Goal: Task Accomplishment & Management: Complete application form

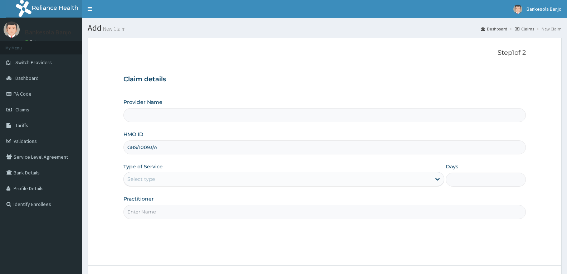
type input "GRS/10093/A"
click at [159, 176] on div "Select type" at bounding box center [277, 178] width 307 height 11
type input "Reliance Family Clinics (RFC) - [GEOGRAPHIC_DATA]"
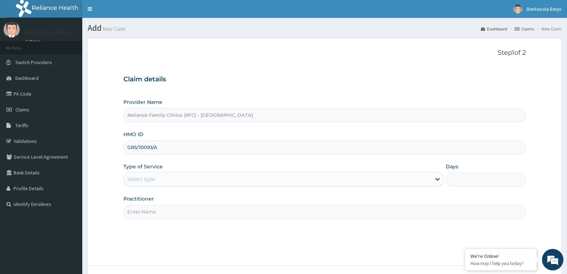
type input "GRS/10093/A"
click at [156, 171] on div "Type of Service Select type" at bounding box center [283, 175] width 320 height 24
click at [155, 177] on div "Select type" at bounding box center [277, 178] width 307 height 11
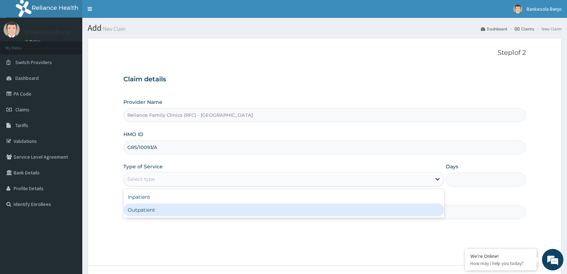
click at [154, 208] on div "Outpatient" at bounding box center [283, 209] width 320 height 13
type input "1"
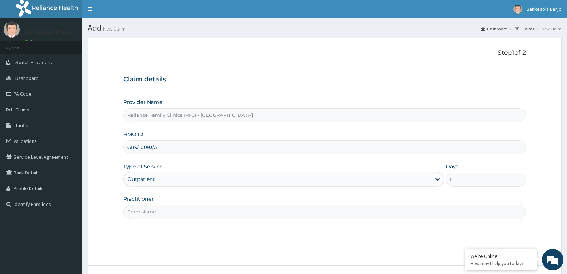
click at [153, 213] on input "Practitioner" at bounding box center [324, 212] width 402 height 14
type input "GASTRO"
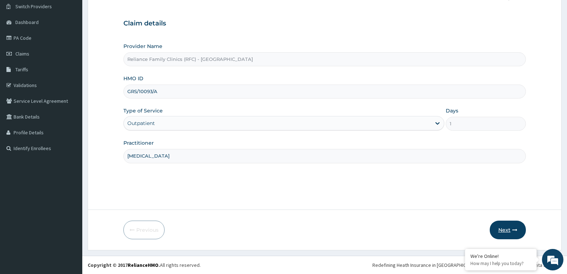
click at [514, 230] on icon "button" at bounding box center [514, 229] width 5 height 5
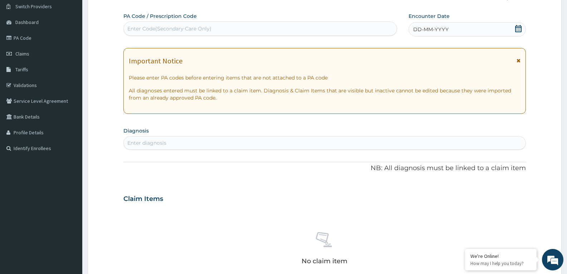
click at [518, 30] on icon at bounding box center [518, 28] width 6 height 7
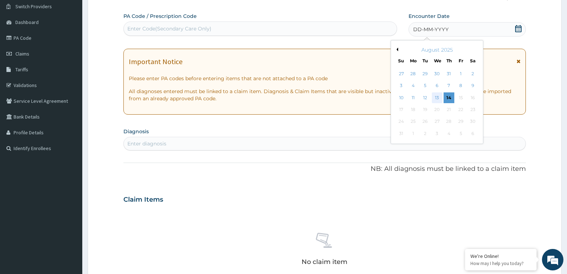
scroll to position [0, 0]
click at [450, 98] on div "14" at bounding box center [449, 97] width 11 height 11
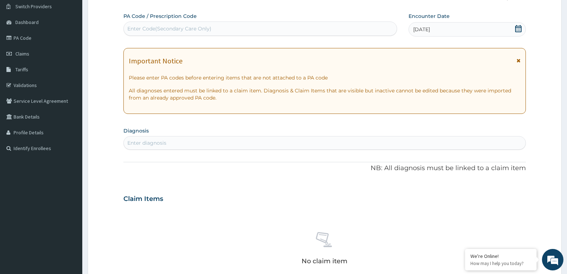
click at [182, 139] on div "Enter diagnosis" at bounding box center [325, 142] width 402 height 11
type input "NAFLD"
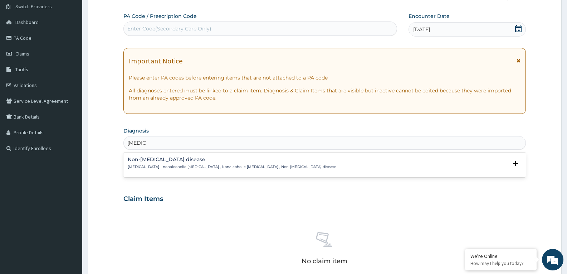
click at [183, 165] on p "NAFLD - nonalcoholic fatty liver disease , Nonalcoholic fatty liver disease , N…" at bounding box center [232, 166] width 209 height 5
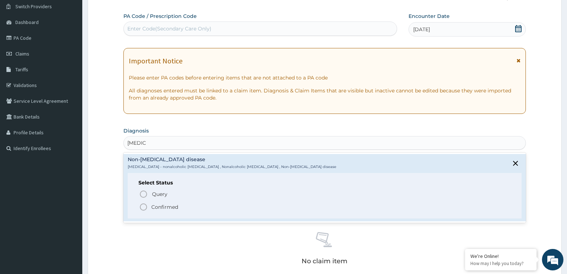
click at [146, 205] on circle "status option filled" at bounding box center [143, 207] width 6 height 6
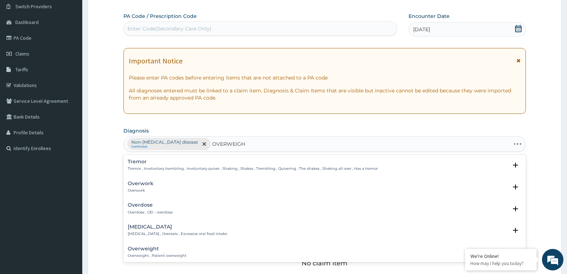
type input "OVERWEIGHT"
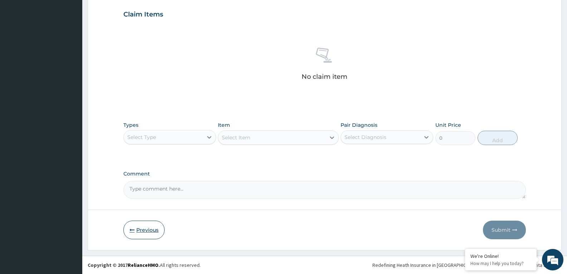
click at [131, 231] on icon "button" at bounding box center [131, 229] width 5 height 5
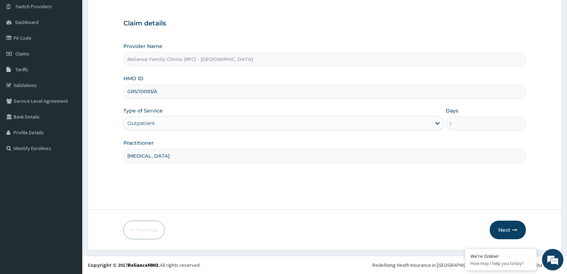
drag, startPoint x: 162, startPoint y: 89, endPoint x: 127, endPoint y: 99, distance: 36.6
click at [127, 99] on div "Provider Name Reliance Family Clinics (RFC) - Gbagada HMO ID GRS/10093/A Type o…" at bounding box center [324, 103] width 402 height 120
click at [516, 232] on button "Next" at bounding box center [508, 229] width 36 height 19
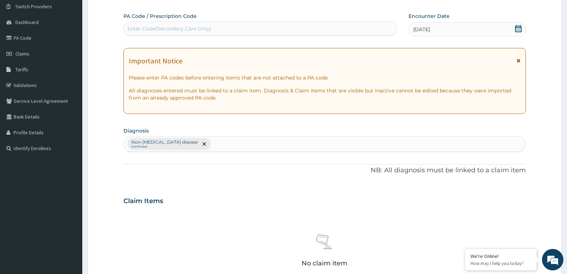
click at [188, 32] on div "Enter Code(Secondary Care Only)" at bounding box center [169, 28] width 84 height 7
paste input "PA/D62F48"
type input "PA/D62F48"
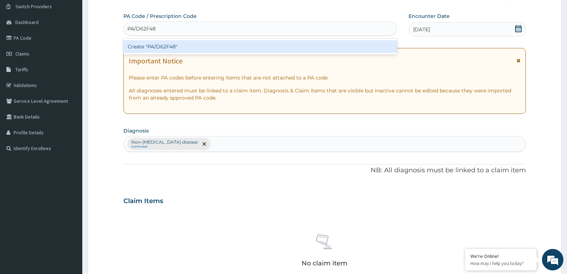
click at [190, 48] on div "Create "PA/D62F48"" at bounding box center [260, 46] width 274 height 13
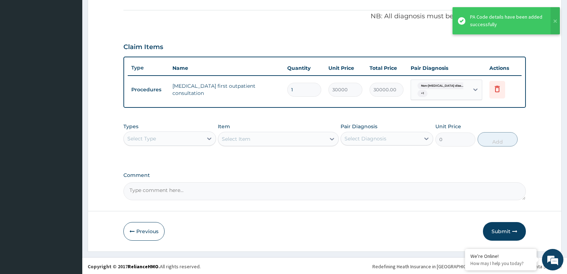
scroll to position [211, 0]
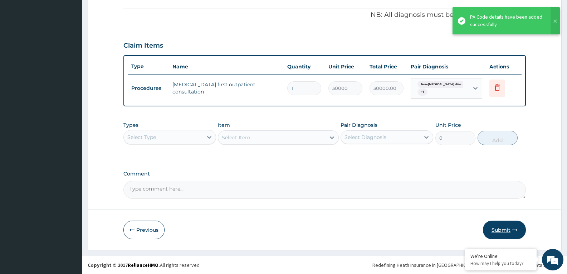
click at [506, 225] on button "Submit" at bounding box center [504, 229] width 43 height 19
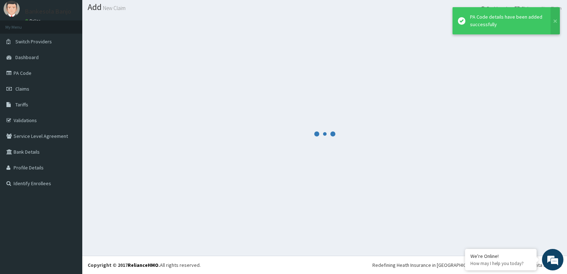
scroll to position [21, 0]
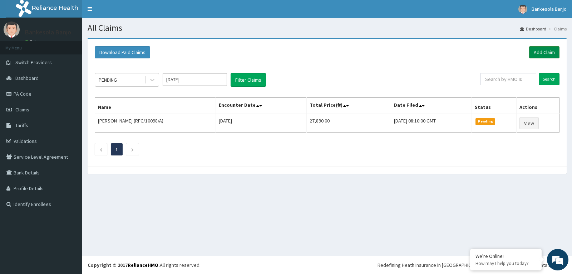
click at [547, 53] on link "Add Claim" at bounding box center [544, 52] width 30 height 12
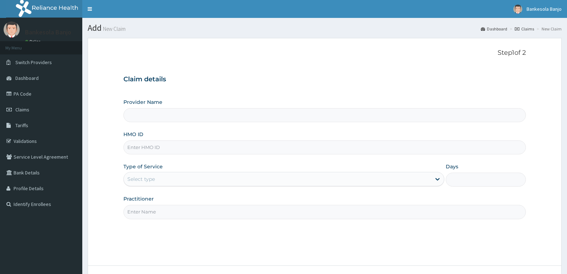
type input "GIN/10031/A"
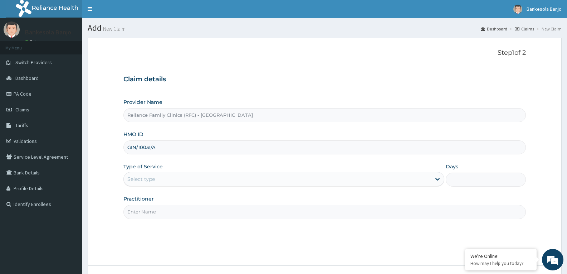
type input "Reliance Family Clinics (RFC) - [GEOGRAPHIC_DATA]"
type input "GIN/10031/A"
click at [178, 178] on div "Select type" at bounding box center [277, 178] width 307 height 11
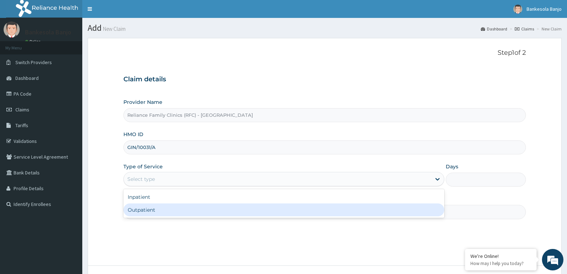
click at [172, 208] on div "Outpatient" at bounding box center [283, 209] width 320 height 13
type input "1"
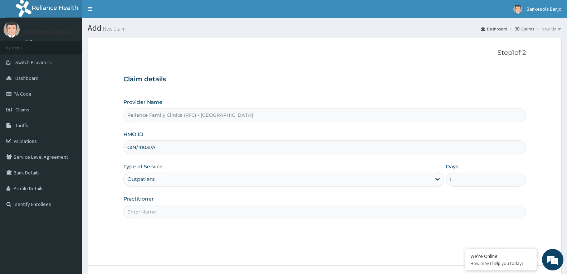
click at [170, 217] on input "Practitioner" at bounding box center [324, 212] width 402 height 14
type input "GASTRO"
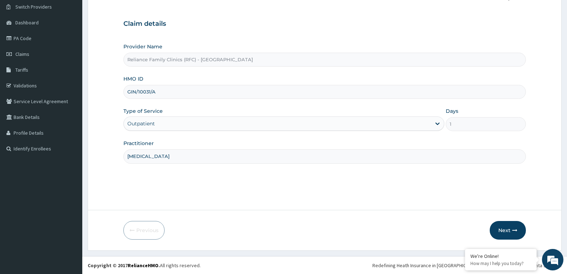
scroll to position [56, 0]
click at [505, 231] on button "Next" at bounding box center [508, 229] width 36 height 19
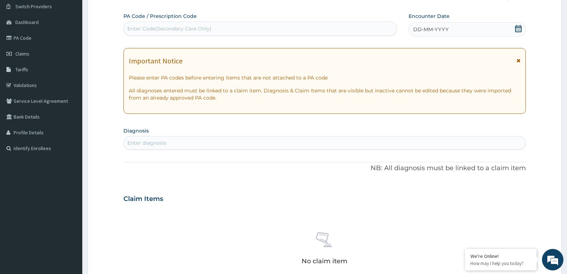
click at [251, 29] on div "Enter Code(Secondary Care Only)" at bounding box center [260, 28] width 273 height 11
paste input "PA/AC6190"
type input "PA/AC6190"
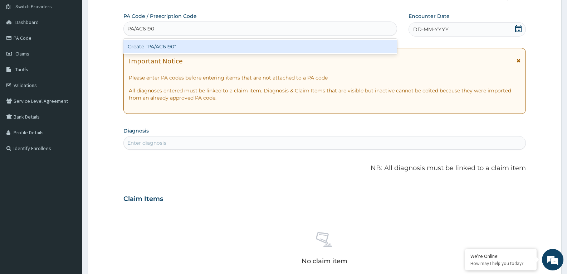
click at [243, 45] on div "Create "PA/AC6190"" at bounding box center [260, 46] width 274 height 13
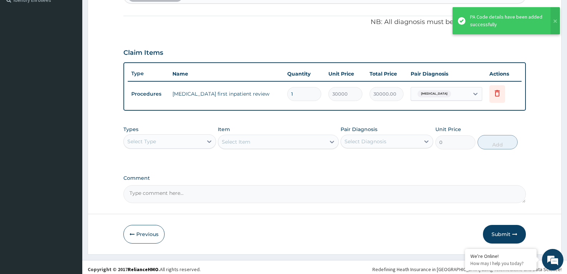
scroll to position [208, 0]
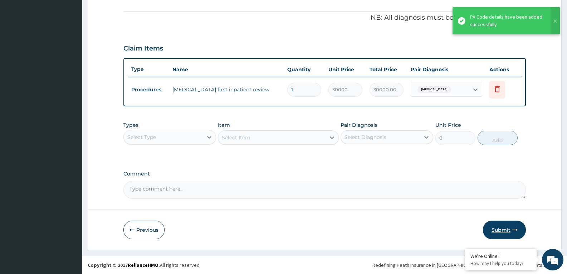
click at [499, 226] on button "Submit" at bounding box center [504, 229] width 43 height 19
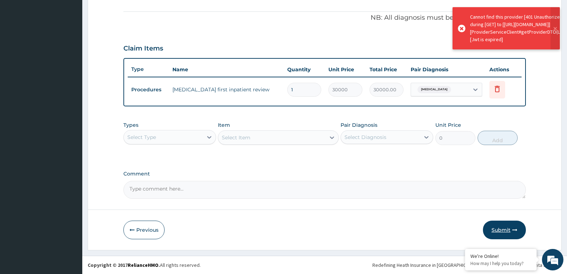
click at [510, 232] on button "Submit" at bounding box center [504, 229] width 43 height 19
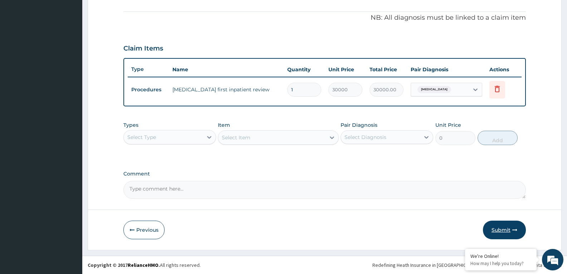
click at [493, 224] on button "Submit" at bounding box center [504, 229] width 43 height 19
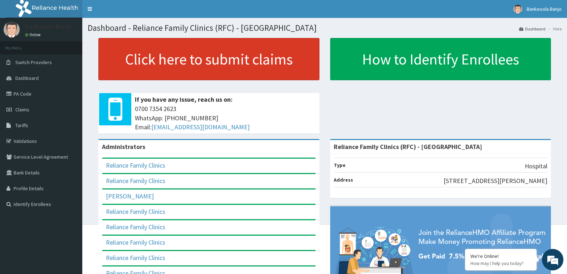
click at [221, 70] on link "Click here to submit claims" at bounding box center [208, 59] width 221 height 42
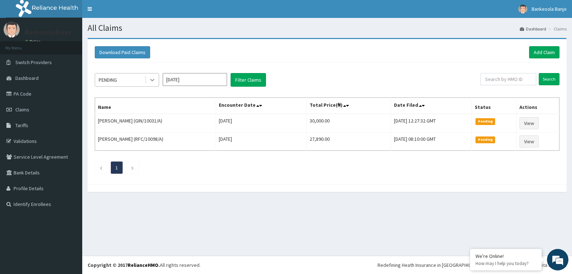
click at [151, 79] on icon at bounding box center [152, 79] width 7 height 7
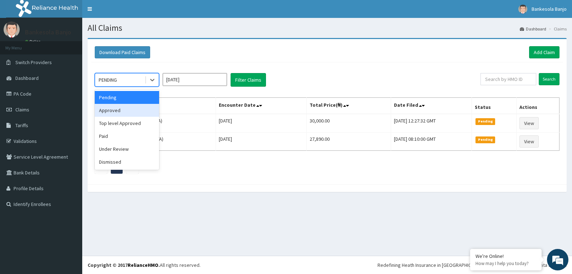
click at [136, 107] on div "Approved" at bounding box center [127, 110] width 64 height 13
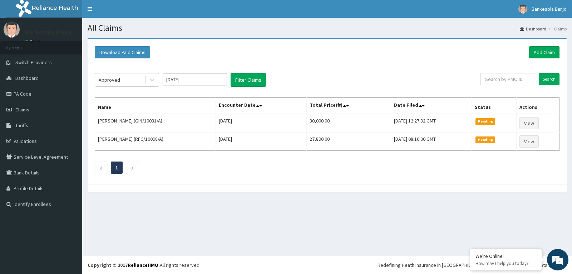
click at [248, 73] on div "Approved Aug 2025 Filter Claims Search Name Encounter Date Total Price(₦) Date …" at bounding box center [327, 121] width 472 height 118
click at [150, 78] on icon at bounding box center [152, 79] width 7 height 7
click at [244, 79] on button "Filter Claims" at bounding box center [248, 80] width 35 height 14
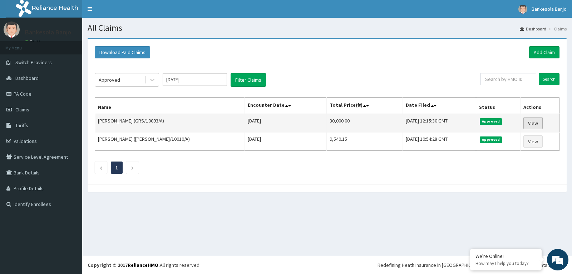
click at [532, 121] on link "View" at bounding box center [533, 123] width 19 height 12
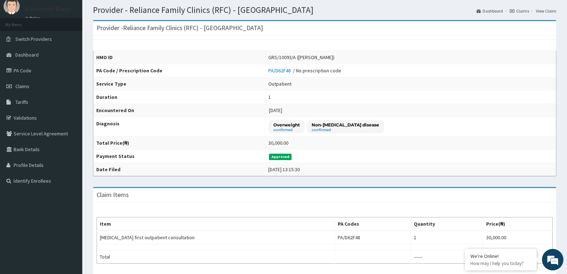
scroll to position [36, 0]
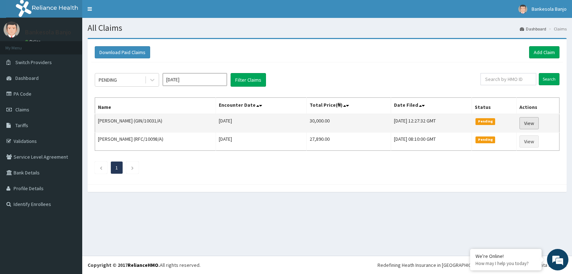
click at [531, 122] on link "View" at bounding box center [529, 123] width 19 height 12
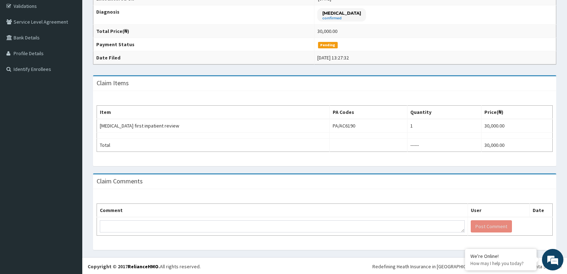
scroll to position [136, 0]
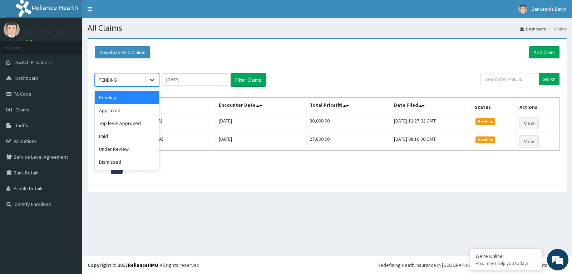
click at [155, 80] on icon at bounding box center [152, 79] width 7 height 7
click at [117, 111] on div "Approved" at bounding box center [127, 110] width 64 height 13
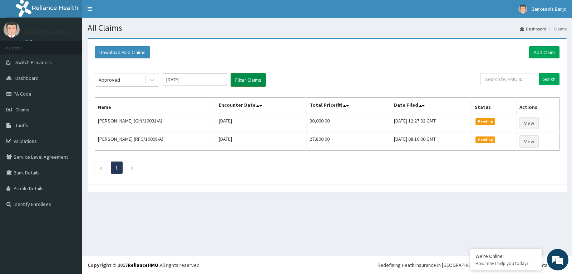
click at [250, 77] on button "Filter Claims" at bounding box center [248, 80] width 35 height 14
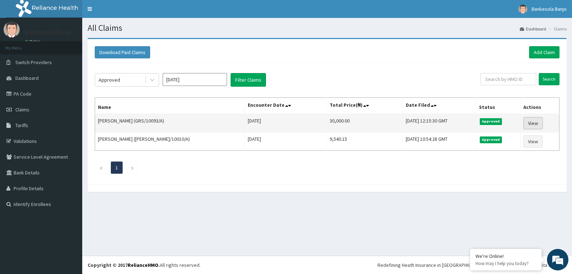
click at [532, 124] on link "View" at bounding box center [533, 123] width 19 height 12
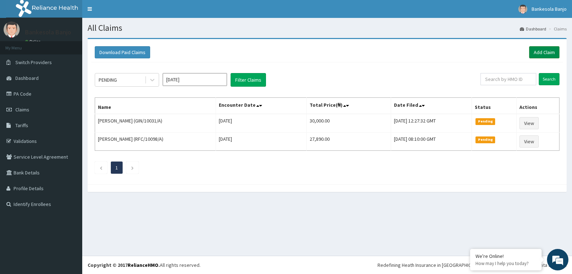
click at [536, 51] on link "Add Claim" at bounding box center [544, 52] width 30 height 12
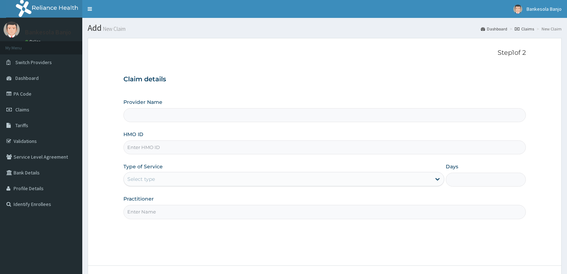
type input "Reliance Family Clinics (RFC) - [GEOGRAPHIC_DATA]"
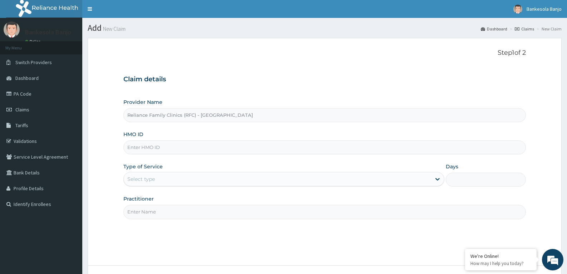
click at [180, 145] on input "HMO ID" at bounding box center [324, 147] width 402 height 14
paste input "OHT/11974/A"
type input "OHT/11974/A"
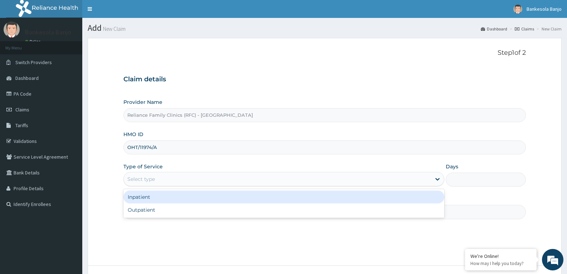
click at [177, 176] on div "Select type" at bounding box center [277, 178] width 307 height 11
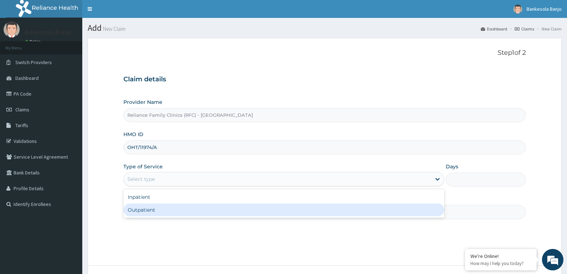
click at [155, 212] on div "Outpatient" at bounding box center [283, 209] width 320 height 13
type input "1"
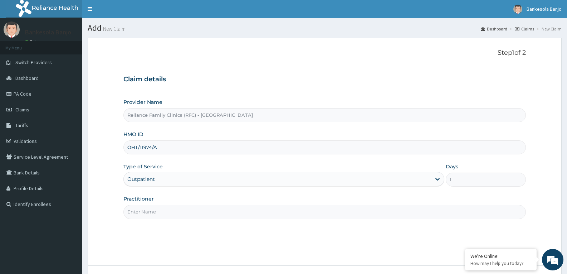
click at [155, 212] on input "Practitioner" at bounding box center [324, 212] width 402 height 14
type input "[MEDICAL_DATA]"
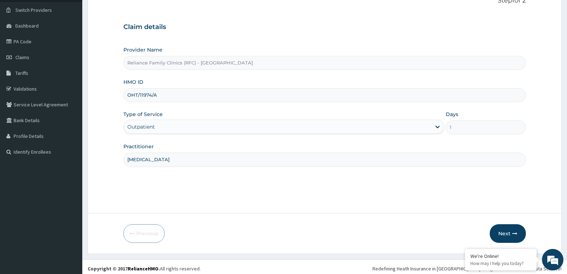
scroll to position [56, 0]
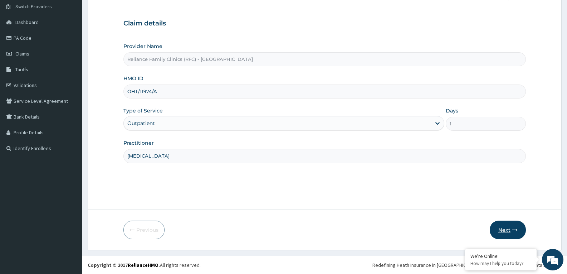
click at [496, 227] on button "Next" at bounding box center [508, 229] width 36 height 19
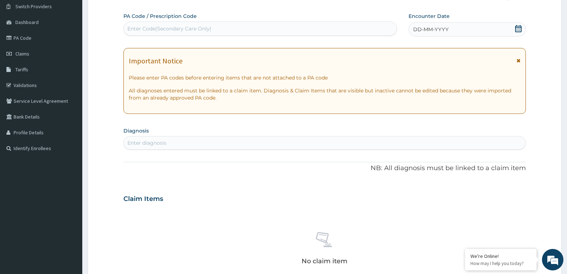
click at [199, 30] on div "Enter Code(Secondary Care Only)" at bounding box center [169, 28] width 84 height 7
paste input "PA/A82AE0"
type input "PA/A82AE0"
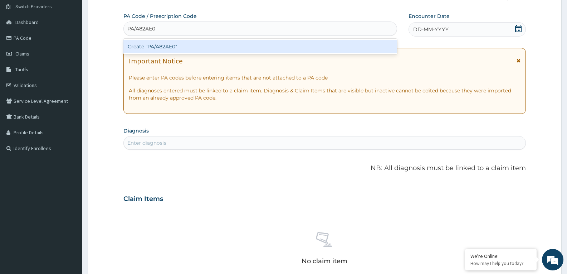
click at [202, 49] on div "Create "PA/A82AE0"" at bounding box center [260, 46] width 274 height 13
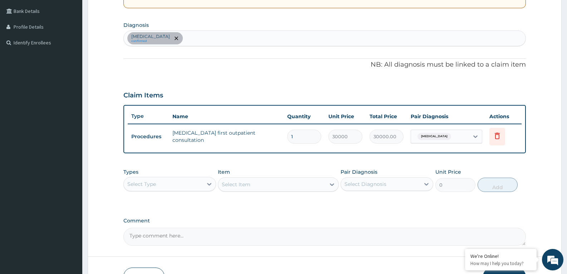
scroll to position [208, 0]
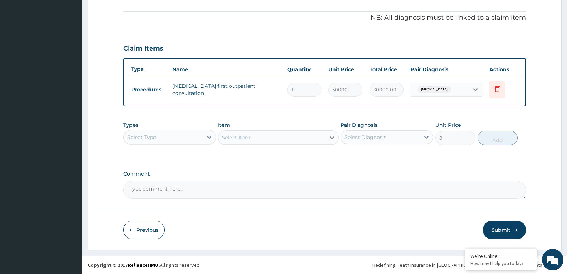
click at [504, 231] on button "Submit" at bounding box center [504, 229] width 43 height 19
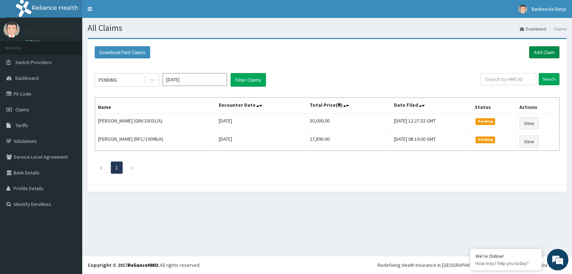
click at [536, 53] on link "Add Claim" at bounding box center [544, 52] width 30 height 12
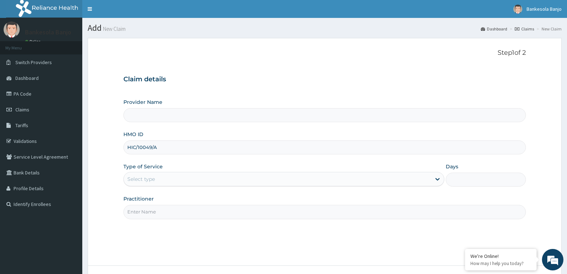
type input "HIC/10049/A"
click at [241, 174] on div "Select type" at bounding box center [277, 178] width 307 height 11
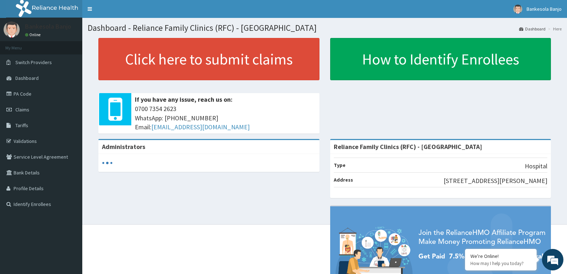
click at [154, 68] on link "Click here to submit claims" at bounding box center [208, 59] width 221 height 42
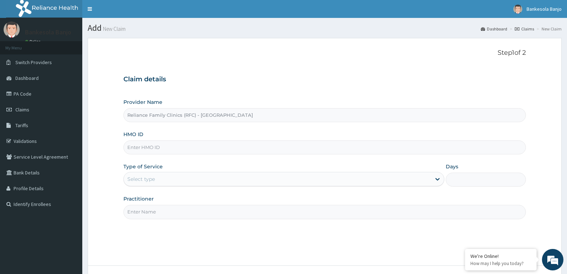
drag, startPoint x: 166, startPoint y: 149, endPoint x: 194, endPoint y: 123, distance: 38.5
click at [166, 149] on input "HMO ID" at bounding box center [324, 147] width 402 height 14
paste input "HIC/10049/A"
type input "HIC/10049/A"
click at [208, 178] on div "Select type" at bounding box center [277, 178] width 307 height 11
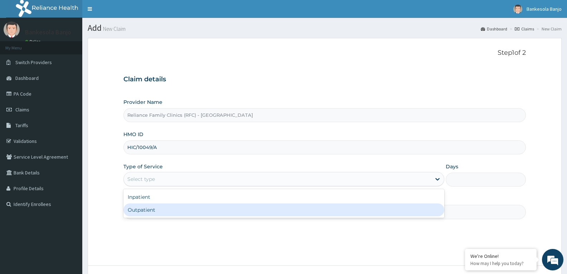
click at [199, 208] on div "Outpatient" at bounding box center [283, 209] width 320 height 13
type input "1"
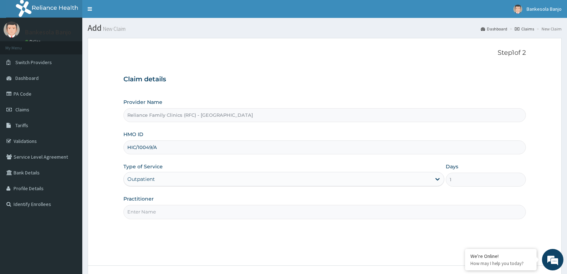
click at [186, 217] on input "Practitioner" at bounding box center [324, 212] width 402 height 14
type input "[PERSON_NAME]"
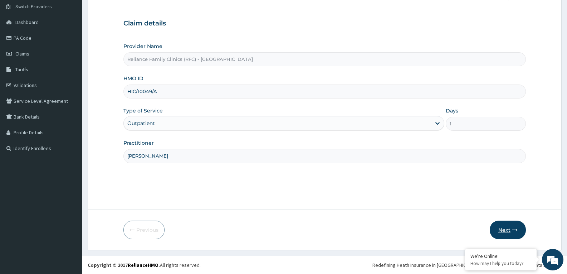
click at [506, 232] on button "Next" at bounding box center [508, 229] width 36 height 19
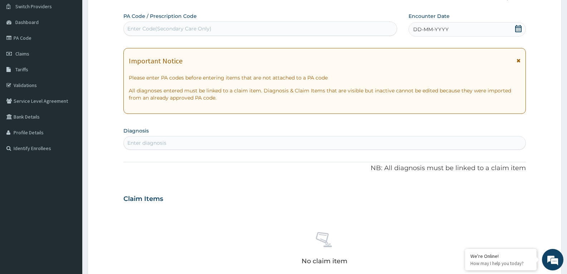
click at [517, 31] on icon at bounding box center [518, 28] width 7 height 7
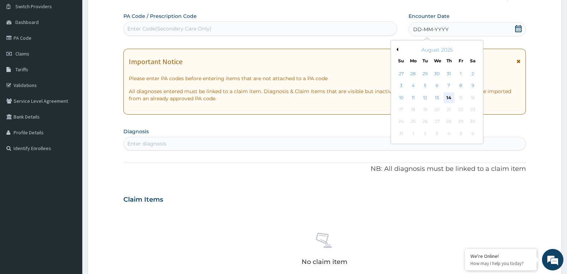
click at [449, 99] on div "14" at bounding box center [449, 97] width 11 height 11
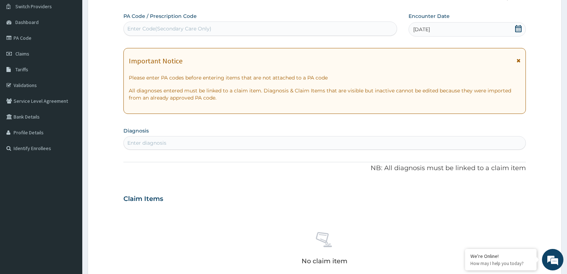
click at [326, 142] on div "Enter diagnosis" at bounding box center [325, 142] width 402 height 11
type input "MIGR"
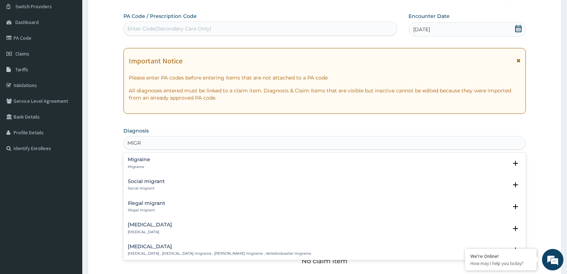
click at [153, 161] on div "Migraine Migraine" at bounding box center [325, 163] width 394 height 13
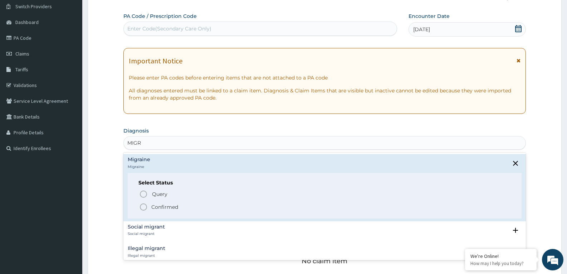
click at [144, 210] on circle "status option filled" at bounding box center [143, 207] width 6 height 6
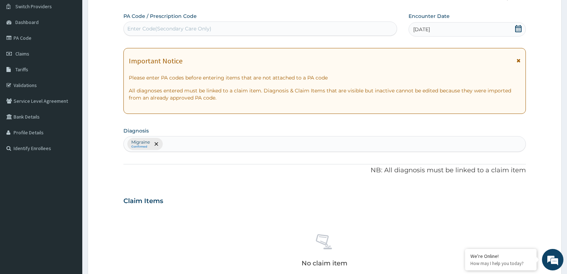
click at [181, 143] on div "Migraine Confirmed" at bounding box center [325, 143] width 402 height 15
type input "MALA"
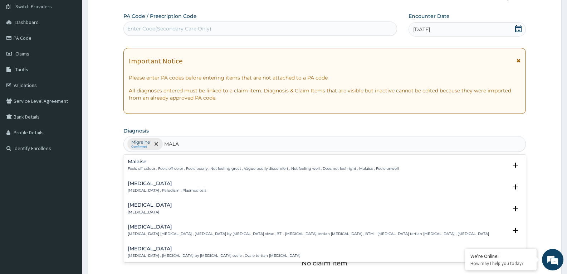
click at [160, 168] on p "Feels off-colour , Feels off-color , Feels poorly , Not feeling great , Vague b…" at bounding box center [263, 168] width 271 height 5
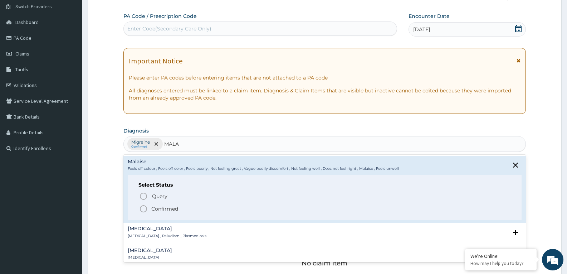
click at [136, 229] on h4 "[MEDICAL_DATA]" at bounding box center [167, 228] width 79 height 5
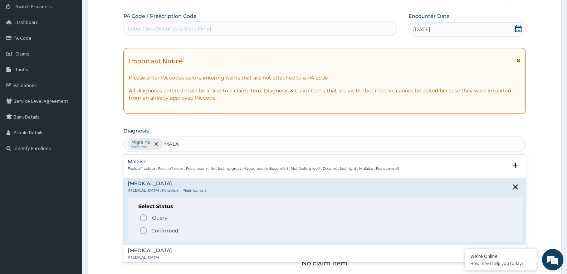
click at [143, 231] on icon "status option filled" at bounding box center [143, 230] width 9 height 9
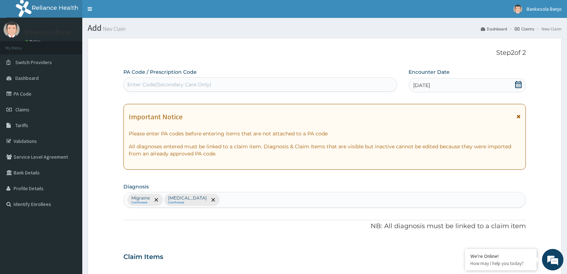
scroll to position [242, 0]
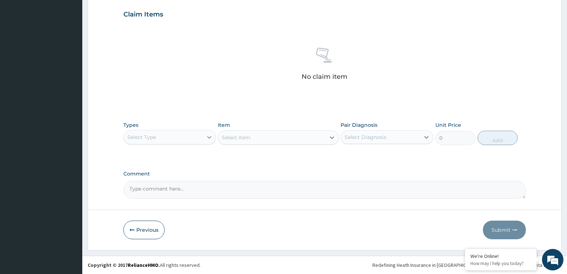
click at [207, 138] on icon at bounding box center [209, 136] width 7 height 7
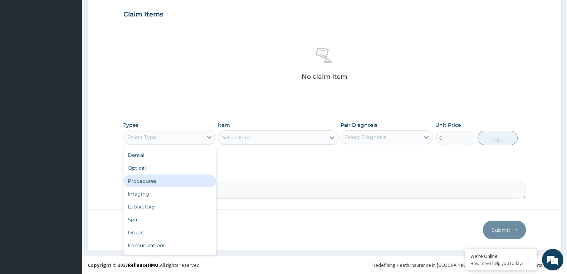
click at [159, 181] on div "Procedures" at bounding box center [169, 180] width 93 height 13
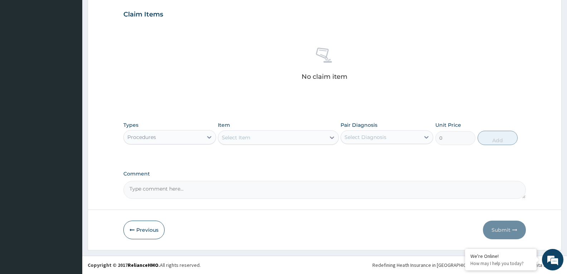
click at [291, 142] on div "Select Item" at bounding box center [271, 137] width 107 height 11
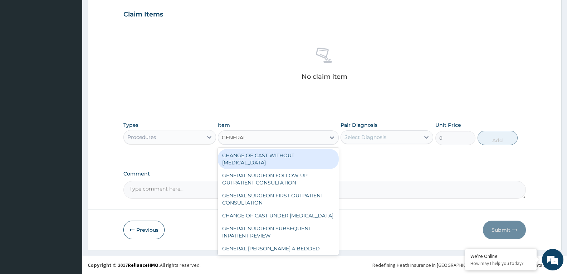
type input "GENERAL P"
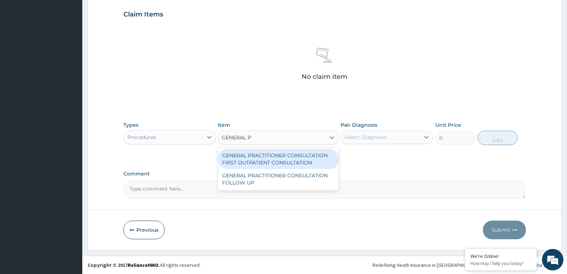
click at [292, 153] on div "GENERAL PRACTITIONER CONSULTATION FIRST OUTPATIENT CONSULTATION" at bounding box center [278, 159] width 121 height 20
type input "3370.125"
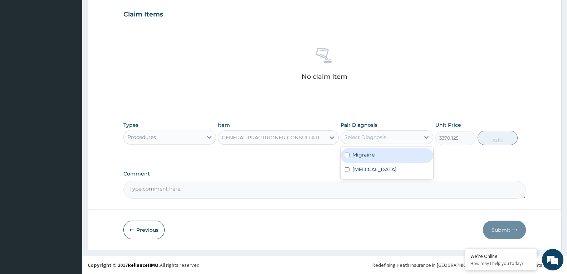
click at [388, 136] on div "Select Diagnosis" at bounding box center [380, 136] width 79 height 11
click at [383, 155] on div "Migraine" at bounding box center [387, 155] width 93 height 15
checkbox input "true"
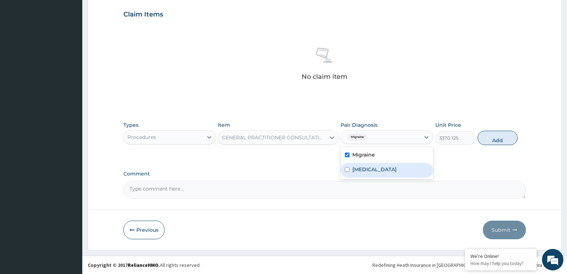
click at [378, 173] on div "Malaria" at bounding box center [387, 170] width 93 height 15
checkbox input "true"
click at [496, 136] on button "Add" at bounding box center [498, 138] width 40 height 14
type input "0"
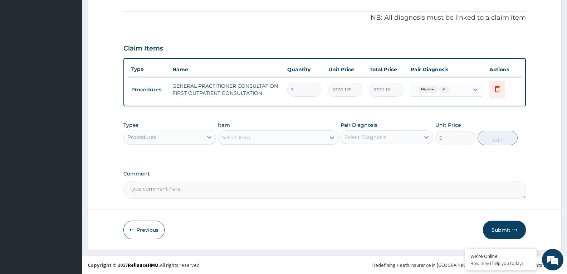
scroll to position [208, 0]
click at [300, 141] on div "Select Item" at bounding box center [271, 137] width 107 height 11
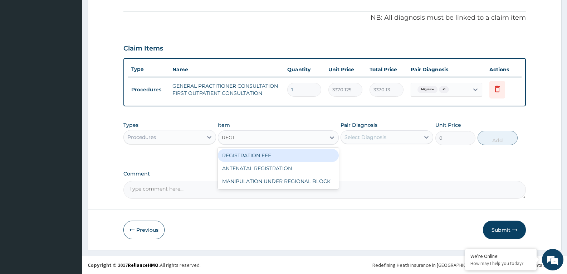
type input "REGIS"
click at [239, 158] on div "REGISTRATION FEE" at bounding box center [278, 155] width 121 height 13
type input "2042.5"
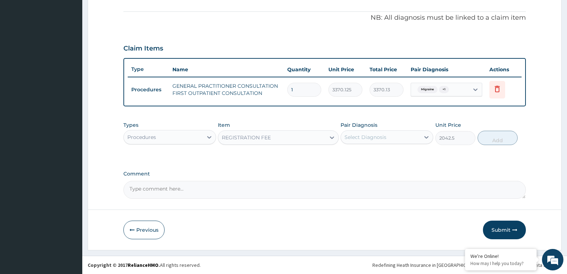
click at [390, 147] on div "Types Procedures Item option REGISTRATION FEE, selected. Select is focused ,typ…" at bounding box center [324, 133] width 402 height 31
click at [393, 143] on div "Select Diagnosis" at bounding box center [387, 137] width 93 height 14
click at [391, 157] on div "Migraine" at bounding box center [387, 155] width 93 height 15
checkbox input "true"
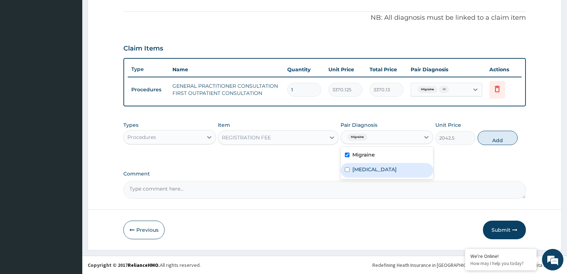
click at [386, 166] on div "Malaria" at bounding box center [387, 170] width 93 height 15
checkbox input "true"
click at [496, 134] on button "Add" at bounding box center [498, 138] width 40 height 14
type input "0"
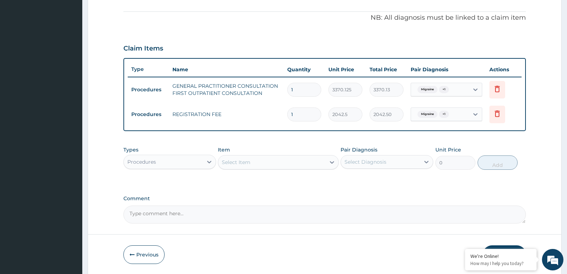
click at [200, 166] on div "Procedures" at bounding box center [163, 161] width 79 height 11
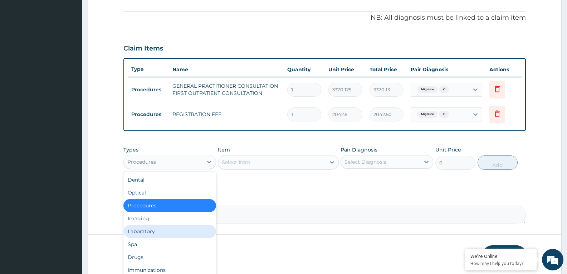
click at [165, 230] on div "Laboratory" at bounding box center [169, 231] width 93 height 13
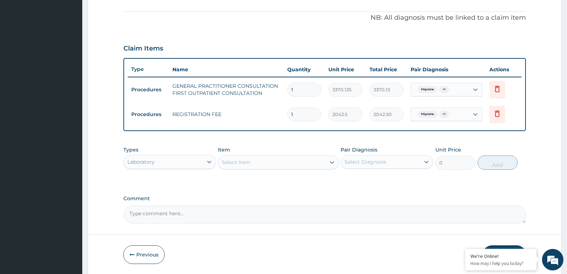
click at [257, 163] on div "Select Item" at bounding box center [271, 161] width 107 height 11
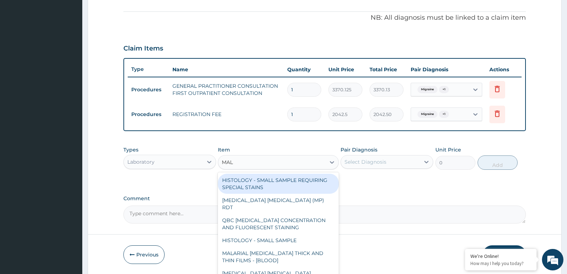
type input "MALA"
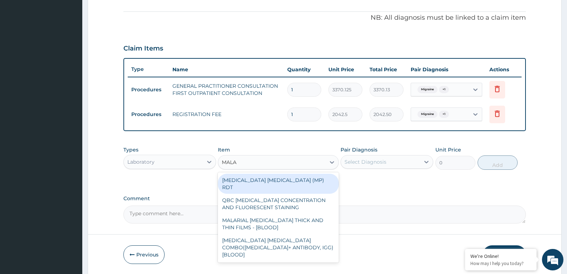
click at [250, 180] on div "MALARIA PARASITE (MP) RDT" at bounding box center [278, 183] width 121 height 20
type input "1531.875"
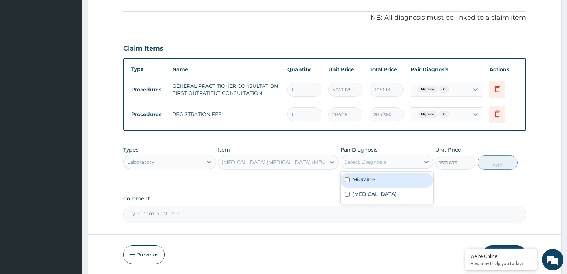
click at [403, 162] on div "Select Diagnosis" at bounding box center [380, 161] width 79 height 11
click at [399, 178] on div "Migraine" at bounding box center [387, 180] width 93 height 15
checkbox input "true"
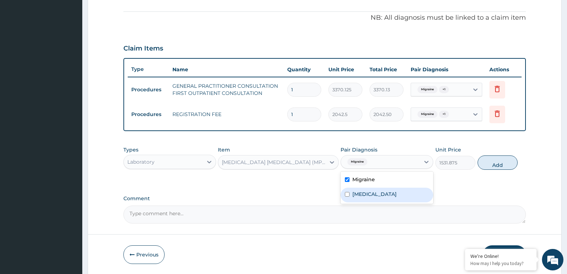
click at [395, 191] on div "Malaria" at bounding box center [387, 194] width 93 height 15
checkbox input "true"
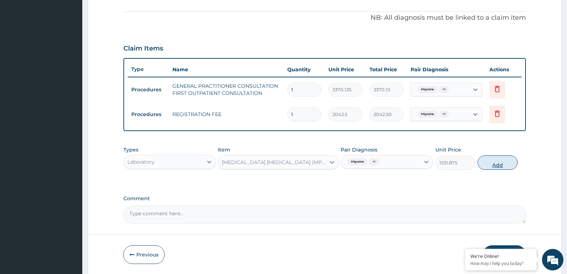
click at [499, 164] on button "Add" at bounding box center [498, 162] width 40 height 14
type input "0"
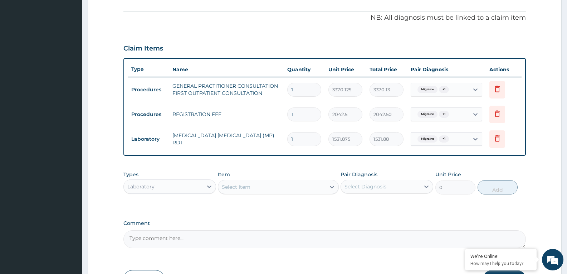
click at [152, 191] on div "Laboratory" at bounding box center [163, 186] width 79 height 11
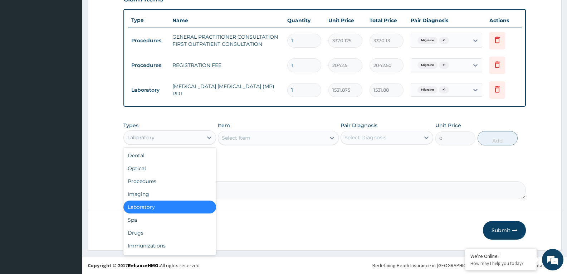
scroll to position [258, 0]
click at [140, 230] on div "Drugs" at bounding box center [169, 232] width 93 height 13
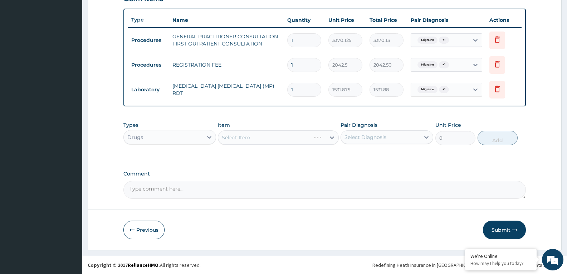
click div "Select Item"
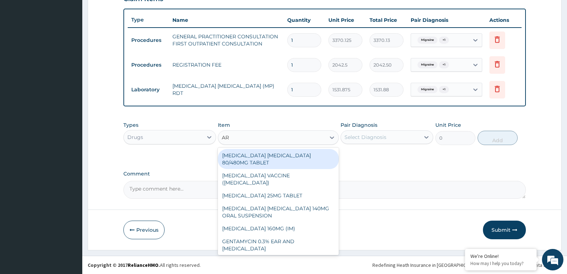
type input "ART"
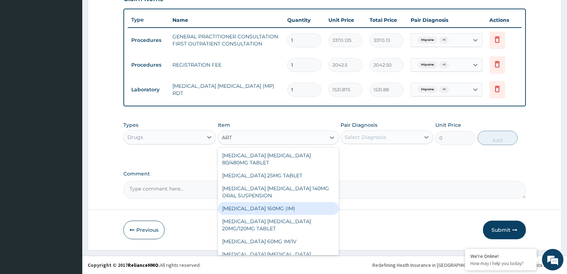
click div "[MEDICAL_DATA] 160MG (IM)"
type input "1000.5"
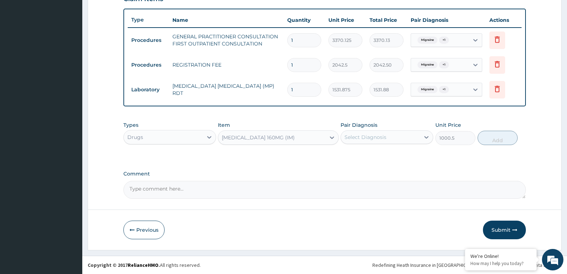
click div "Pair Diagnosis Select Diagnosis"
click div "Select Diagnosis"
click div "Migraine"
checkbox input "true"
click div "Malaria"
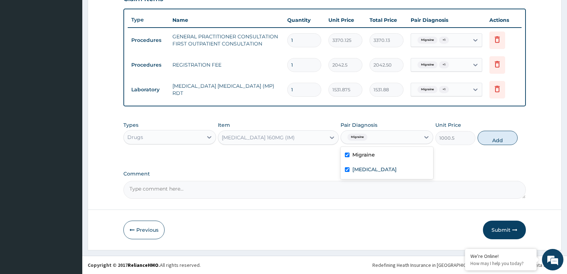
checkbox input "true"
click button "Add"
type input "0"
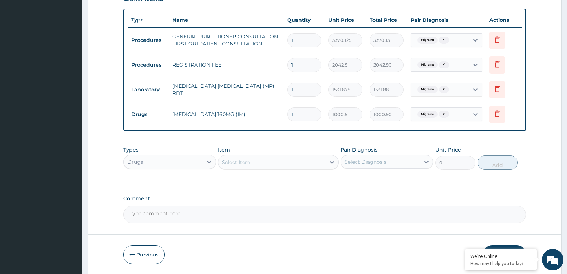
type input "0.00"
type input "5"
type input "5002.50"
type input "0.00"
type input "4"
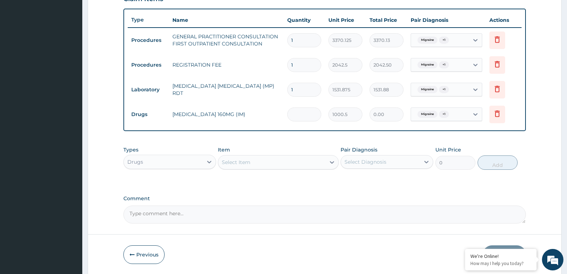
type input "4002.00"
type input "4"
drag, startPoint x: 252, startPoint y: 163, endPoint x: 252, endPoint y: 171, distance: 8.6
click div "Types Drugs Item Select Item Pair Diagnosis Select Diagnosis Unit Price 0 Add"
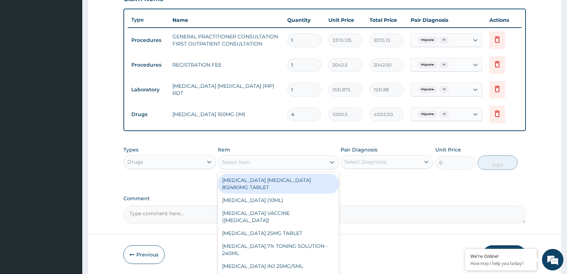
paste input "Diclofenac"
type input "Diclofenac"
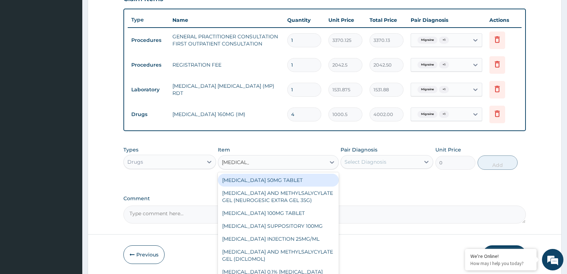
click div "[MEDICAL_DATA] 50MG TABLET"
type input "80"
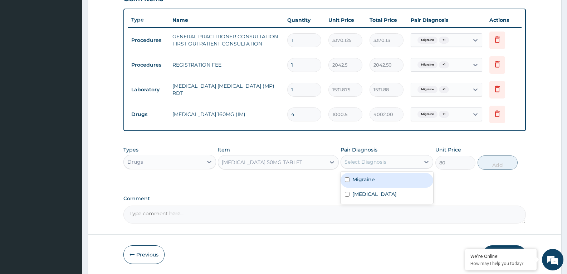
click div "Select Diagnosis"
click div "Migraine"
checkbox input "true"
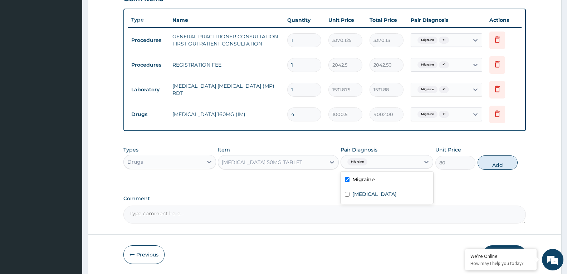
click div "Malaria"
checkbox input "true"
click button "Add"
type input "0"
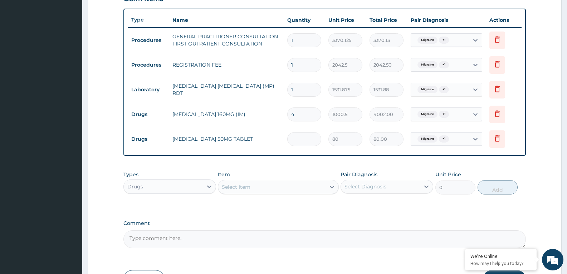
type input "0.00"
type input "6"
type input "480.00"
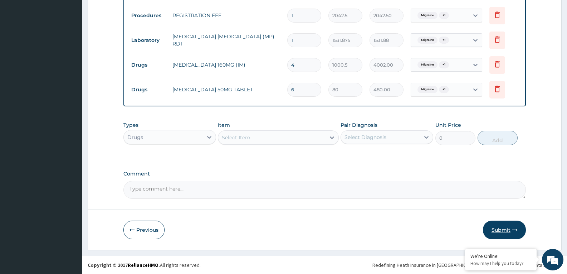
type input "6"
click button "Submit"
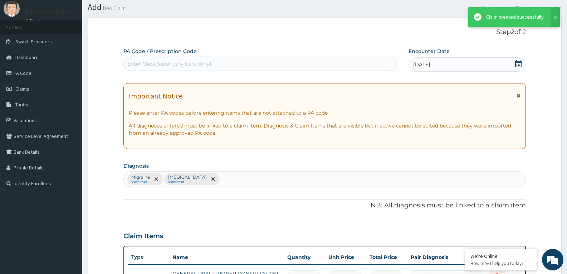
scroll to position [307, 0]
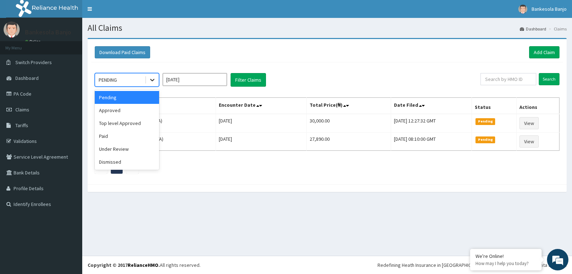
click at [157, 80] on div at bounding box center [152, 79] width 13 height 13
click at [138, 112] on div "Approved" at bounding box center [127, 110] width 64 height 13
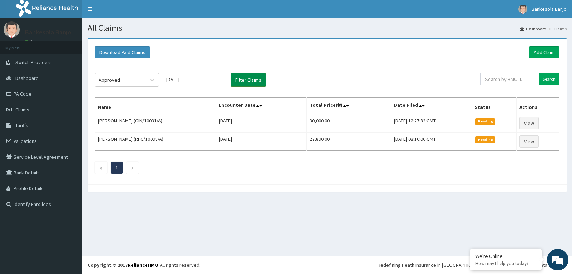
click at [262, 80] on button "Filter Claims" at bounding box center [248, 80] width 35 height 14
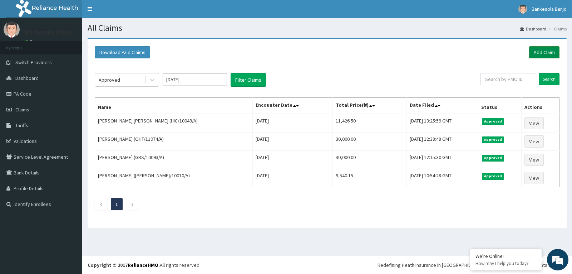
click at [541, 50] on link "Add Claim" at bounding box center [544, 52] width 30 height 12
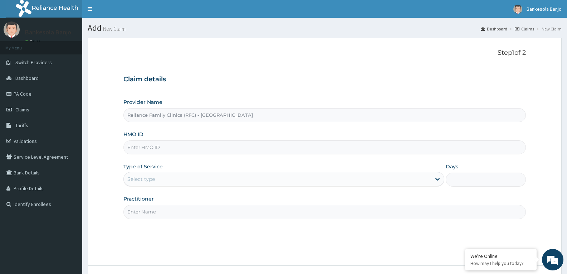
click at [279, 150] on input "HMO ID" at bounding box center [324, 147] width 402 height 14
paste input "GIM/10108/A"
type input "GIM/10108/A"
click at [265, 183] on div "Select type" at bounding box center [277, 178] width 307 height 11
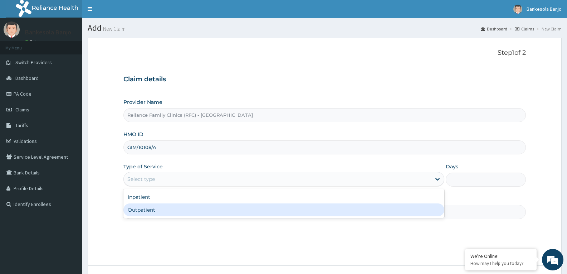
click at [227, 211] on div "Outpatient" at bounding box center [283, 209] width 320 height 13
type input "1"
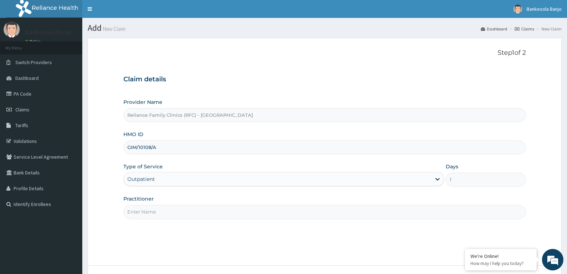
click at [215, 218] on input "Practitioner" at bounding box center [324, 212] width 402 height 14
type input "[PERSON_NAME]"
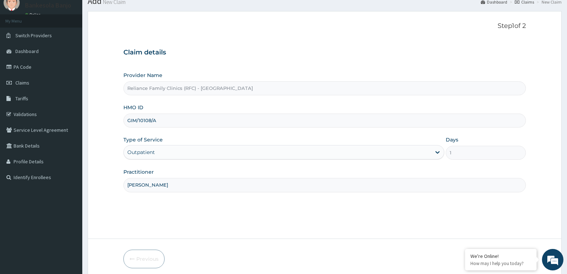
scroll to position [56, 0]
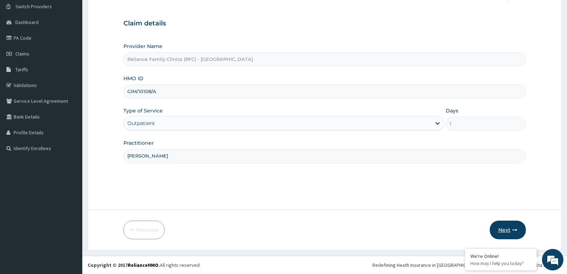
click at [495, 233] on button "Next" at bounding box center [508, 229] width 36 height 19
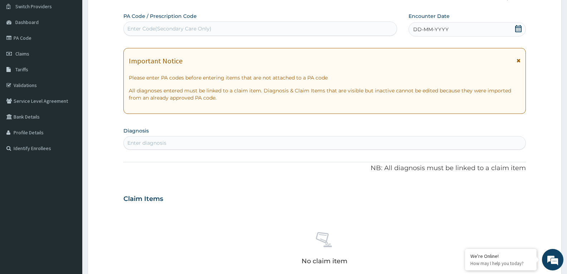
click at [519, 26] on icon at bounding box center [518, 28] width 6 height 7
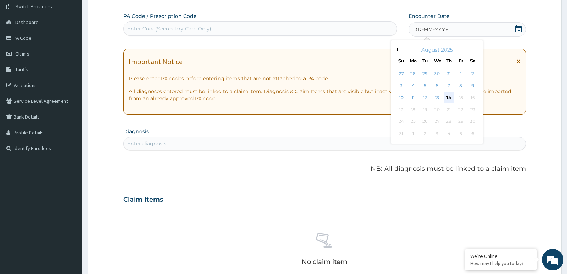
click at [449, 96] on div "14" at bounding box center [449, 97] width 11 height 11
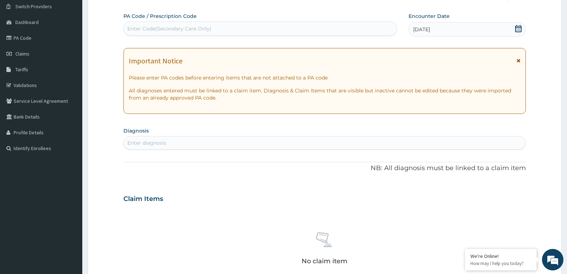
click at [216, 147] on div "Enter diagnosis" at bounding box center [325, 142] width 402 height 11
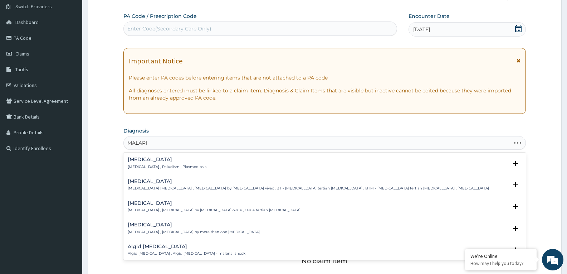
type input "MALARIA"
click at [150, 165] on p "[MEDICAL_DATA] , Paludism , Plasmodiosis" at bounding box center [167, 166] width 79 height 5
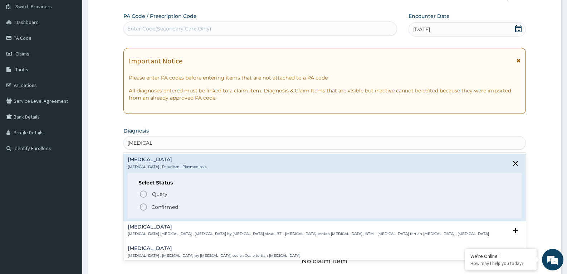
click at [142, 207] on icon "status option filled" at bounding box center [143, 206] width 9 height 9
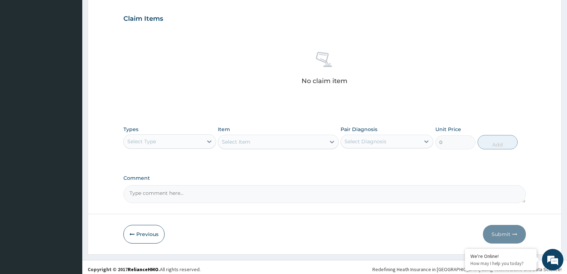
scroll to position [242, 0]
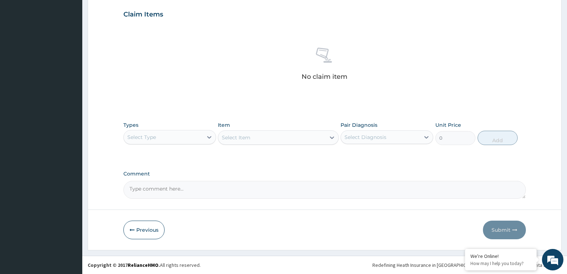
click at [199, 138] on div "Select Type" at bounding box center [163, 136] width 79 height 11
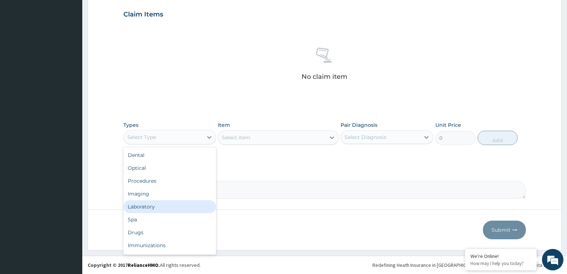
click at [161, 204] on div "Laboratory" at bounding box center [169, 206] width 93 height 13
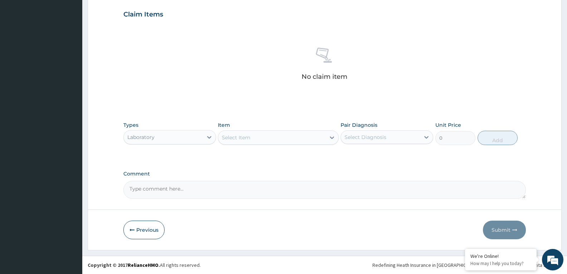
click at [259, 137] on div "Select Item" at bounding box center [271, 137] width 107 height 11
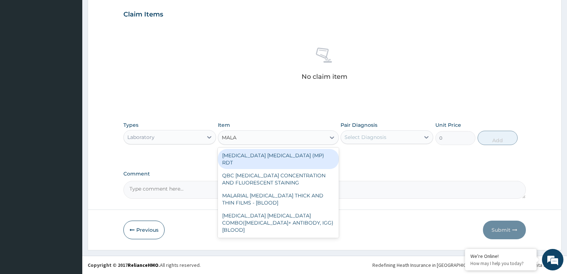
type input "MALA"
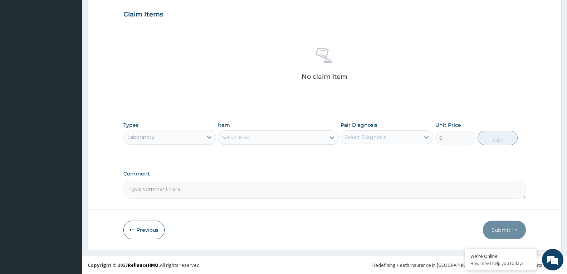
click at [197, 136] on div "Laboratory" at bounding box center [163, 136] width 79 height 11
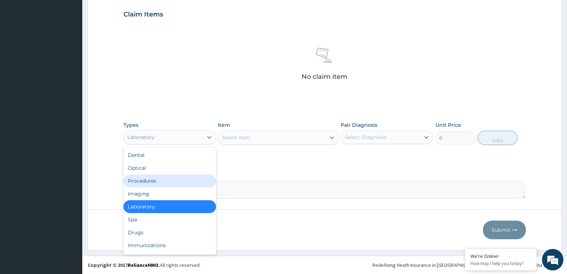
click at [156, 179] on div "Procedures" at bounding box center [169, 180] width 93 height 13
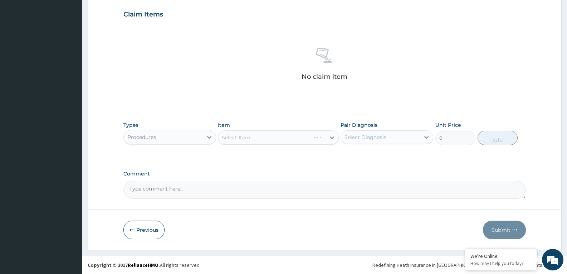
click at [279, 137] on div "Select Item" at bounding box center [278, 137] width 121 height 14
click at [273, 138] on div "Select Item" at bounding box center [271, 137] width 107 height 11
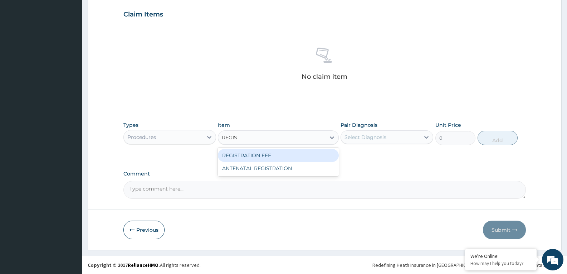
type input "REGIST"
click at [250, 157] on div "REGISTRATION FEE" at bounding box center [278, 155] width 121 height 13
type input "2042.5"
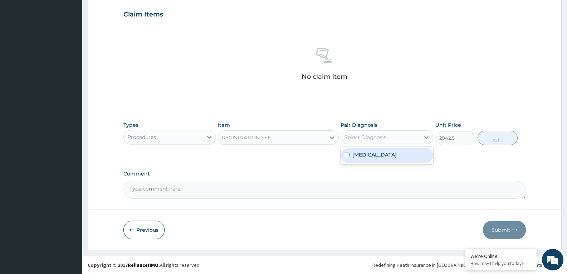
click at [366, 138] on div "Select Diagnosis" at bounding box center [365, 136] width 42 height 7
click at [368, 153] on label "[MEDICAL_DATA]" at bounding box center [374, 154] width 44 height 7
checkbox input "true"
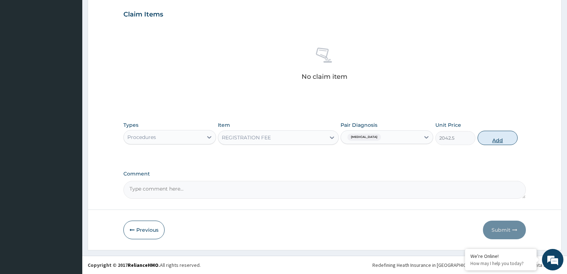
click at [503, 139] on button "Add" at bounding box center [498, 138] width 40 height 14
type input "0"
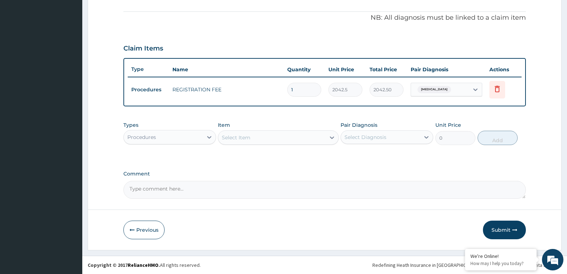
scroll to position [208, 0]
click at [298, 132] on div "Select Item" at bounding box center [271, 137] width 107 height 11
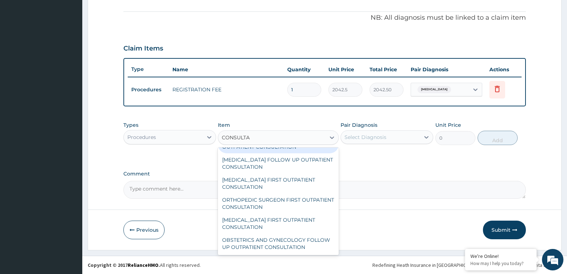
scroll to position [0, 0]
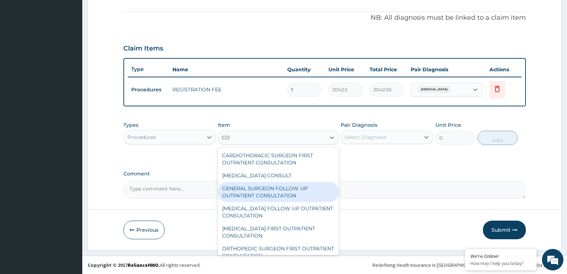
type input "C"
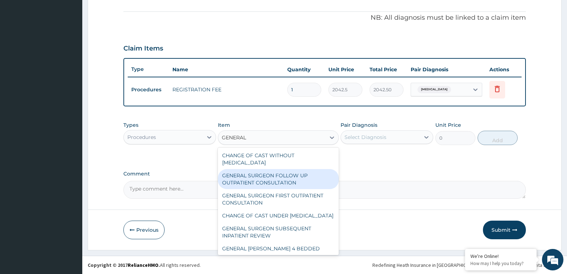
type input "GENERAL P"
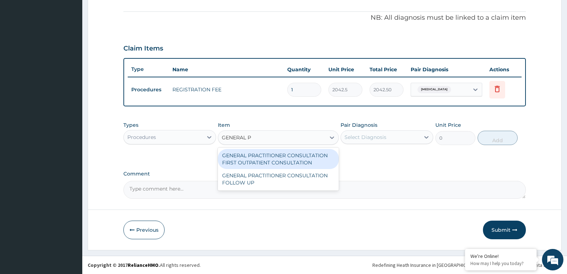
click at [302, 162] on div "GENERAL PRACTITIONER CONSULTATION FIRST OUTPATIENT CONSULTATION" at bounding box center [278, 159] width 121 height 20
type input "3370.125"
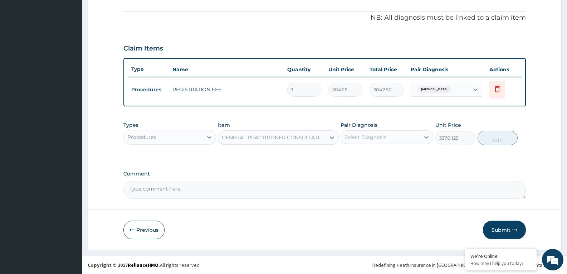
click at [373, 140] on div "Select Diagnosis" at bounding box center [365, 136] width 42 height 7
click at [376, 153] on div "Malaria" at bounding box center [387, 155] width 93 height 15
checkbox input "true"
click at [504, 140] on button "Add" at bounding box center [498, 138] width 40 height 14
type input "0"
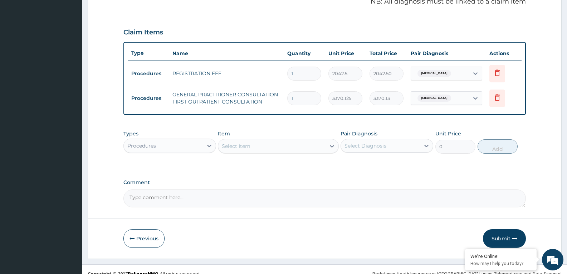
scroll to position [233, 0]
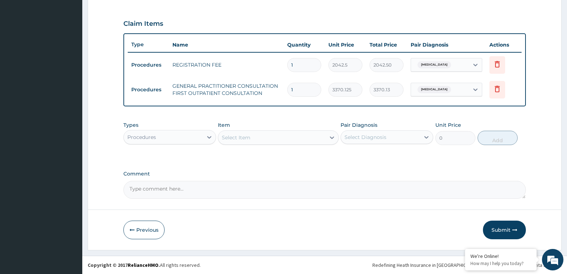
click at [197, 134] on div "Procedures" at bounding box center [163, 136] width 79 height 11
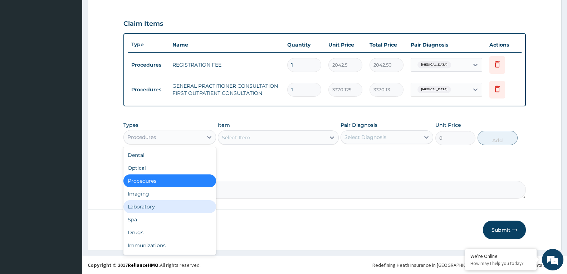
click at [169, 206] on div "Laboratory" at bounding box center [169, 206] width 93 height 13
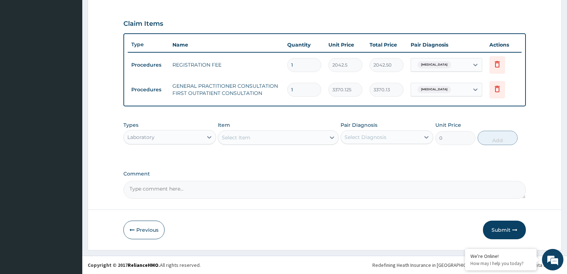
click at [268, 137] on div "Select Item" at bounding box center [271, 137] width 107 height 11
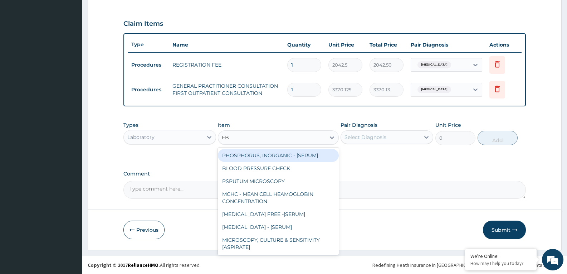
type input "FBC"
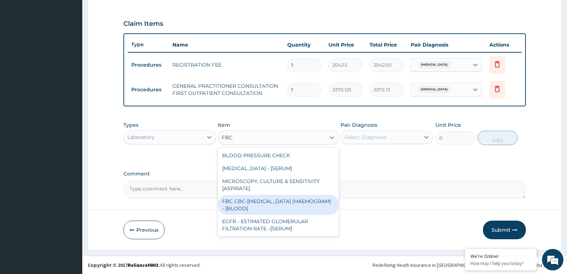
click at [275, 206] on div "FBC CBC-COMPLETE BLOOD COUNT (HAEMOGRAM) - [BLOOD]" at bounding box center [278, 205] width 121 height 20
type input "4085"
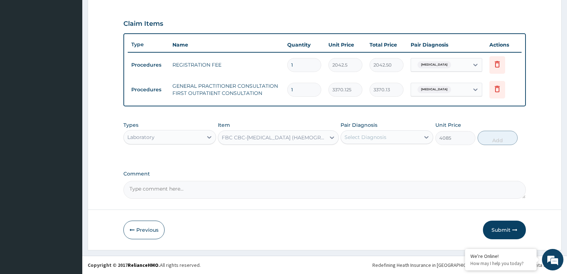
click at [363, 134] on div "Select Diagnosis" at bounding box center [365, 136] width 42 height 7
click at [368, 152] on label "Malaria" at bounding box center [374, 154] width 44 height 7
checkbox input "true"
click at [485, 135] on button "Add" at bounding box center [498, 138] width 40 height 14
type input "0"
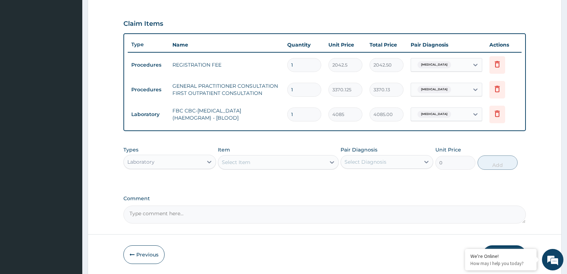
click at [279, 165] on div "Select Item" at bounding box center [271, 161] width 107 height 11
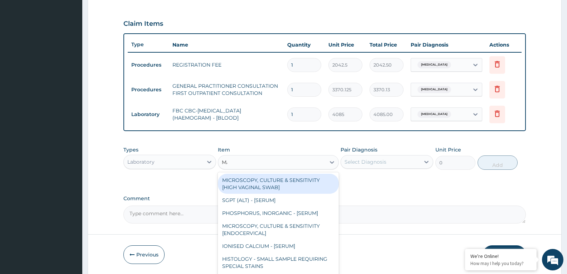
type input "MALA"
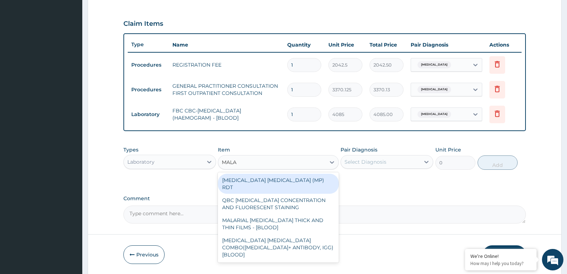
click at [282, 180] on div "MALARIA PARASITE (MP) RDT" at bounding box center [278, 183] width 121 height 20
type input "1531.875"
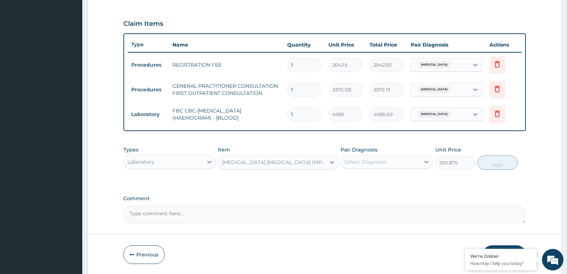
click at [363, 162] on div "Select Diagnosis" at bounding box center [365, 161] width 42 height 7
click at [371, 187] on div "Malaria" at bounding box center [387, 180] width 93 height 18
click at [379, 180] on div "Malaria" at bounding box center [387, 180] width 93 height 15
checkbox input "true"
click at [501, 161] on button "Add" at bounding box center [498, 162] width 40 height 14
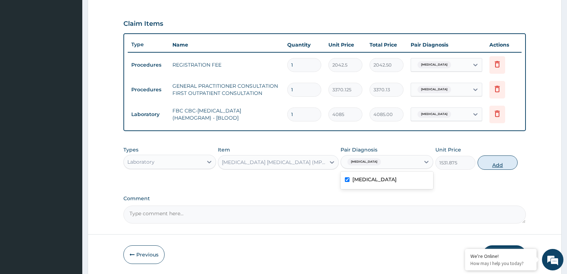
type input "0"
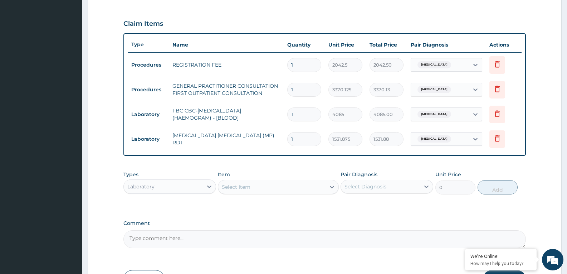
click at [188, 185] on div "Laboratory" at bounding box center [163, 186] width 79 height 11
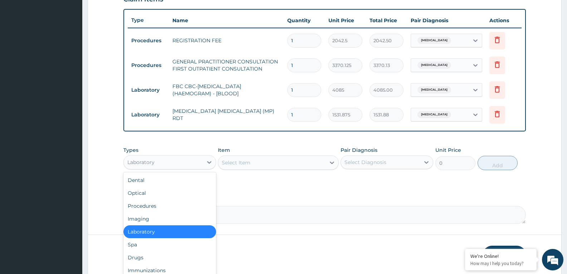
scroll to position [282, 0]
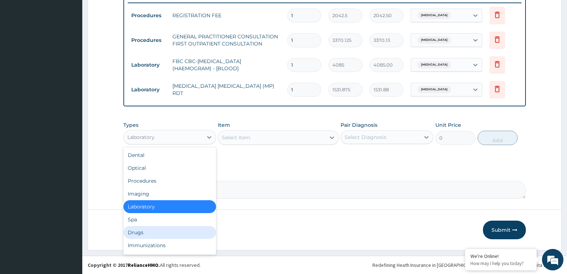
click at [153, 237] on div "Drugs" at bounding box center [169, 232] width 93 height 13
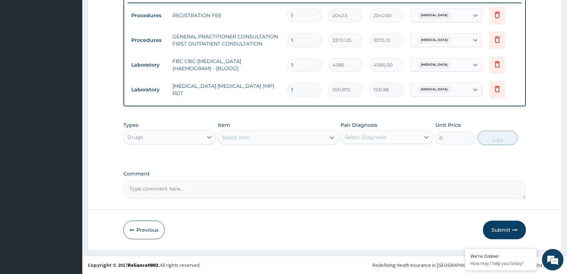
click at [249, 137] on div "Select Item" at bounding box center [236, 137] width 29 height 7
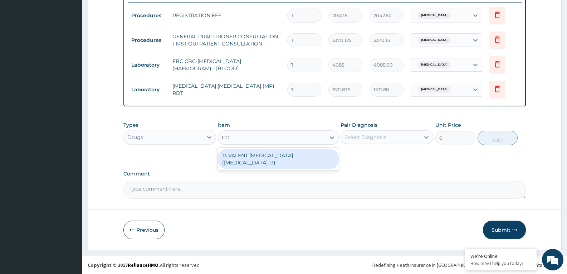
type input "C"
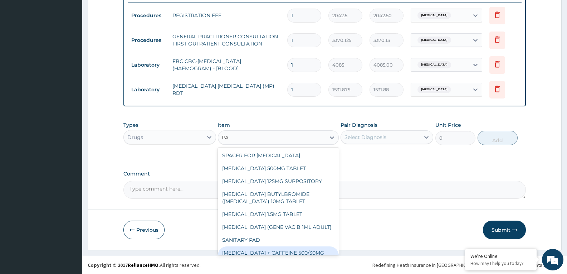
type input "P"
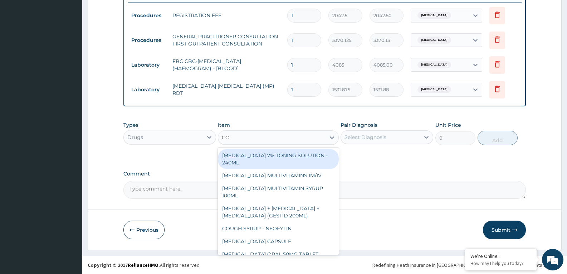
type input "COD"
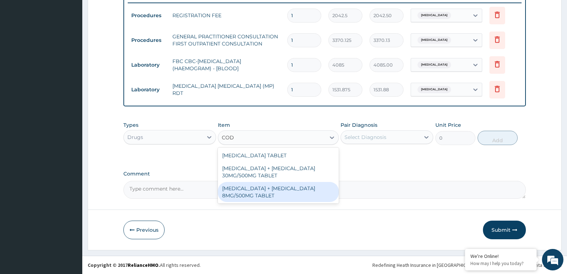
click at [298, 190] on div "[MEDICAL_DATA] + [MEDICAL_DATA] 8MG/500MG TABLET" at bounding box center [278, 192] width 121 height 20
type input "343.2000122070312"
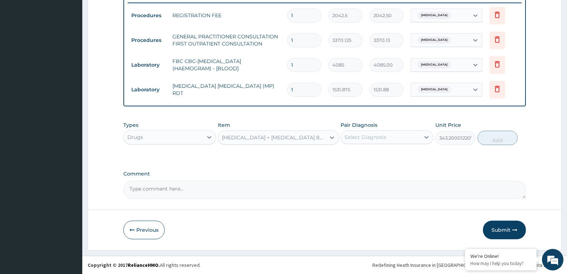
click at [412, 136] on div "Select Diagnosis" at bounding box center [380, 136] width 79 height 11
click at [401, 155] on div "[MEDICAL_DATA]" at bounding box center [387, 155] width 93 height 15
checkbox input "true"
click at [505, 141] on button "Add" at bounding box center [498, 138] width 40 height 14
type input "0"
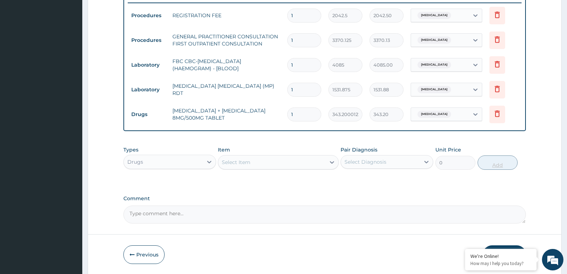
type input "12"
type input "4118.40"
type input "12"
click at [267, 163] on div "Select Item" at bounding box center [271, 161] width 107 height 11
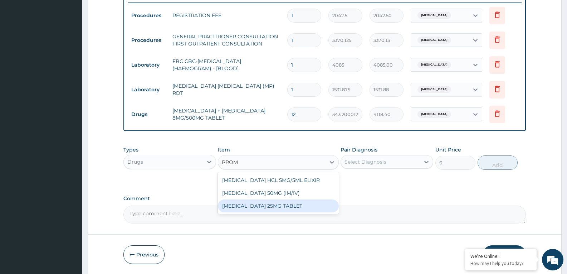
click at [259, 212] on div "PROMETHAZINE HCL 5MG/5ML ELIXIR PROMETHAZINE 50MG (IM/IV) PROMETHAZINE 25MG TAB…" at bounding box center [278, 192] width 121 height 41
type input "PROM"
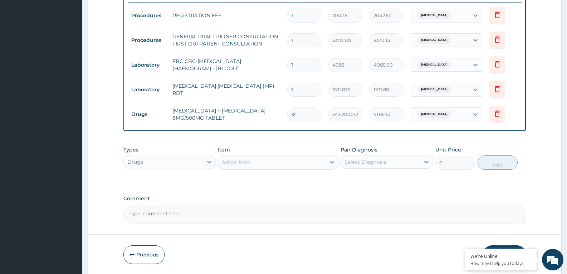
click at [257, 162] on div "Select Item" at bounding box center [271, 161] width 107 height 11
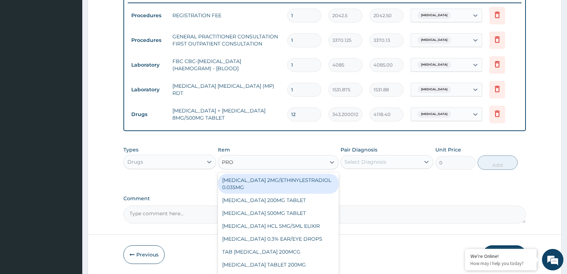
type input "PROM"
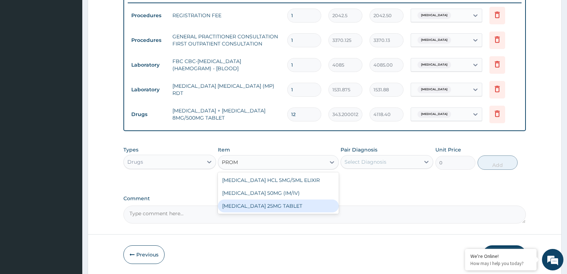
click at [251, 201] on div "[MEDICAL_DATA] 25MG TABLET" at bounding box center [278, 205] width 121 height 13
type input "40"
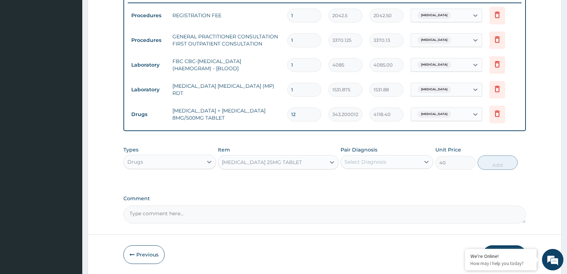
click at [369, 159] on div "Select Diagnosis" at bounding box center [365, 161] width 42 height 7
click at [379, 177] on div "Malaria" at bounding box center [387, 180] width 93 height 15
checkbox input "true"
click at [491, 166] on button "Add" at bounding box center [498, 162] width 40 height 14
type input "0"
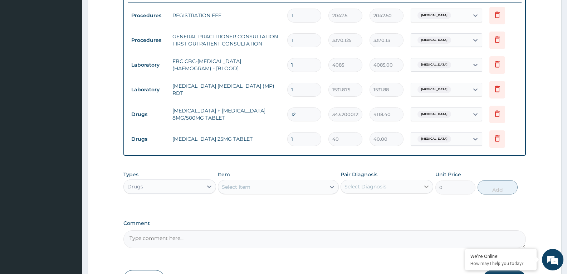
type input "0.00"
type input "3"
type input "120.00"
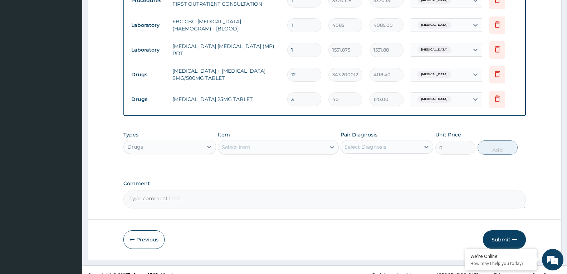
scroll to position [332, 0]
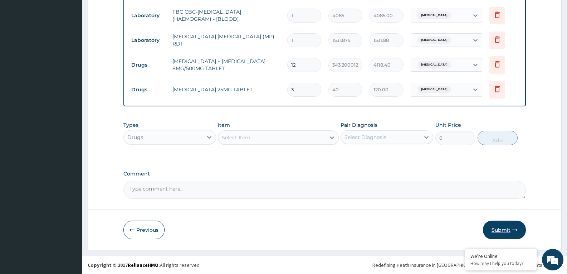
click at [503, 230] on button "Submit" at bounding box center [504, 229] width 43 height 19
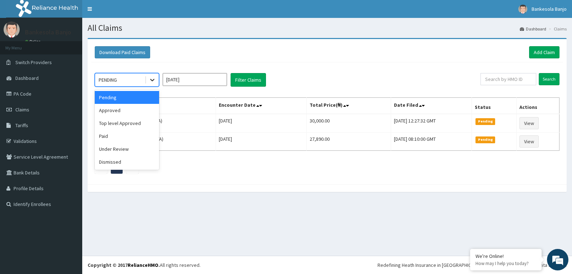
click at [157, 82] on div at bounding box center [152, 79] width 13 height 13
click at [141, 113] on div "Approved" at bounding box center [127, 110] width 64 height 13
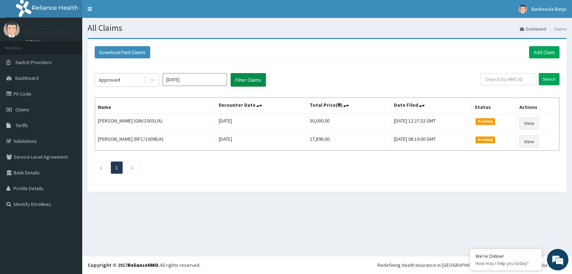
click at [256, 76] on button "Filter Claims" at bounding box center [248, 80] width 35 height 14
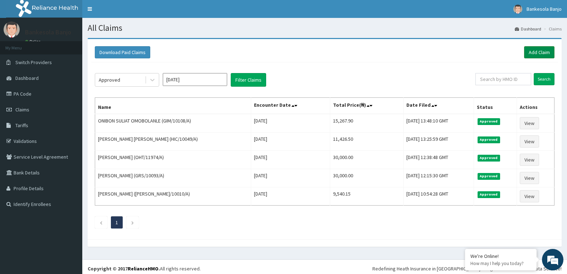
click at [534, 49] on link "Add Claim" at bounding box center [539, 52] width 30 height 12
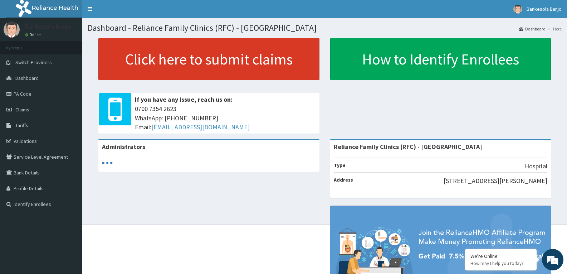
click at [206, 68] on link "Click here to submit claims" at bounding box center [208, 59] width 221 height 42
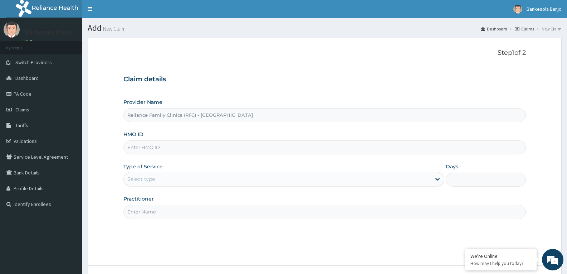
click at [209, 147] on input "HMO ID" at bounding box center [324, 147] width 402 height 14
paste input "GIM/10108/A"
type input "GIM/10108/A"
click at [207, 180] on div "Select type" at bounding box center [277, 178] width 307 height 11
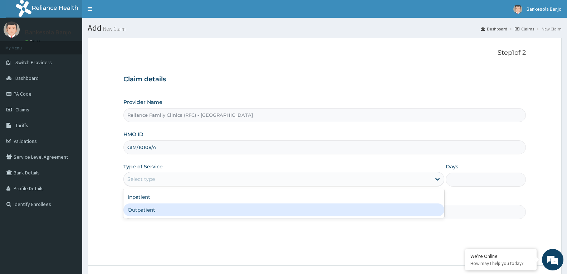
click at [200, 212] on div "Outpatient" at bounding box center [283, 209] width 320 height 13
type input "1"
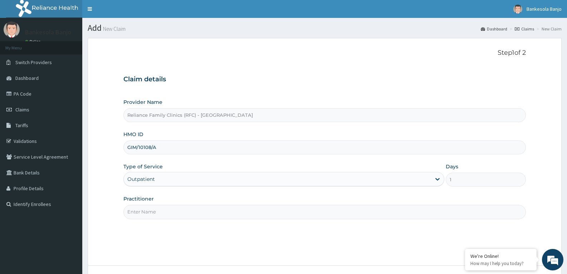
click at [193, 215] on input "Practitioner" at bounding box center [324, 212] width 402 height 14
type input "Dr Farida"
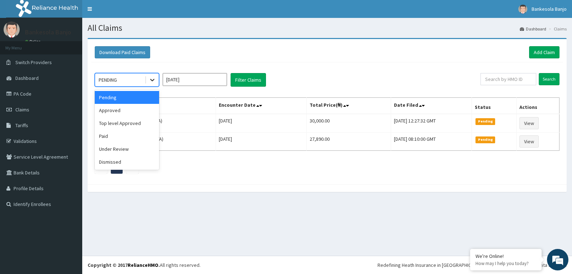
click at [156, 80] on div at bounding box center [152, 79] width 13 height 13
click at [135, 109] on div "Approved" at bounding box center [127, 110] width 64 height 13
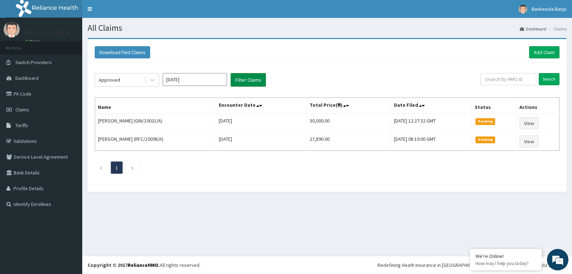
click at [237, 74] on button "Filter Claims" at bounding box center [248, 80] width 35 height 14
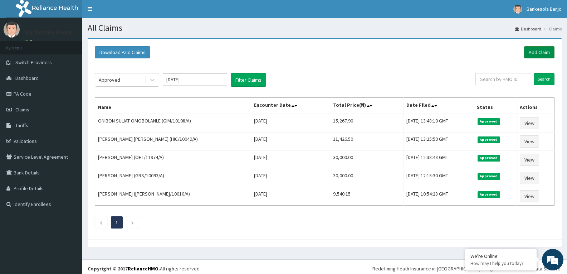
click at [545, 51] on link "Add Claim" at bounding box center [539, 52] width 30 height 12
click at [534, 50] on link "Add Claim" at bounding box center [539, 52] width 30 height 12
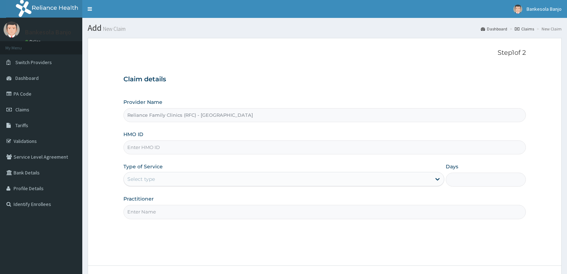
click at [278, 153] on input "HMO ID" at bounding box center [324, 147] width 402 height 14
paste input "GSV/12796/A"
type input "GSV/12796/A"
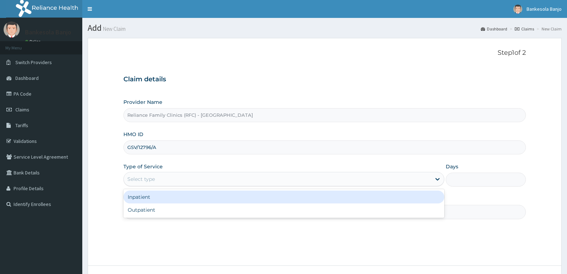
click at [186, 175] on div "Select type" at bounding box center [277, 178] width 307 height 11
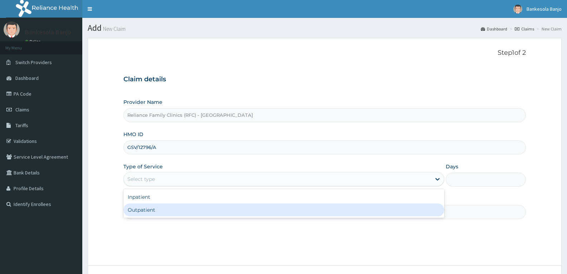
click at [178, 214] on div "Outpatient" at bounding box center [283, 209] width 320 height 13
type input "1"
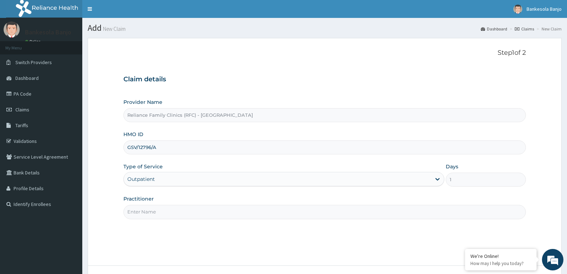
click at [178, 214] on input "Practitioner" at bounding box center [324, 212] width 402 height 14
type input "[PERSON_NAME]"
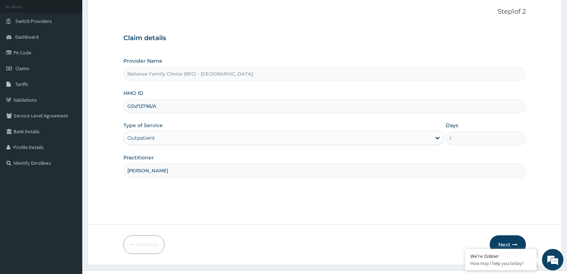
scroll to position [56, 0]
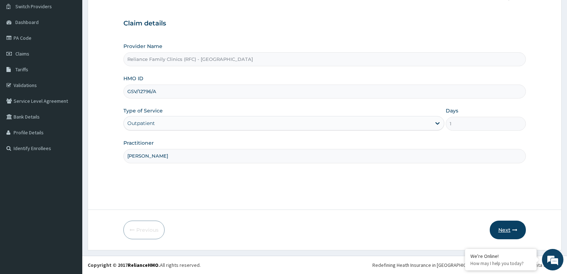
click at [501, 233] on button "Next" at bounding box center [508, 229] width 36 height 19
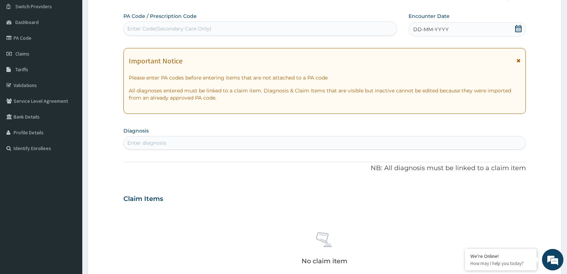
click at [521, 29] on icon at bounding box center [518, 28] width 6 height 7
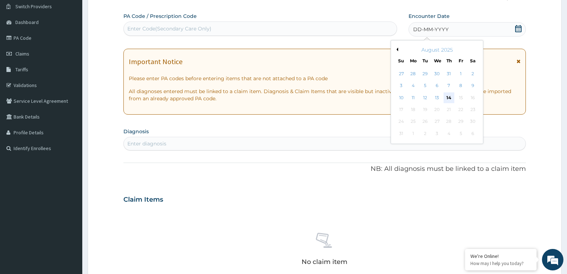
click at [451, 98] on div "14" at bounding box center [449, 97] width 11 height 11
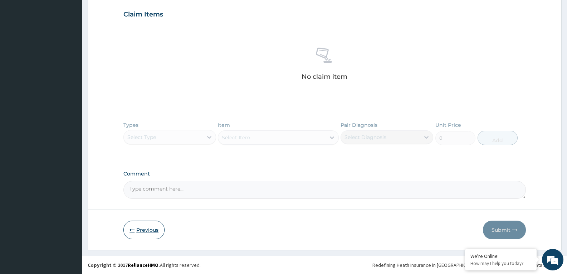
click at [134, 231] on icon "button" at bounding box center [131, 229] width 5 height 5
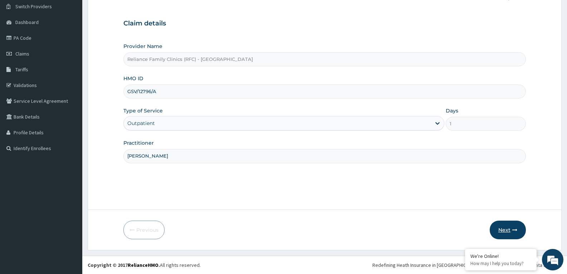
click at [499, 230] on button "Next" at bounding box center [508, 229] width 36 height 19
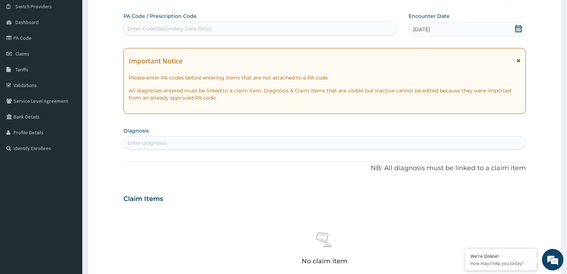
click at [269, 139] on div "Enter diagnosis" at bounding box center [325, 142] width 402 height 11
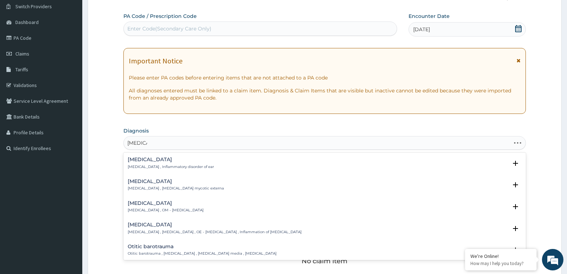
type input "otitis me"
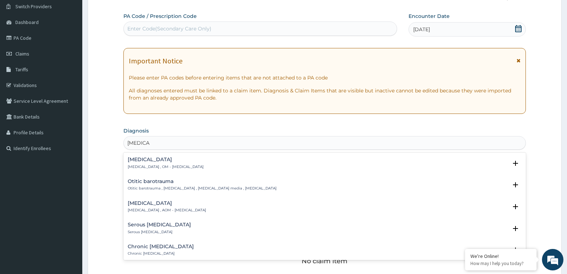
click at [160, 163] on div "Otitis media Otitis media , OM - Otitis media" at bounding box center [166, 163] width 76 height 13
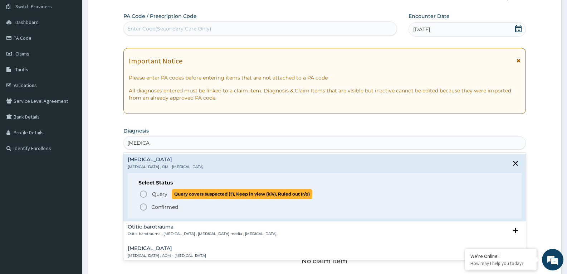
click at [145, 195] on icon "status option query" at bounding box center [143, 194] width 9 height 9
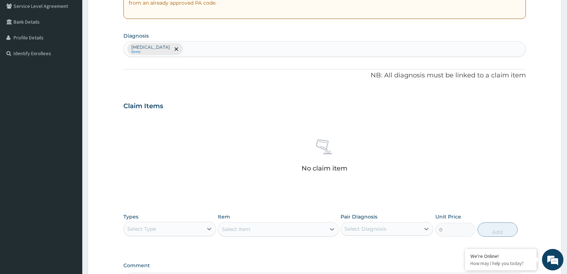
scroll to position [199, 0]
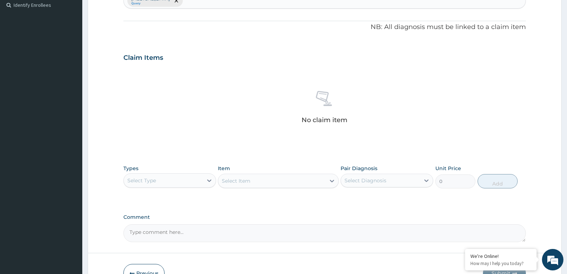
click at [198, 176] on div "Select Type" at bounding box center [163, 180] width 79 height 11
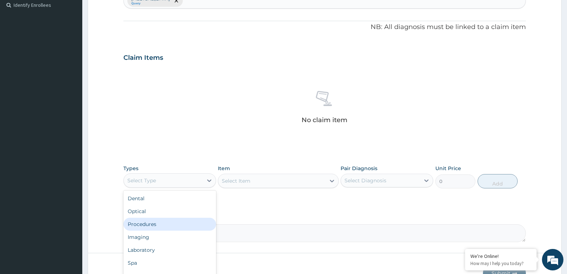
click at [167, 224] on div "Procedures" at bounding box center [169, 223] width 93 height 13
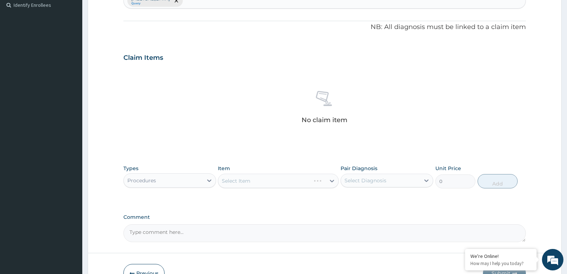
click at [260, 182] on div "Select Item" at bounding box center [278, 180] width 121 height 14
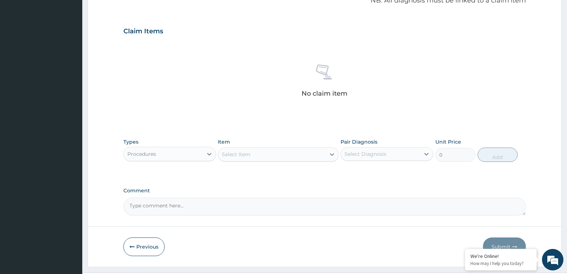
scroll to position [242, 0]
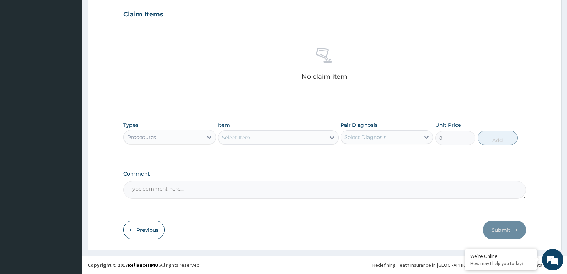
click at [231, 136] on div "Select Item" at bounding box center [236, 137] width 29 height 7
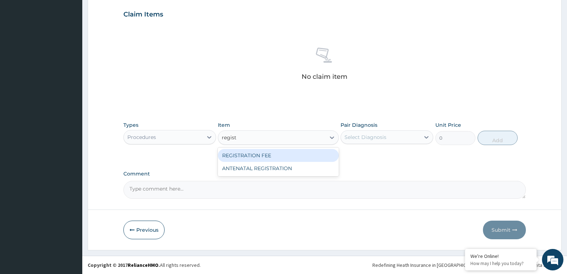
type input "registr"
click at [284, 154] on div "REGISTRATION FEE" at bounding box center [278, 155] width 121 height 13
type input "2042.5"
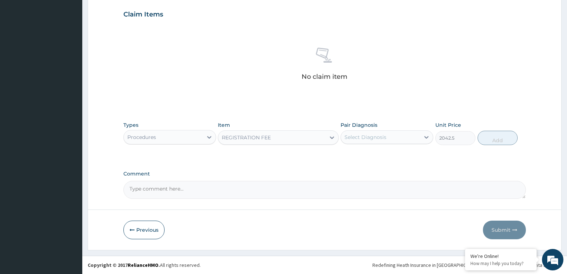
click at [374, 134] on div "Select Diagnosis" at bounding box center [365, 136] width 42 height 7
click at [381, 152] on label "Otitis media" at bounding box center [374, 154] width 44 height 7
checkbox input "true"
click at [500, 133] on button "Add" at bounding box center [498, 138] width 40 height 14
type input "0"
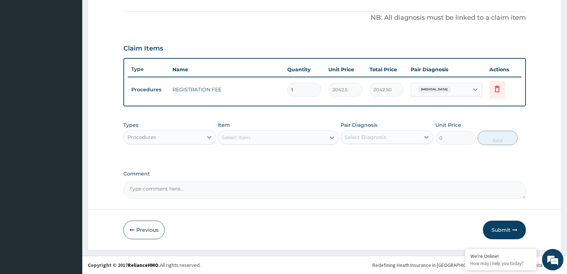
scroll to position [208, 0]
click at [324, 132] on div "Select Item" at bounding box center [271, 137] width 107 height 11
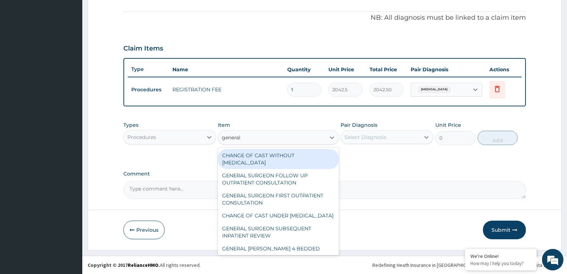
type input "general p"
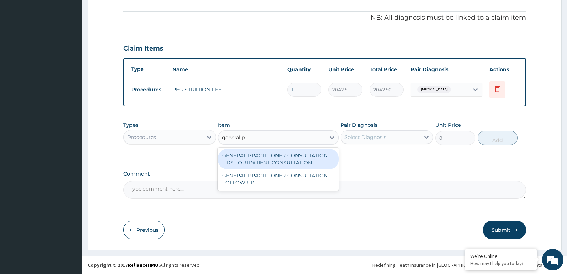
click at [314, 157] on div "GENERAL PRACTITIONER CONSULTATION FIRST OUTPATIENT CONSULTATION" at bounding box center [278, 159] width 121 height 20
type input "3370.125"
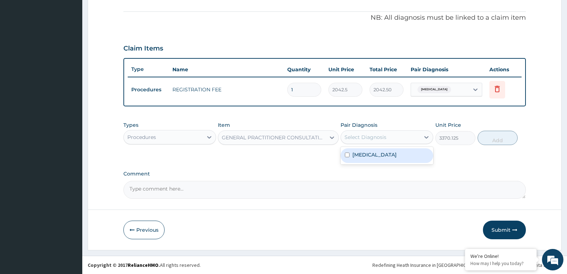
click at [368, 137] on div "Select Diagnosis" at bounding box center [365, 136] width 42 height 7
click at [369, 152] on label "Otitis media" at bounding box center [374, 154] width 44 height 7
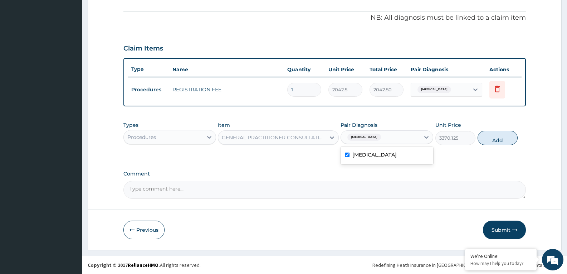
checkbox input "true"
drag, startPoint x: 510, startPoint y: 140, endPoint x: 459, endPoint y: 154, distance: 53.0
click at [510, 140] on button "Add" at bounding box center [498, 138] width 40 height 14
type input "0"
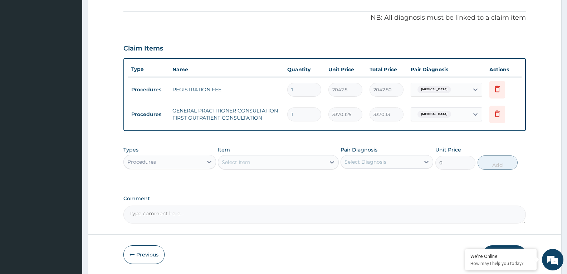
click at [166, 168] on div "Procedures" at bounding box center [169, 162] width 93 height 14
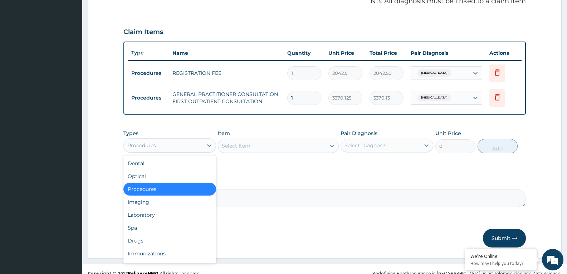
scroll to position [233, 0]
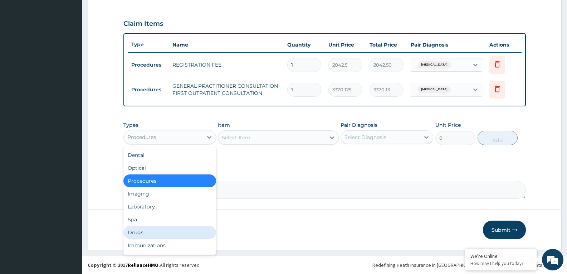
click at [155, 232] on div "Drugs" at bounding box center [169, 232] width 93 height 13
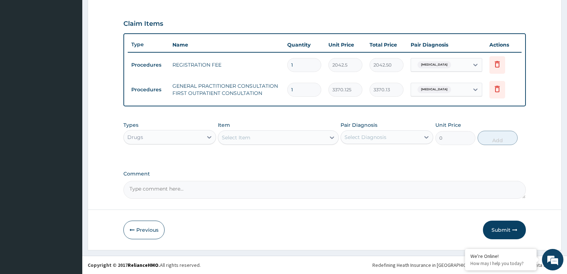
click at [274, 139] on div "Select Item" at bounding box center [271, 137] width 107 height 11
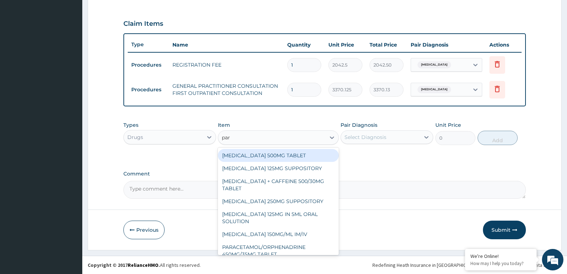
type input "para"
click at [276, 152] on div "[MEDICAL_DATA] 500MG TABLET" at bounding box center [278, 155] width 121 height 13
type input "30"
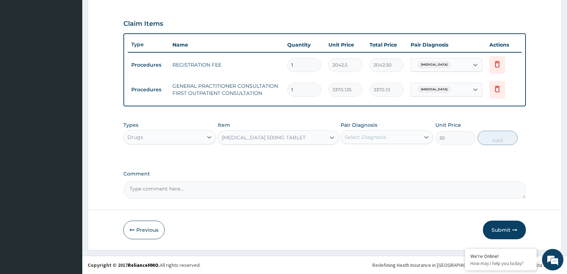
click at [374, 134] on div "Select Diagnosis" at bounding box center [365, 136] width 42 height 7
click at [372, 153] on label "Otitis media" at bounding box center [374, 154] width 44 height 7
checkbox input "true"
click at [506, 138] on button "Add" at bounding box center [498, 138] width 40 height 14
type input "0"
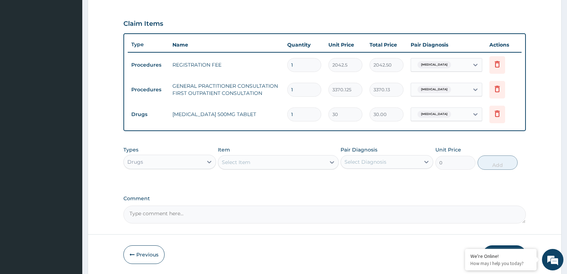
type input "18"
type input "540.00"
type input "18"
click at [236, 162] on div "Select Item" at bounding box center [236, 161] width 29 height 7
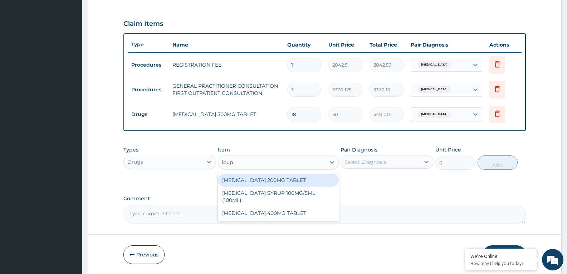
type input "ibupr"
click at [301, 177] on div "[MEDICAL_DATA] 200MG TABLET" at bounding box center [278, 179] width 121 height 13
type input "149.5"
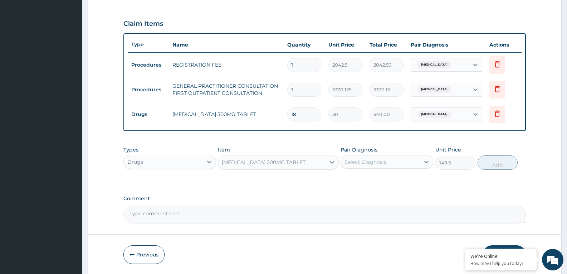
click at [372, 163] on div "Select Diagnosis" at bounding box center [387, 162] width 93 height 14
click at [373, 177] on label "Otitis media" at bounding box center [374, 179] width 44 height 7
checkbox input "true"
click at [505, 163] on button "Add" at bounding box center [498, 162] width 40 height 14
type input "0"
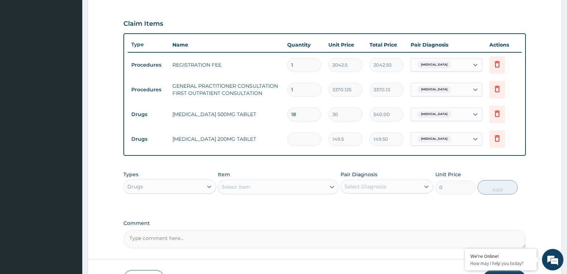
type input "0.00"
type input "6"
type input "897.00"
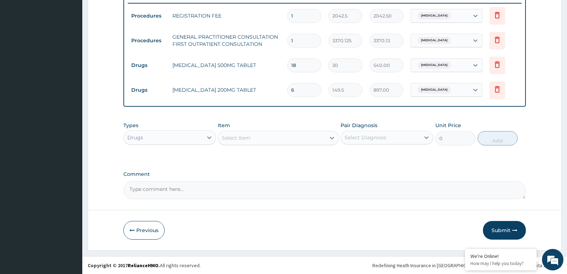
scroll to position [282, 0]
click at [503, 226] on button "Submit" at bounding box center [504, 229] width 43 height 19
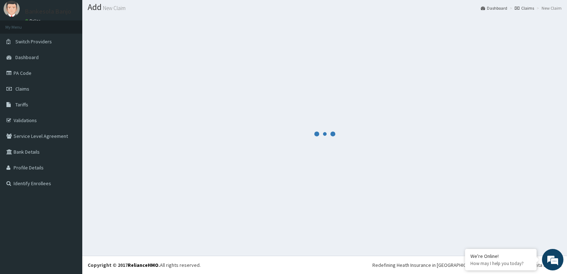
scroll to position [21, 0]
click at [210, 114] on div at bounding box center [325, 133] width 474 height 232
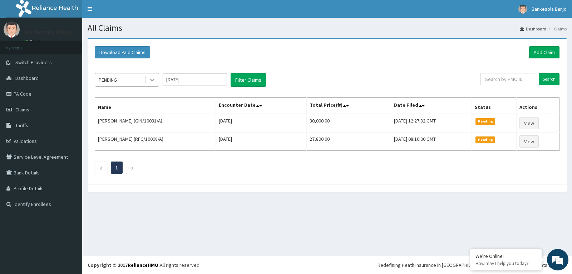
click at [158, 82] on div at bounding box center [152, 79] width 13 height 13
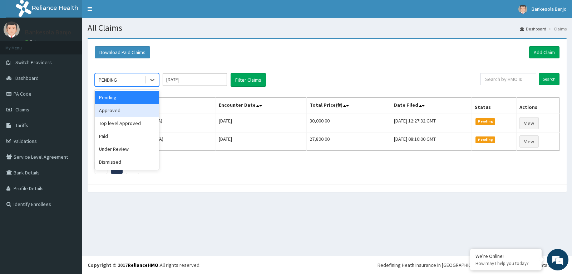
click at [136, 107] on div "Approved" at bounding box center [127, 110] width 64 height 13
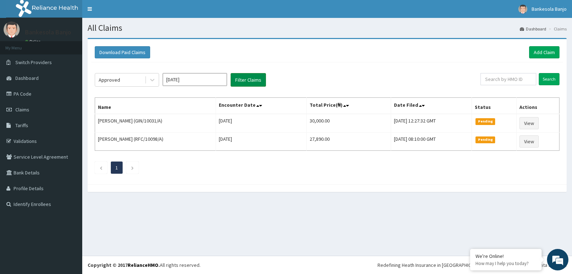
click at [255, 80] on button "Filter Claims" at bounding box center [248, 80] width 35 height 14
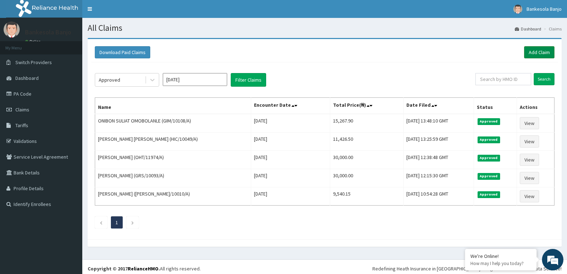
click at [543, 53] on link "Add Claim" at bounding box center [539, 52] width 30 height 12
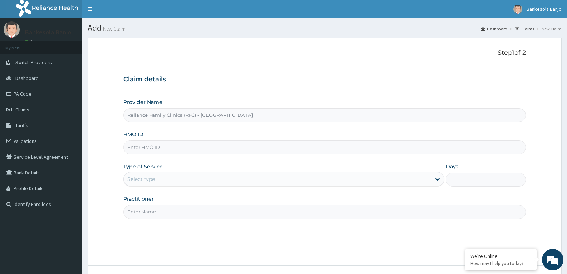
click at [172, 146] on input "HMO ID" at bounding box center [324, 147] width 402 height 14
paste input "GSV/12796/A"
type input "GSV/12796/A"
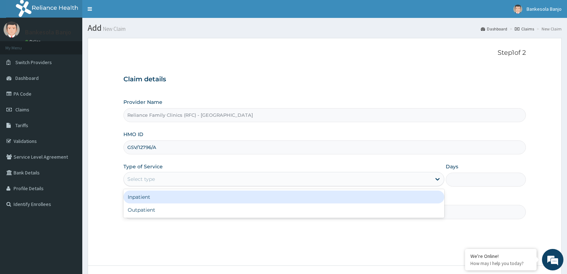
click at [171, 181] on div "Select type" at bounding box center [277, 178] width 307 height 11
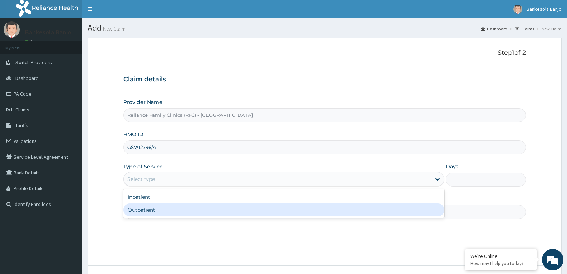
click at [168, 207] on div "Outpatient" at bounding box center [283, 209] width 320 height 13
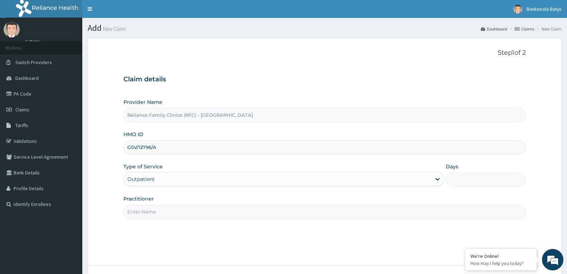
type input "1"
click at [166, 208] on input "Practitioner" at bounding box center [324, 212] width 402 height 14
type input "f"
type input "[PERSON_NAME]"
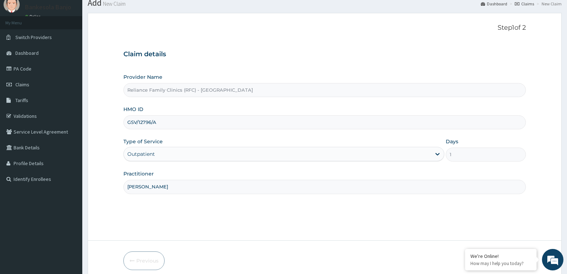
scroll to position [56, 0]
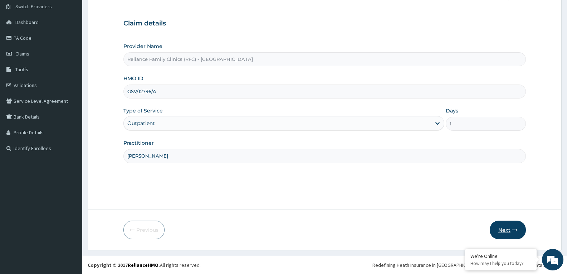
click at [501, 233] on button "Next" at bounding box center [508, 229] width 36 height 19
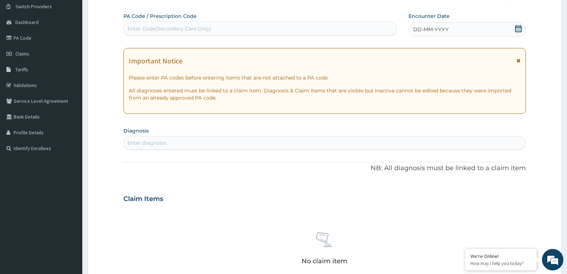
click at [519, 31] on icon at bounding box center [518, 28] width 7 height 7
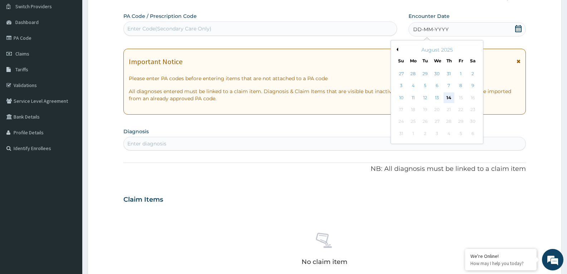
click at [446, 97] on div "14" at bounding box center [449, 97] width 11 height 11
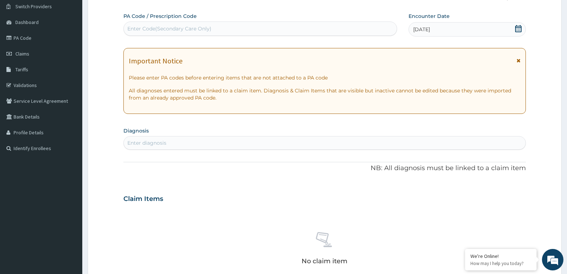
click at [255, 144] on div "Enter diagnosis" at bounding box center [325, 142] width 402 height 11
type input "[MEDICAL_DATA]"
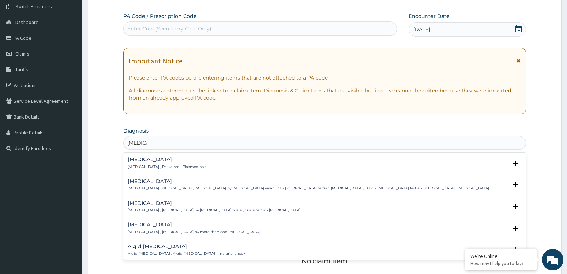
click at [156, 162] on h4 "[MEDICAL_DATA]" at bounding box center [167, 159] width 79 height 5
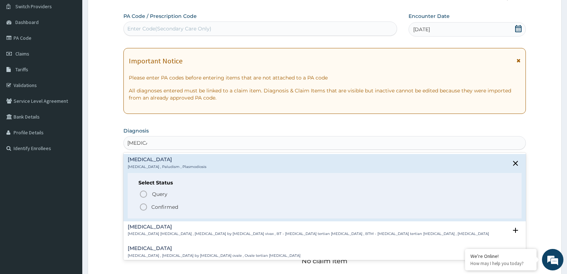
click at [141, 207] on icon "status option filled" at bounding box center [143, 206] width 9 height 9
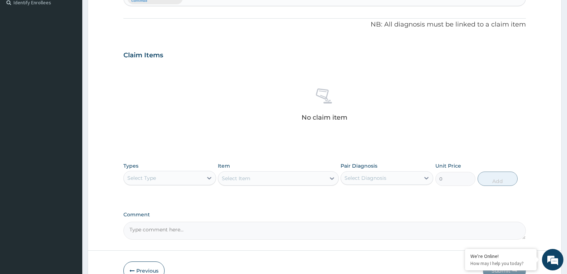
scroll to position [235, 0]
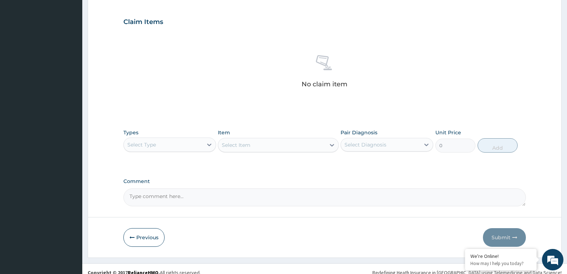
click at [193, 149] on div "Select Type" at bounding box center [163, 144] width 79 height 11
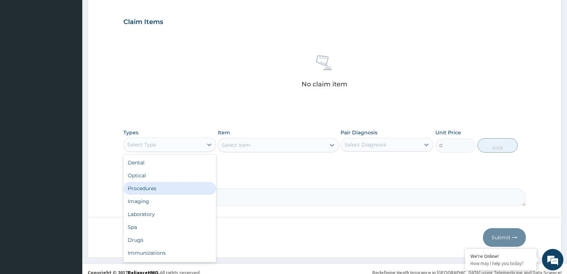
click at [179, 189] on div "Procedures" at bounding box center [169, 188] width 93 height 13
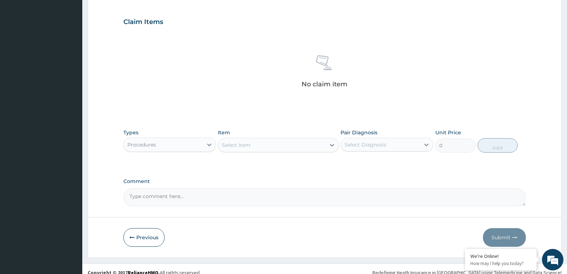
click at [252, 146] on div "Select Item" at bounding box center [271, 144] width 107 height 11
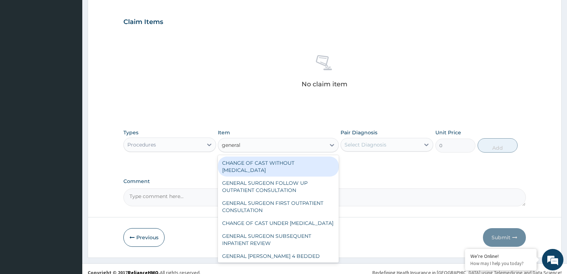
type input "general p"
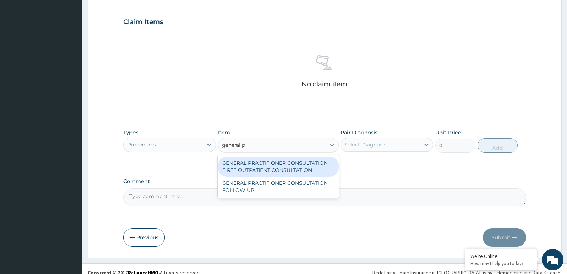
click at [253, 170] on div "GENERAL PRACTITIONER CONSULTATION FIRST OUTPATIENT CONSULTATION" at bounding box center [278, 166] width 121 height 20
type input "3370.125"
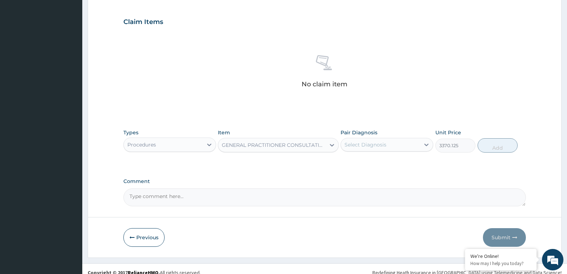
click at [367, 151] on div "Select Diagnosis" at bounding box center [387, 145] width 93 height 14
click at [368, 168] on div "[MEDICAL_DATA]" at bounding box center [387, 163] width 93 height 15
checkbox input "true"
click at [498, 147] on button "Add" at bounding box center [498, 145] width 40 height 14
type input "0"
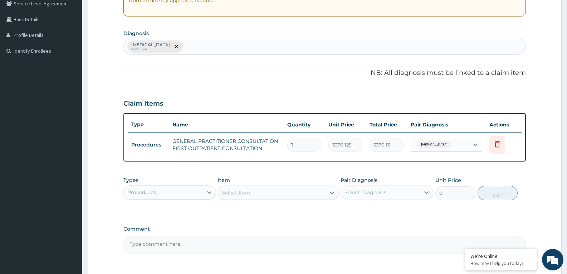
scroll to position [172, 0]
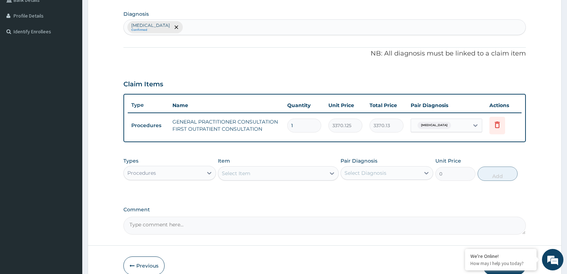
click at [270, 170] on div "Select Item" at bounding box center [271, 172] width 107 height 11
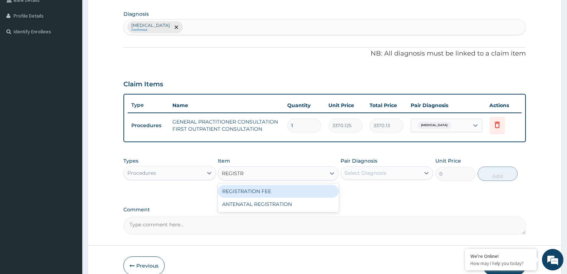
type input "REGISTRA"
click at [265, 189] on div "REGISTRATION FEE" at bounding box center [278, 191] width 121 height 13
type input "2042.5"
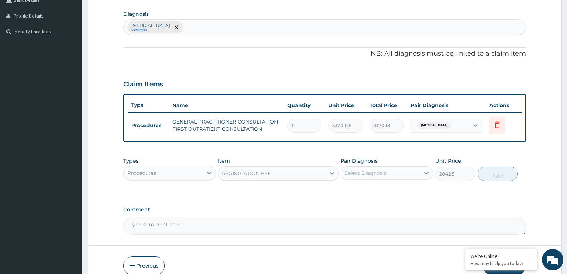
click at [368, 175] on div "Select Diagnosis" at bounding box center [365, 172] width 42 height 7
click at [368, 183] on div "[MEDICAL_DATA]" at bounding box center [387, 191] width 93 height 18
click at [366, 188] on label "[MEDICAL_DATA]" at bounding box center [374, 190] width 44 height 7
checkbox input "true"
click at [484, 177] on button "Add" at bounding box center [498, 173] width 40 height 14
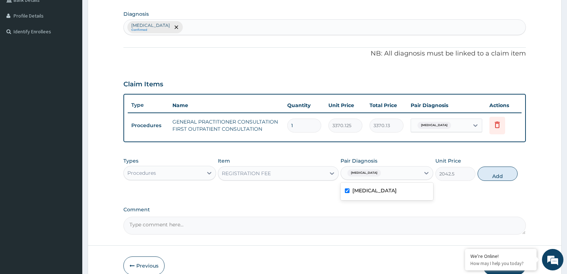
type input "0"
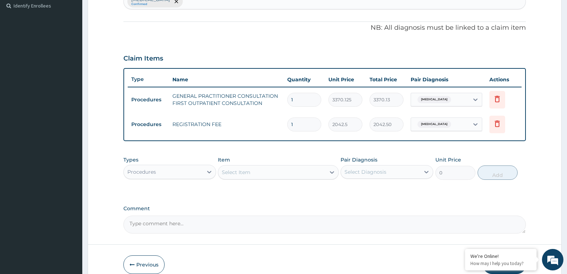
scroll to position [233, 0]
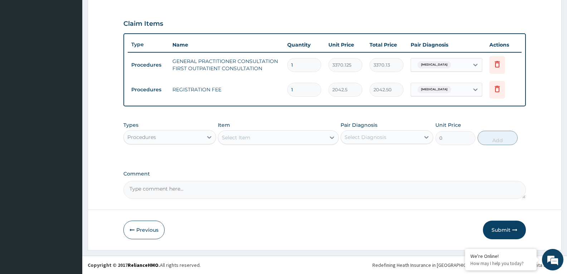
click at [170, 136] on div "Procedures" at bounding box center [163, 136] width 79 height 11
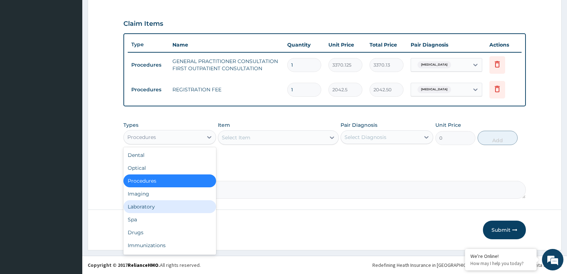
click at [155, 209] on div "Laboratory" at bounding box center [169, 206] width 93 height 13
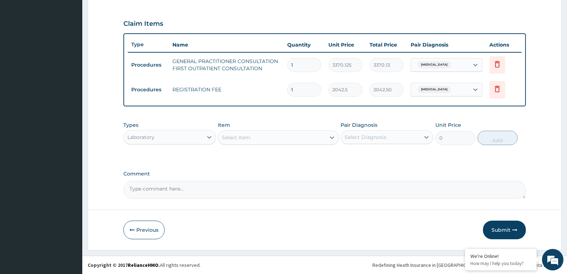
click at [241, 132] on div "Select Item" at bounding box center [271, 137] width 107 height 11
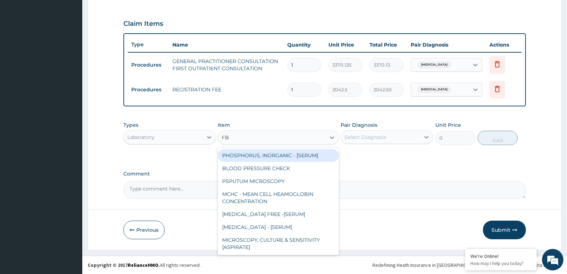
type input "FBC"
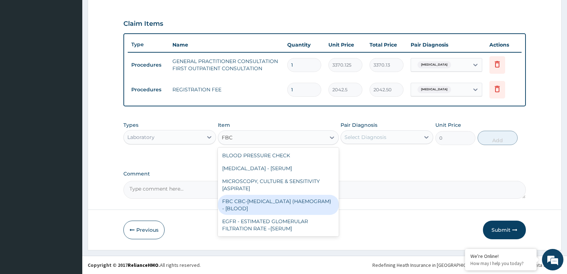
click at [259, 202] on div "FBC CBC-[MEDICAL_DATA] (HAEMOGRAM) - [BLOOD]" at bounding box center [278, 205] width 121 height 20
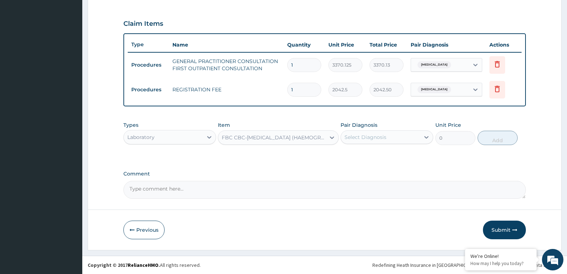
type input "4085"
click at [387, 138] on div "Select Diagnosis" at bounding box center [380, 136] width 79 height 11
click at [385, 151] on div "[MEDICAL_DATA]" at bounding box center [387, 155] width 93 height 15
checkbox input "true"
click at [493, 145] on div "Types Laboratory Item FBC CBC-[MEDICAL_DATA] (HAEMOGRAM) - [BLOOD] Pair Diagnos…" at bounding box center [324, 133] width 402 height 31
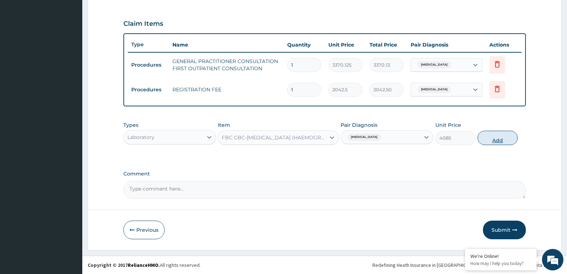
click at [490, 142] on button "Add" at bounding box center [498, 138] width 40 height 14
type input "0"
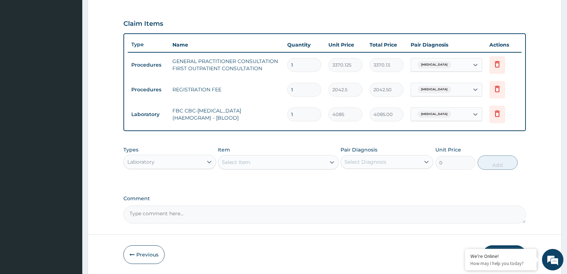
click at [263, 160] on div "Select Item" at bounding box center [271, 161] width 107 height 11
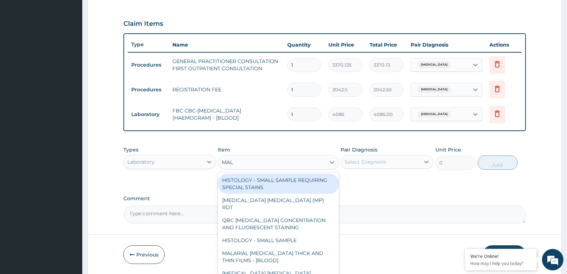
type input "MALA"
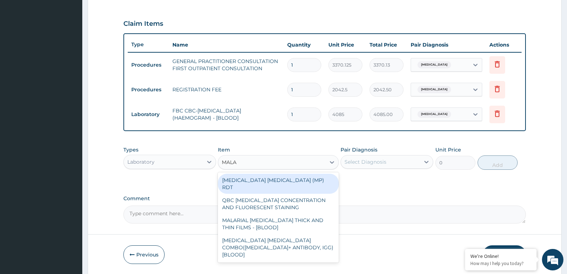
click at [271, 182] on div "[MEDICAL_DATA] [MEDICAL_DATA] (MP) RDT" at bounding box center [278, 183] width 121 height 20
type input "1531.875"
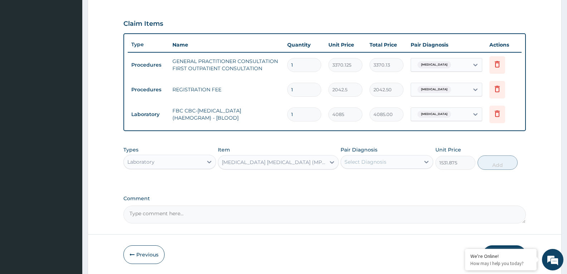
click at [374, 163] on div "Select Diagnosis" at bounding box center [365, 161] width 42 height 7
click at [376, 175] on div "[MEDICAL_DATA]" at bounding box center [387, 180] width 93 height 15
checkbox input "true"
click at [489, 158] on button "Add" at bounding box center [498, 162] width 40 height 14
type input "0"
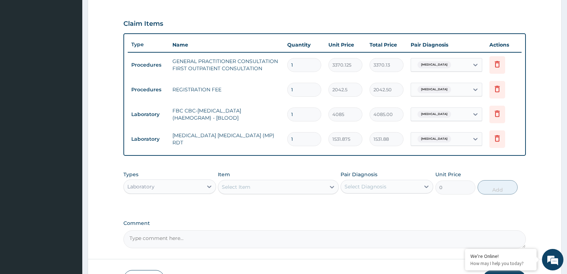
click at [174, 185] on div "Laboratory" at bounding box center [163, 186] width 79 height 11
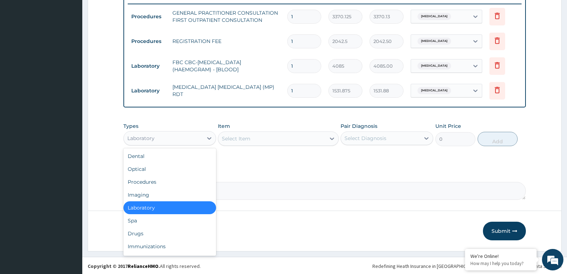
scroll to position [282, 0]
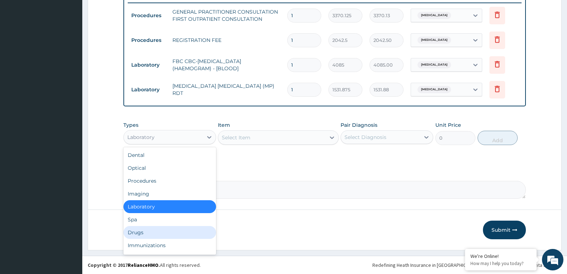
click at [165, 226] on div "Drugs" at bounding box center [169, 232] width 93 height 13
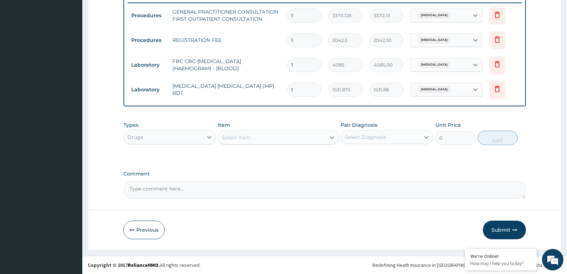
click at [300, 137] on div "Select Item" at bounding box center [271, 137] width 107 height 11
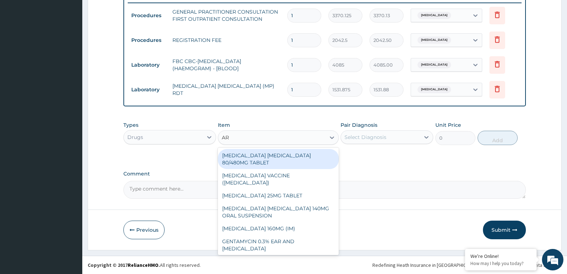
type input "ART"
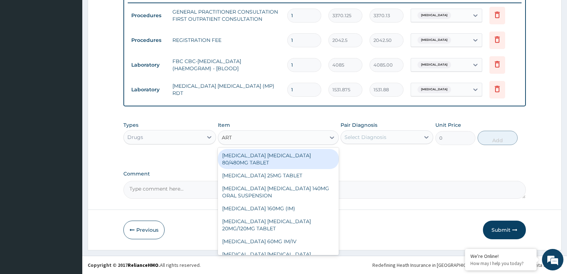
click at [296, 155] on div "[MEDICAL_DATA] [MEDICAL_DATA] 80/480MG TABLET" at bounding box center [278, 159] width 121 height 20
type input "450"
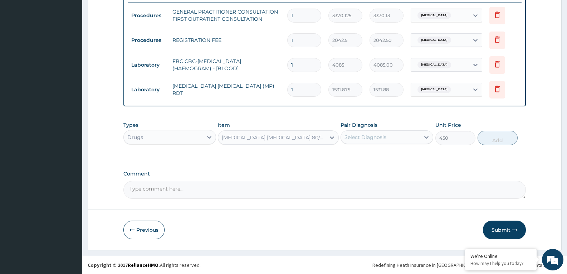
click at [390, 129] on div "Pair Diagnosis Select Diagnosis" at bounding box center [387, 133] width 93 height 24
click at [390, 141] on div "Select Diagnosis" at bounding box center [380, 136] width 79 height 11
click at [390, 153] on div "[MEDICAL_DATA]" at bounding box center [387, 155] width 93 height 15
checkbox input "true"
click at [493, 141] on button "Add" at bounding box center [498, 138] width 40 height 14
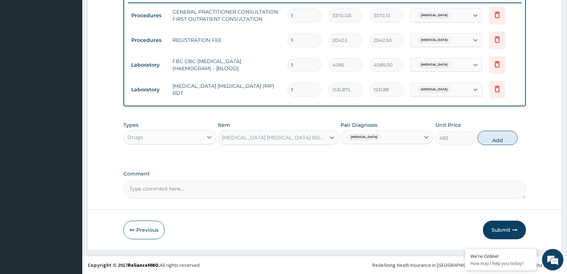
type input "0"
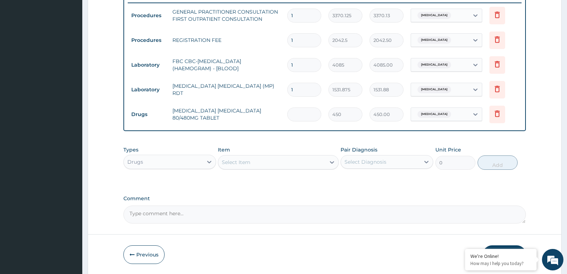
type input "0.00"
type input "6"
type input "2700.00"
type input "6"
click at [288, 163] on div "Select Item" at bounding box center [271, 161] width 107 height 11
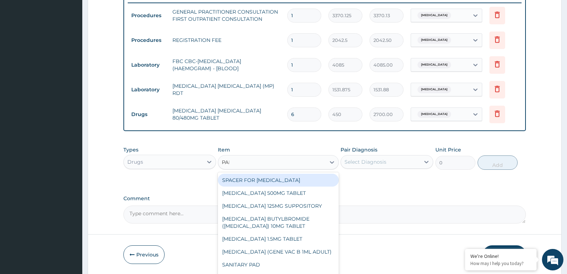
type input "PARA"
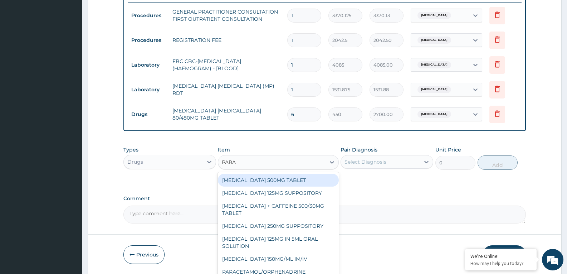
click at [297, 180] on div "[MEDICAL_DATA] 500MG TABLET" at bounding box center [278, 179] width 121 height 13
type input "30"
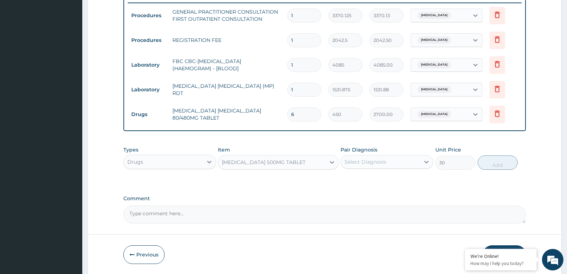
click at [358, 164] on div "Select Diagnosis" at bounding box center [365, 161] width 42 height 7
click at [358, 178] on label "[MEDICAL_DATA]" at bounding box center [374, 179] width 44 height 7
checkbox input "true"
click at [501, 167] on button "Add" at bounding box center [498, 162] width 40 height 14
type input "0"
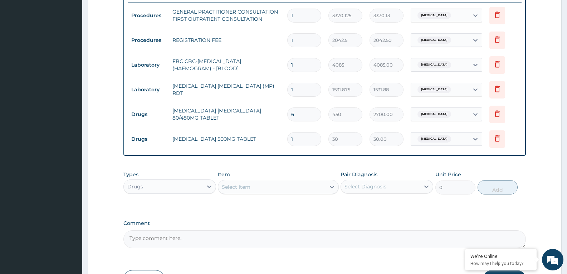
type input "18"
type input "540.00"
type input "18"
click at [238, 181] on div "Select Item" at bounding box center [271, 186] width 107 height 11
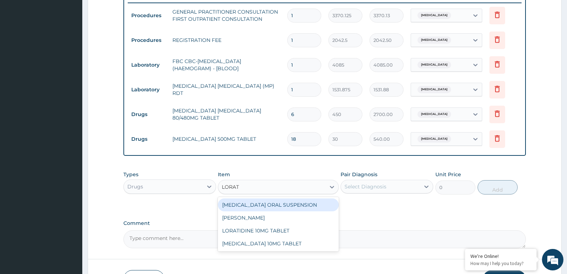
type input "LORATA"
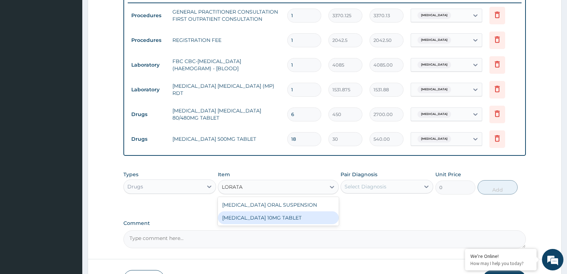
click at [256, 216] on div "[MEDICAL_DATA] 10MG TABLET" at bounding box center [278, 217] width 121 height 13
type input "86.25"
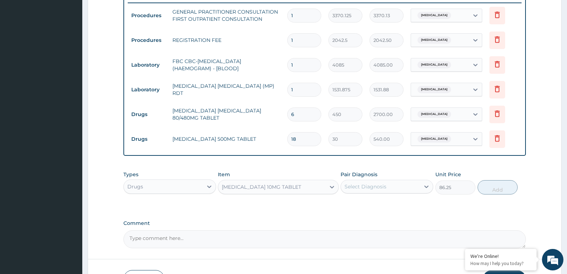
click at [418, 184] on div "Select Diagnosis" at bounding box center [380, 186] width 79 height 11
click at [408, 201] on div "[MEDICAL_DATA]" at bounding box center [387, 204] width 93 height 15
checkbox input "true"
click at [492, 189] on button "Add" at bounding box center [498, 187] width 40 height 14
type input "0"
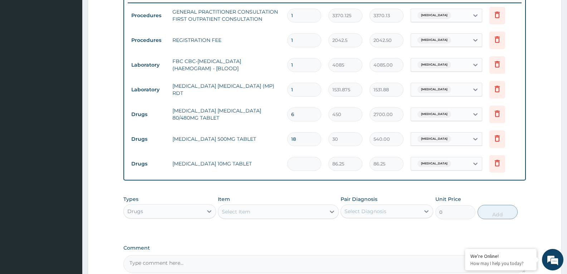
type input "0.00"
type input "5"
type input "431.25"
type input "5"
click at [295, 213] on div "Select Item" at bounding box center [271, 211] width 107 height 11
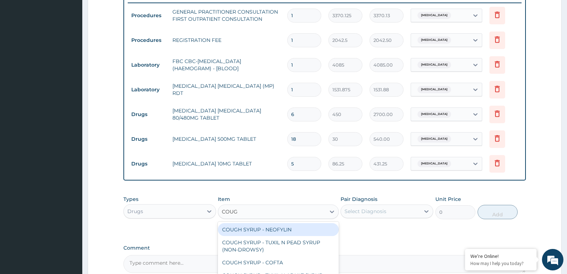
type input "COUGH"
click at [281, 229] on div "COUGH SYRUP - NEOFYLIN" at bounding box center [278, 229] width 121 height 13
type input "2000"
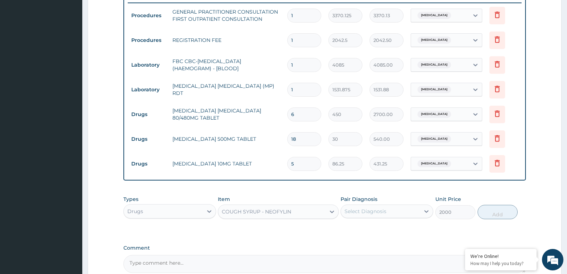
click at [403, 217] on div "Select Diagnosis" at bounding box center [387, 211] width 93 height 14
click at [395, 230] on div "[MEDICAL_DATA]" at bounding box center [387, 229] width 93 height 15
checkbox input "true"
click at [483, 210] on button "Add" at bounding box center [498, 212] width 40 height 14
type input "0"
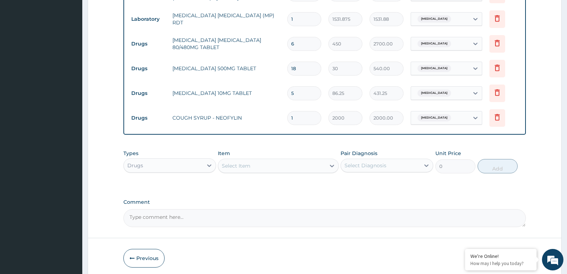
scroll to position [354, 0]
click at [254, 162] on div "Select Item" at bounding box center [271, 164] width 107 height 11
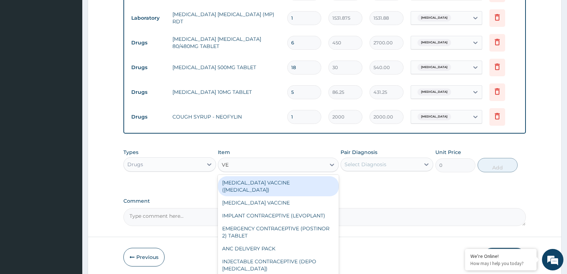
type input "V"
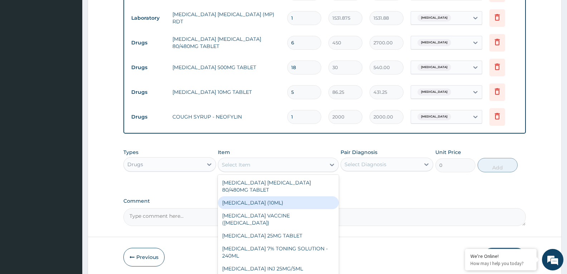
click at [405, 179] on div "Types Drugs Item option COUGH SYRUP - NEOFYLIN, selected. option [MEDICAL_DATA]…" at bounding box center [324, 165] width 402 height 41
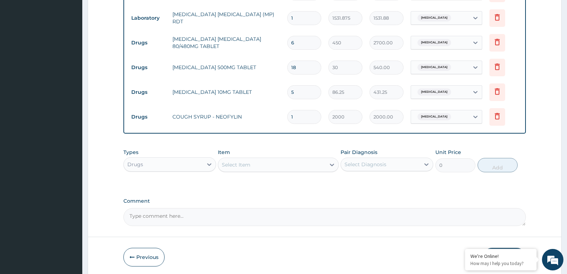
scroll to position [381, 0]
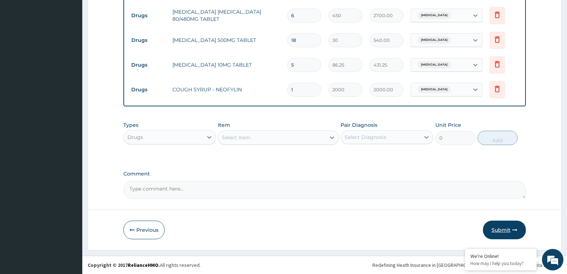
click at [502, 230] on button "Submit" at bounding box center [504, 229] width 43 height 19
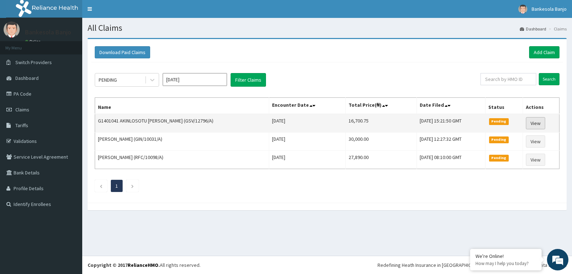
click at [545, 126] on link "View" at bounding box center [535, 123] width 19 height 12
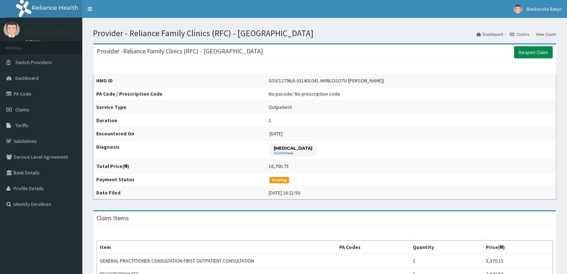
click at [540, 55] on link "Reopen Claim" at bounding box center [533, 52] width 39 height 12
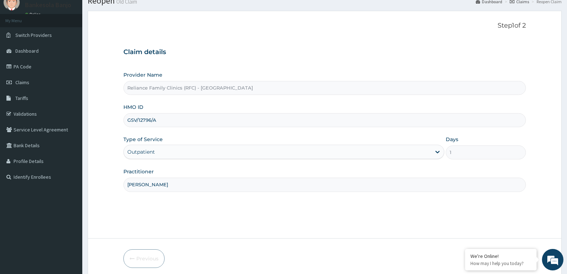
scroll to position [56, 0]
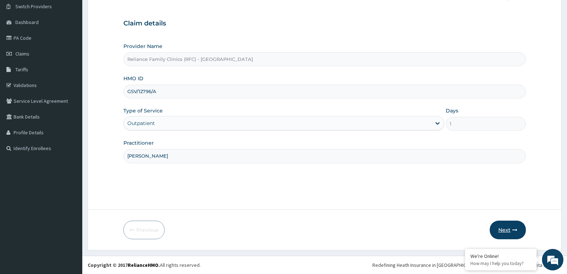
click at [509, 227] on button "Next" at bounding box center [508, 229] width 36 height 19
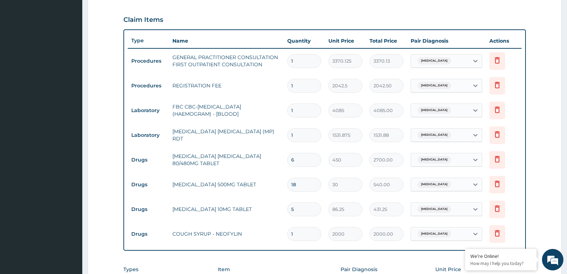
scroll to position [235, 0]
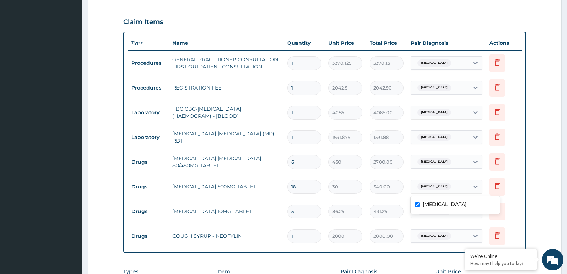
click at [436, 183] on div "[MEDICAL_DATA]" at bounding box center [434, 186] width 38 height 9
click at [442, 219] on td "[MEDICAL_DATA]" at bounding box center [446, 211] width 79 height 21
click at [444, 214] on div "[MEDICAL_DATA]" at bounding box center [440, 211] width 58 height 12
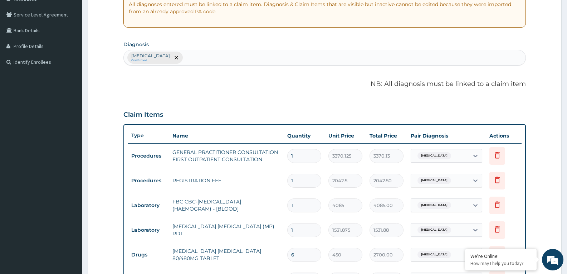
scroll to position [127, 0]
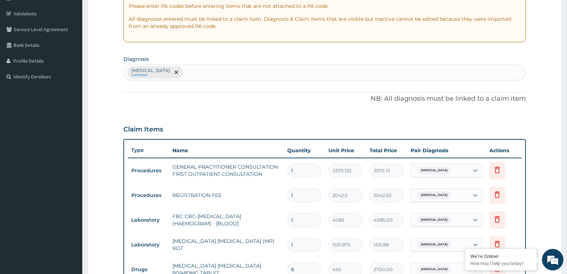
click at [215, 73] on div "[MEDICAL_DATA] Confirmed" at bounding box center [325, 72] width 402 height 15
type input "UPPER RES"
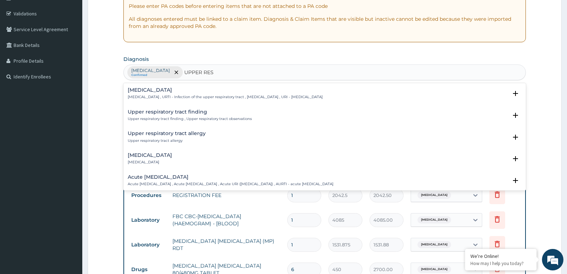
click at [188, 87] on h4 "[MEDICAL_DATA]" at bounding box center [225, 89] width 195 height 5
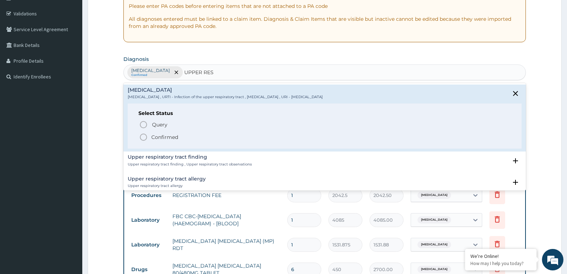
click at [146, 135] on circle "status option filled" at bounding box center [143, 137] width 6 height 6
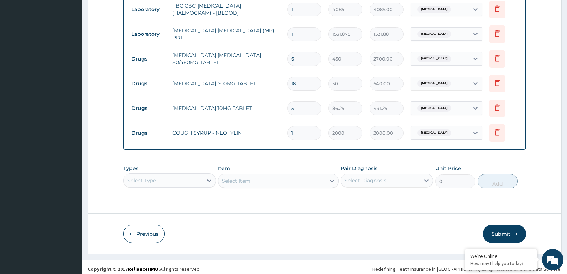
scroll to position [342, 0]
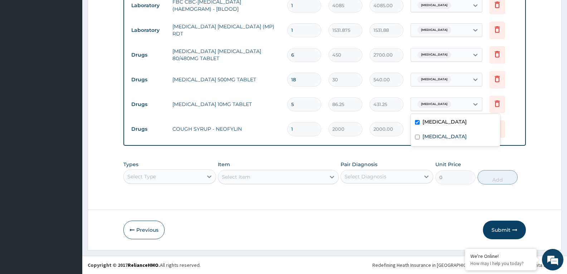
click at [442, 110] on div "[MEDICAL_DATA]" at bounding box center [440, 104] width 58 height 12
click at [440, 133] on label "[MEDICAL_DATA]" at bounding box center [444, 136] width 44 height 7
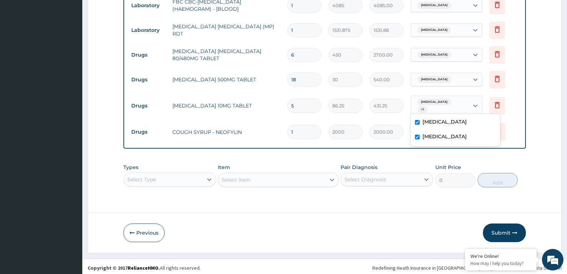
click at [440, 133] on label "[MEDICAL_DATA]" at bounding box center [444, 136] width 44 height 7
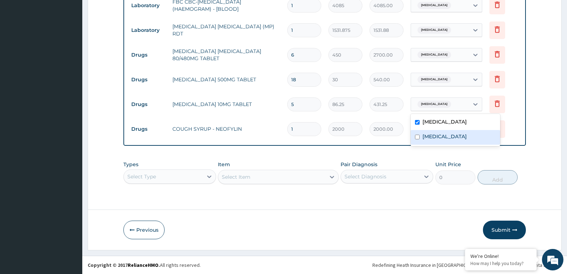
click at [444, 133] on label "[MEDICAL_DATA]" at bounding box center [444, 136] width 44 height 7
checkbox input "true"
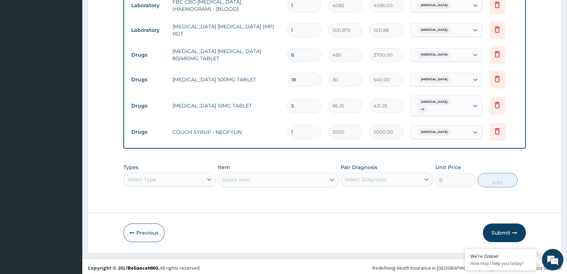
click at [445, 122] on td "[MEDICAL_DATA]" at bounding box center [446, 132] width 79 height 21
click at [443, 130] on div "[MEDICAL_DATA]" at bounding box center [440, 132] width 58 height 12
click at [440, 159] on label "[MEDICAL_DATA]" at bounding box center [444, 160] width 44 height 7
checkbox input "true"
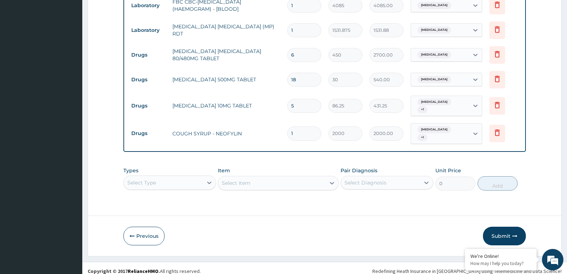
click at [509, 165] on div "Types Select Type Item Select Item Pair Diagnosis Select Diagnosis Unit Price 0…" at bounding box center [324, 178] width 402 height 31
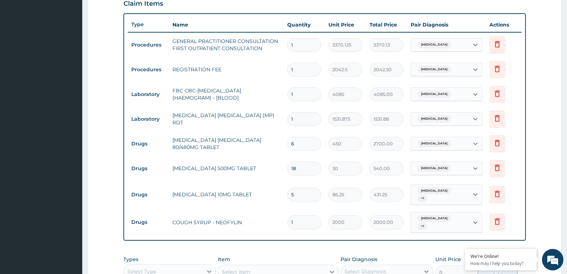
scroll to position [234, 0]
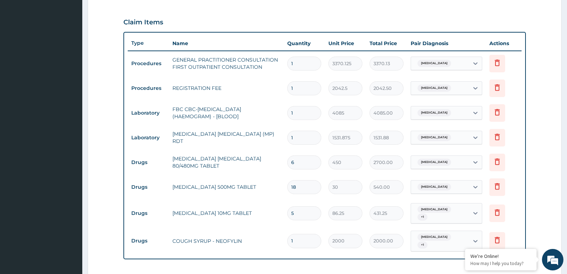
click at [441, 70] on td "[MEDICAL_DATA]" at bounding box center [446, 63] width 79 height 21
click at [448, 61] on div "[MEDICAL_DATA]" at bounding box center [440, 63] width 58 height 12
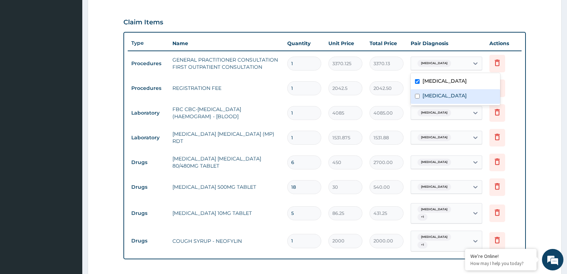
click at [450, 94] on label "[MEDICAL_DATA]" at bounding box center [444, 95] width 44 height 7
checkbox input "true"
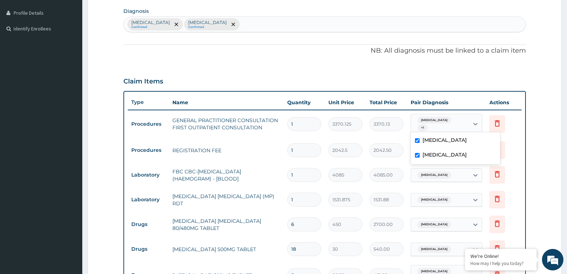
scroll to position [250, 0]
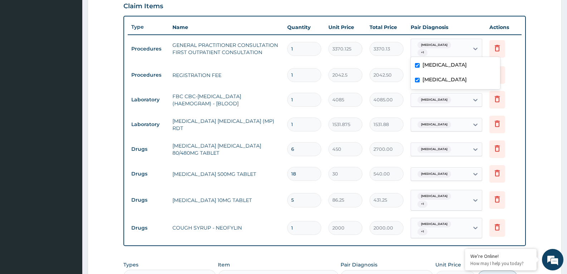
click at [457, 96] on div "[MEDICAL_DATA]" at bounding box center [440, 100] width 58 height 12
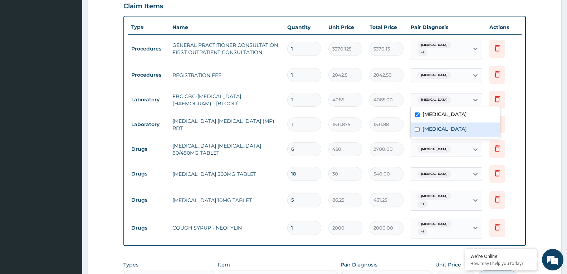
click at [449, 127] on label "[MEDICAL_DATA]" at bounding box center [444, 128] width 44 height 7
checkbox input "true"
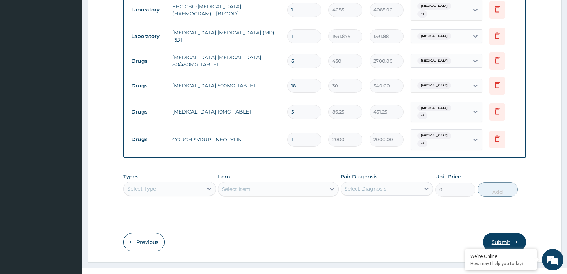
click at [498, 232] on button "Submit" at bounding box center [504, 241] width 43 height 19
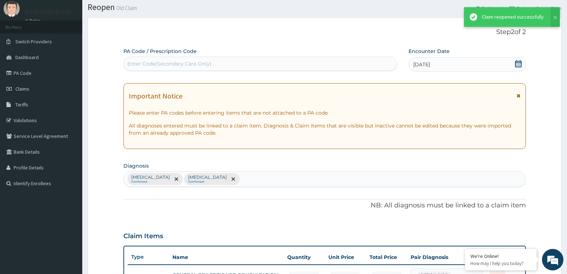
scroll to position [342, 0]
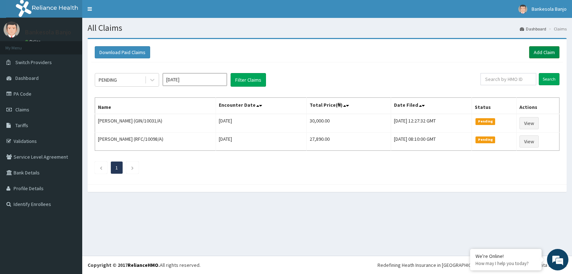
click at [537, 51] on link "Add Claim" at bounding box center [544, 52] width 30 height 12
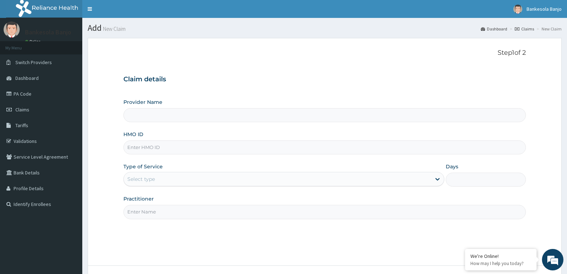
click at [205, 153] on input "HMO ID" at bounding box center [324, 147] width 402 height 14
paste input "DPC/10039/B"
type input "DPC/10039/B"
type input "Reliance Family Clinics (RFC) - [GEOGRAPHIC_DATA]"
type input "DPC/10039/B"
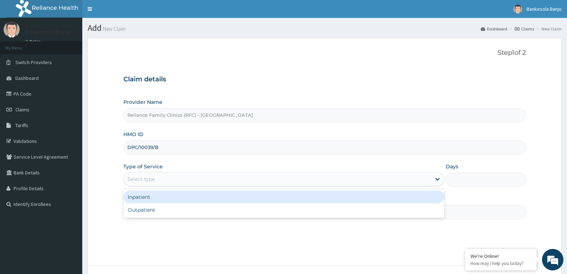
click at [161, 182] on div "Select type" at bounding box center [277, 178] width 307 height 11
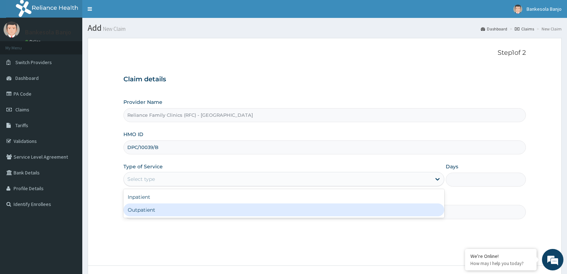
click at [161, 208] on div "Outpatient" at bounding box center [283, 209] width 320 height 13
type input "1"
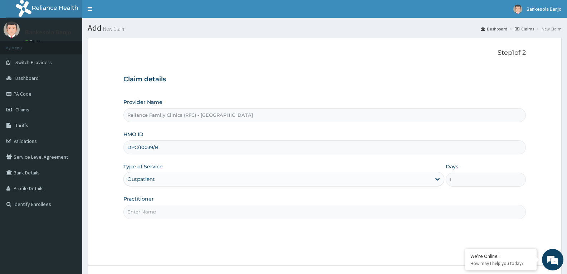
click at [161, 208] on input "Practitioner" at bounding box center [324, 212] width 402 height 14
type input "[PERSON_NAME]"
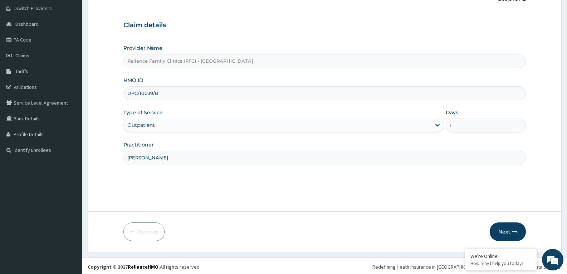
scroll to position [56, 0]
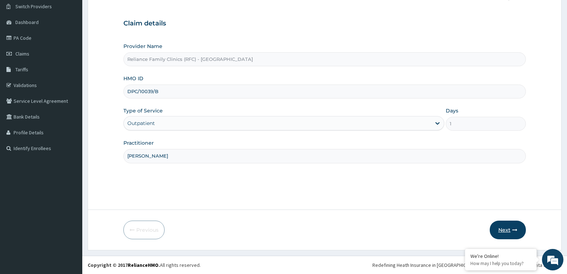
click at [509, 234] on button "Next" at bounding box center [508, 229] width 36 height 19
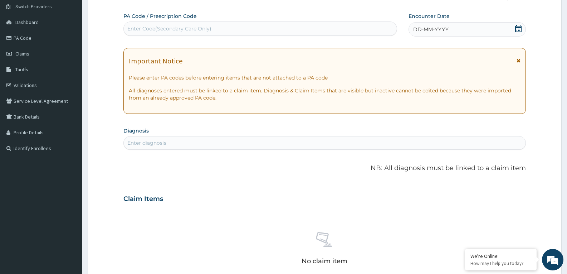
scroll to position [0, 0]
click at [517, 28] on icon at bounding box center [518, 28] width 7 height 7
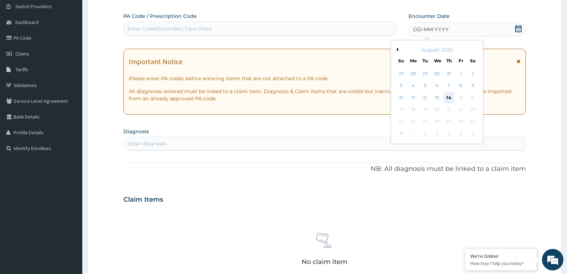
click at [451, 96] on div "14" at bounding box center [449, 97] width 11 height 11
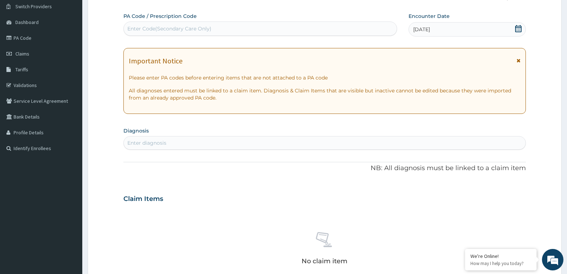
click at [203, 149] on div "Enter diagnosis" at bounding box center [324, 143] width 402 height 14
type input "PCOS"
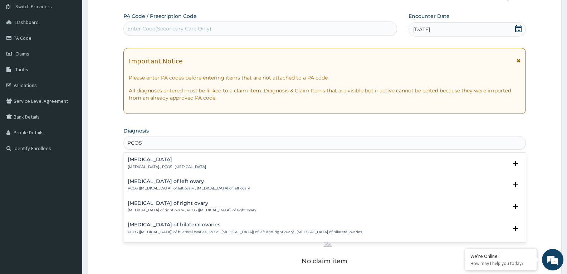
click at [172, 166] on p "[MEDICAL_DATA] , PCOS- [MEDICAL_DATA]" at bounding box center [167, 166] width 78 height 5
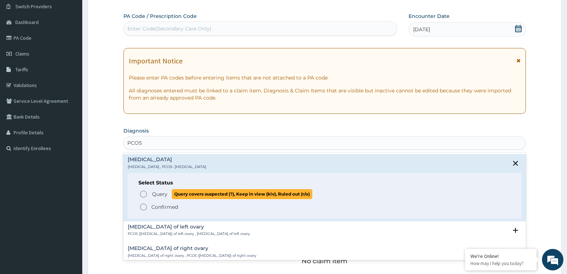
click at [142, 194] on icon "status option query" at bounding box center [143, 194] width 9 height 9
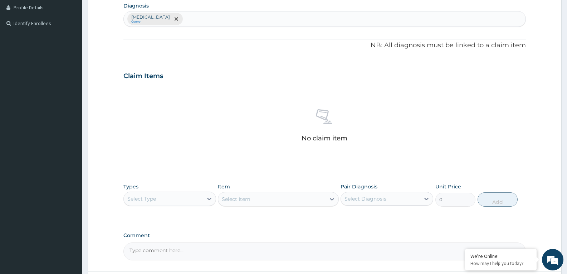
scroll to position [199, 0]
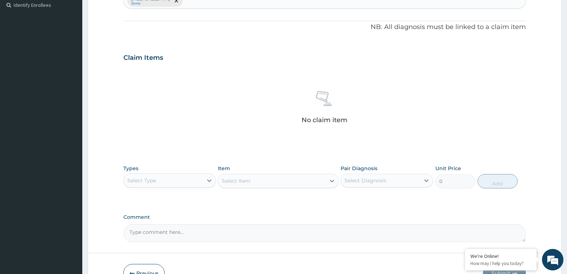
click at [167, 184] on div "Select Type" at bounding box center [163, 180] width 79 height 11
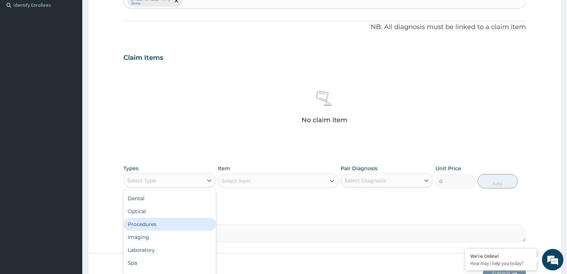
click at [169, 221] on div "Procedures" at bounding box center [169, 223] width 93 height 13
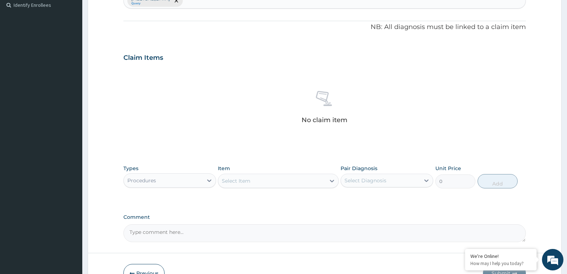
click at [296, 181] on div "Select Item" at bounding box center [271, 180] width 107 height 11
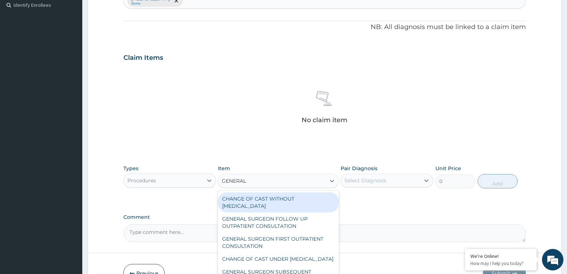
type input "GENERAL P"
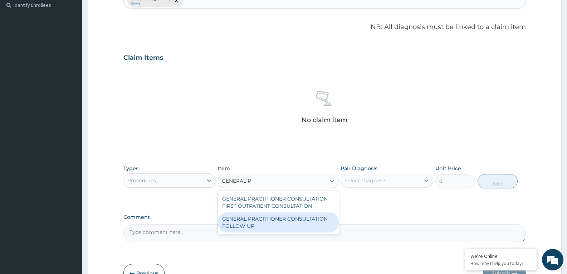
click at [278, 222] on div "GENERAL PRACTITIONER CONSULTATION FOLLOW UP" at bounding box center [278, 222] width 121 height 20
type input "2246.75"
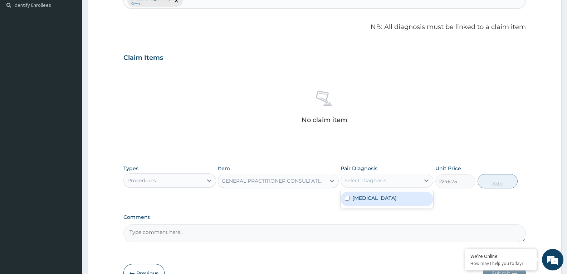
click at [393, 182] on div "Select Diagnosis" at bounding box center [380, 180] width 79 height 11
click at [388, 194] on label "[MEDICAL_DATA]" at bounding box center [374, 197] width 44 height 7
checkbox input "true"
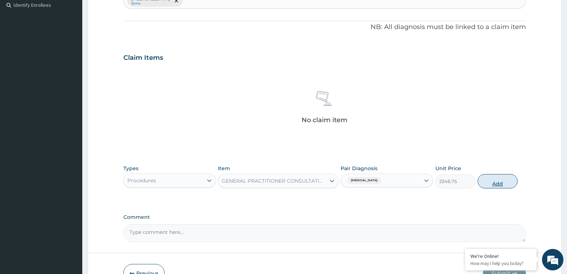
click at [480, 186] on button "Add" at bounding box center [498, 181] width 40 height 14
type input "0"
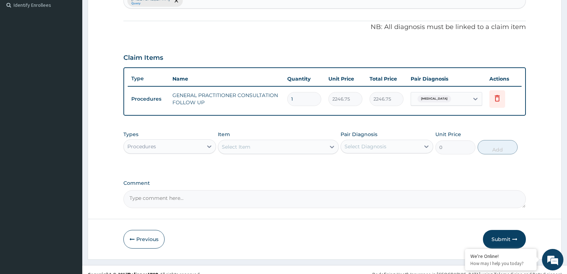
click at [483, 182] on label "Comment" at bounding box center [324, 183] width 402 height 6
click at [483, 190] on textarea "Comment" at bounding box center [324, 199] width 402 height 18
click at [166, 150] on div "Procedures" at bounding box center [163, 146] width 79 height 11
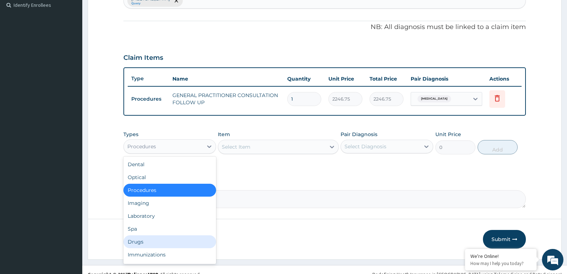
click at [153, 240] on div "Drugs" at bounding box center [169, 241] width 93 height 13
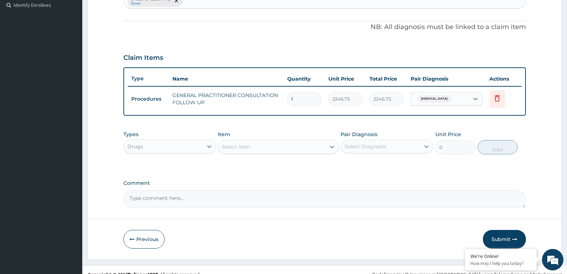
click at [246, 150] on div "Select Item" at bounding box center [236, 146] width 29 height 7
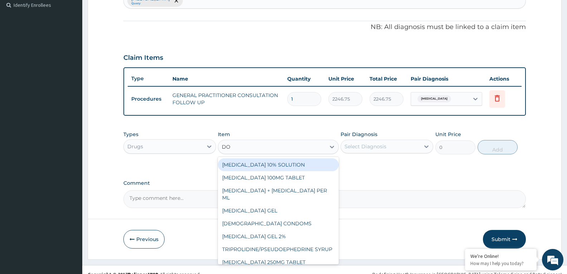
type input "DOX"
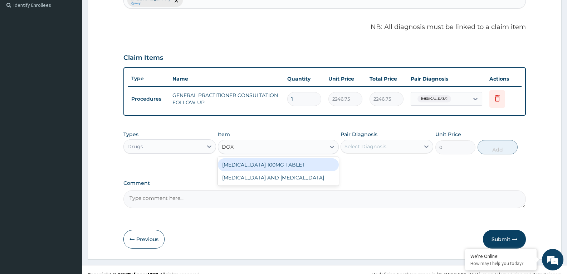
click at [261, 166] on div "[MEDICAL_DATA] 100MG TABLET" at bounding box center [278, 164] width 121 height 13
type input "109.25"
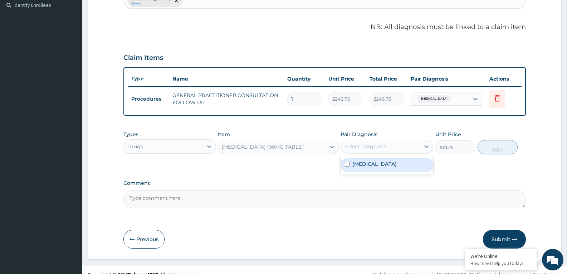
click at [401, 151] on div "Select Diagnosis" at bounding box center [380, 146] width 79 height 11
click at [397, 161] on label "[MEDICAL_DATA]" at bounding box center [374, 163] width 44 height 7
checkbox input "true"
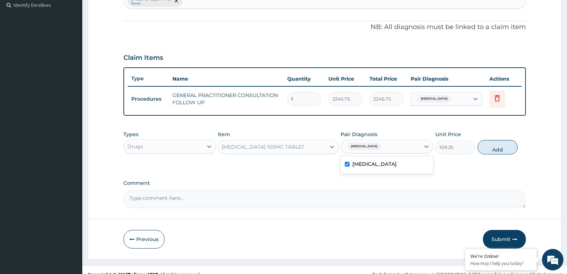
click at [496, 148] on button "Add" at bounding box center [498, 147] width 40 height 14
type input "0"
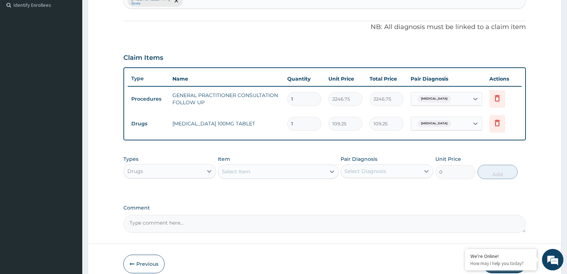
type input "14"
type input "1529.50"
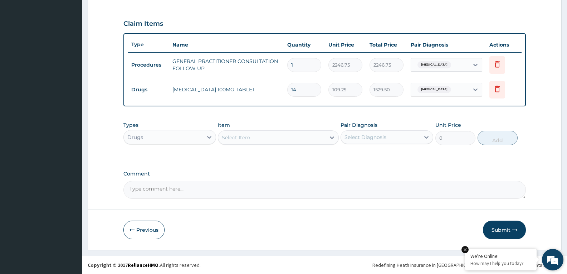
type input "14"
click at [496, 229] on button "Submit" at bounding box center [504, 229] width 43 height 19
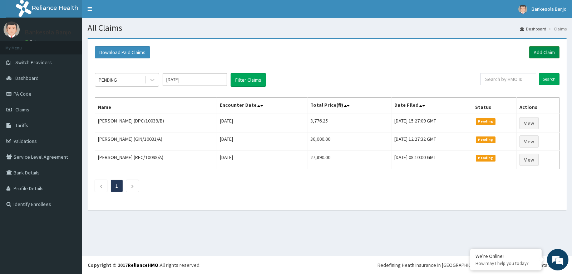
click at [541, 50] on link "Add Claim" at bounding box center [544, 52] width 30 height 12
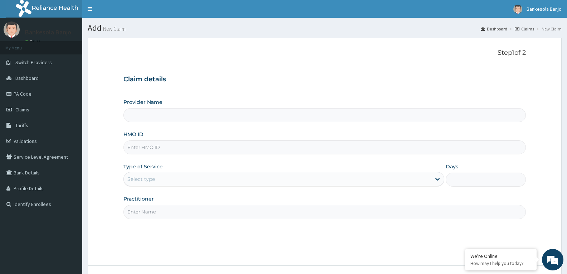
drag, startPoint x: 143, startPoint y: 155, endPoint x: 146, endPoint y: 146, distance: 9.2
click at [144, 155] on div "Provider Name HMO ID Type of Service Select type Days Practitioner" at bounding box center [324, 158] width 402 height 120
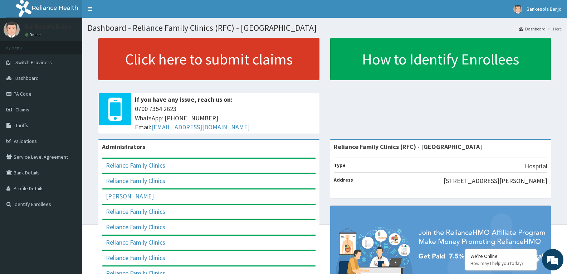
click at [221, 57] on link "Click here to submit claims" at bounding box center [208, 59] width 221 height 42
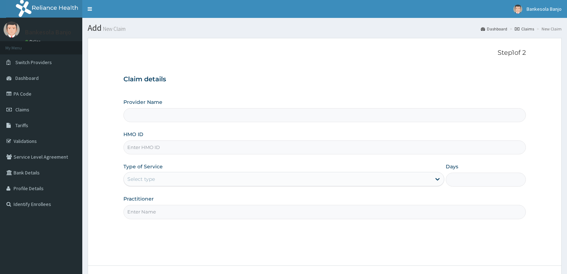
type input "Reliance Family Clinics (RFC) - [GEOGRAPHIC_DATA]"
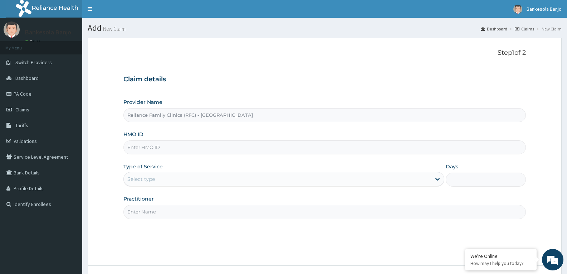
click at [316, 147] on input "HMO ID" at bounding box center [324, 147] width 402 height 14
paste input "RET/46454/A"
type input "RET/46454/A"
click at [169, 178] on div "Select type" at bounding box center [277, 178] width 307 height 11
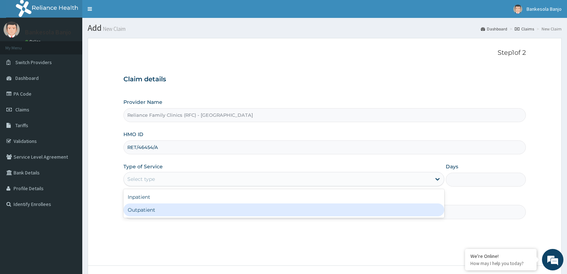
click at [166, 208] on div "Outpatient" at bounding box center [283, 209] width 320 height 13
type input "1"
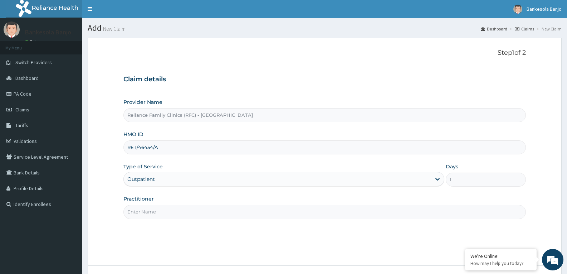
click at [165, 209] on input "Practitioner" at bounding box center [324, 212] width 402 height 14
type input "[PERSON_NAME]"
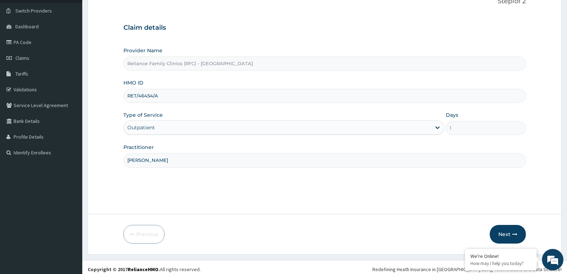
scroll to position [56, 0]
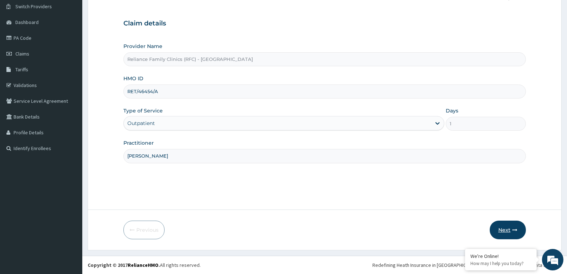
click at [506, 226] on button "Next" at bounding box center [508, 229] width 36 height 19
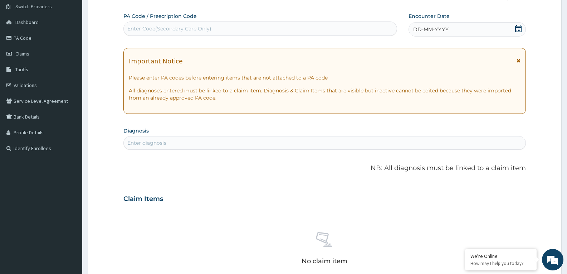
click at [515, 30] on icon at bounding box center [518, 28] width 6 height 7
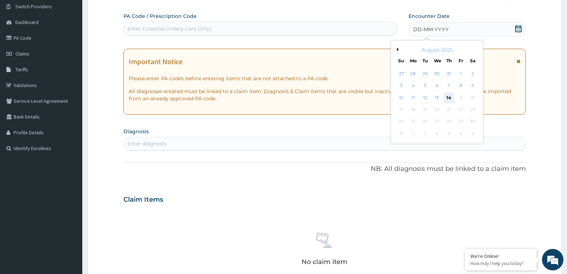
click at [448, 98] on div "14" at bounding box center [449, 97] width 11 height 11
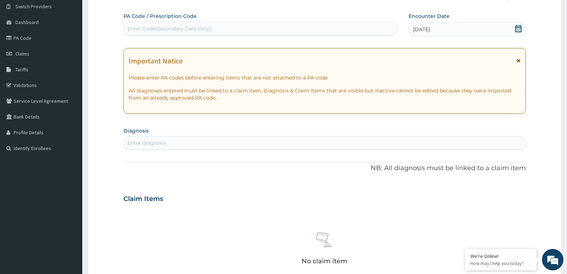
click at [312, 136] on div "Enter diagnosis" at bounding box center [324, 143] width 402 height 14
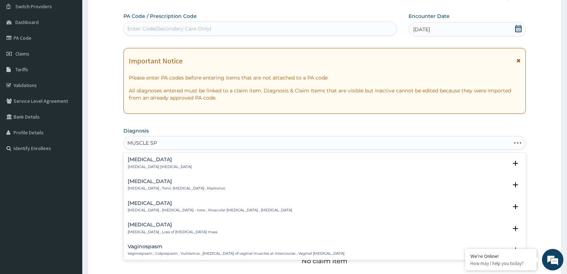
type input "MUSCLE SPA"
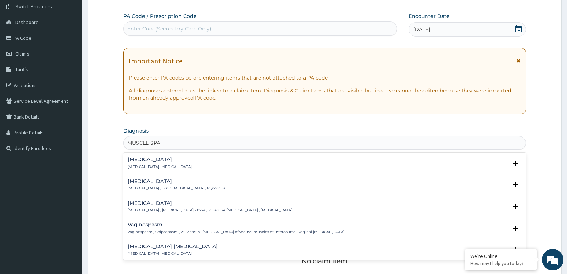
click at [158, 162] on h4 "[MEDICAL_DATA]" at bounding box center [160, 159] width 64 height 5
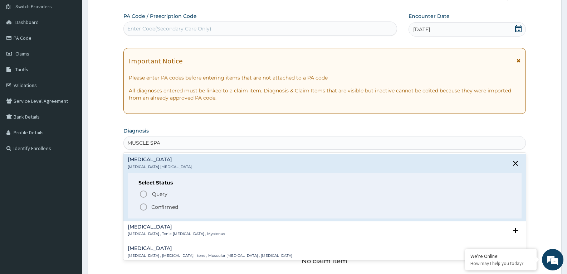
click at [142, 205] on icon "status option filled" at bounding box center [143, 206] width 9 height 9
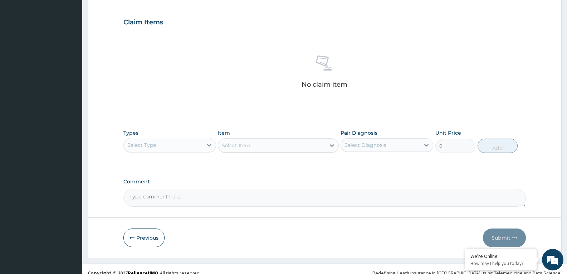
scroll to position [235, 0]
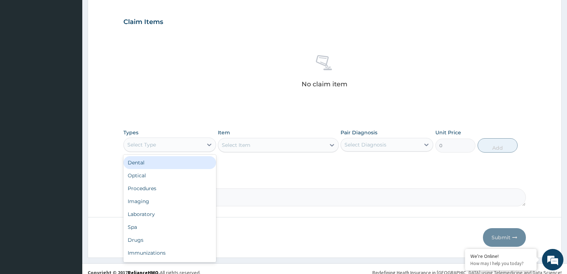
click at [168, 142] on div "Select Type" at bounding box center [163, 144] width 79 height 11
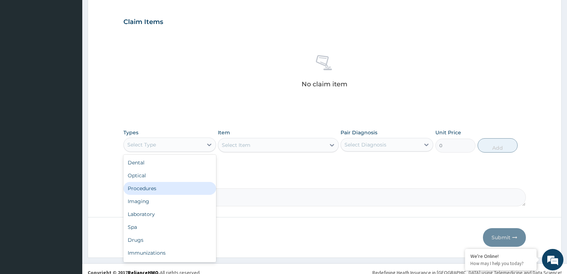
click at [158, 190] on div "Procedures" at bounding box center [169, 188] width 93 height 13
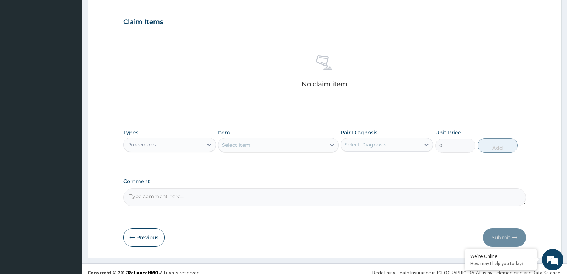
click at [299, 146] on div "Select Item" at bounding box center [271, 144] width 107 height 11
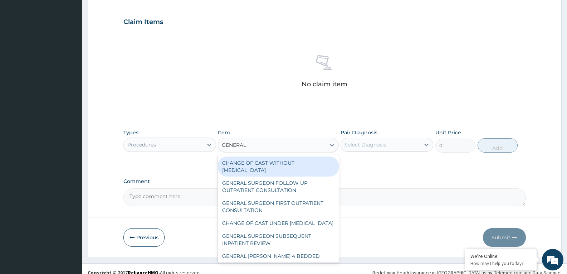
type input "GENERAL P"
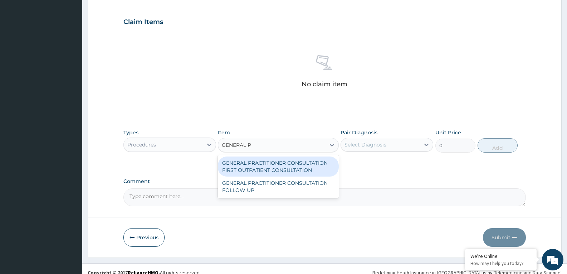
click at [295, 164] on div "GENERAL PRACTITIONER CONSULTATION FIRST OUTPATIENT CONSULTATION" at bounding box center [278, 166] width 121 height 20
type input "3370.125"
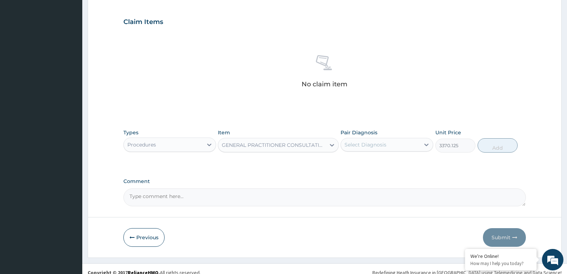
click at [369, 146] on div "Select Diagnosis" at bounding box center [365, 144] width 42 height 7
click at [371, 161] on div "[MEDICAL_DATA]" at bounding box center [387, 163] width 93 height 15
checkbox input "true"
click at [494, 147] on button "Add" at bounding box center [498, 145] width 40 height 14
type input "0"
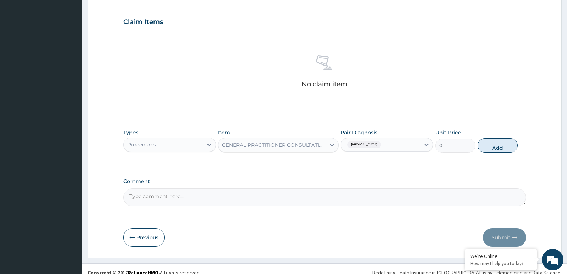
scroll to position [208, 0]
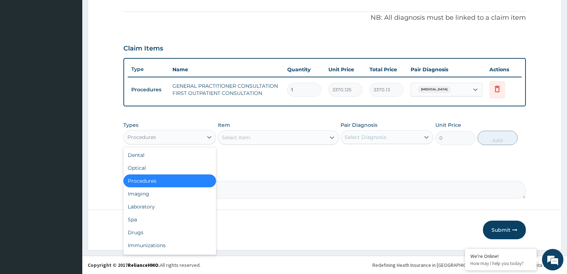
click at [196, 136] on div "Procedures" at bounding box center [163, 136] width 79 height 11
click at [168, 226] on div "Drugs" at bounding box center [169, 232] width 93 height 13
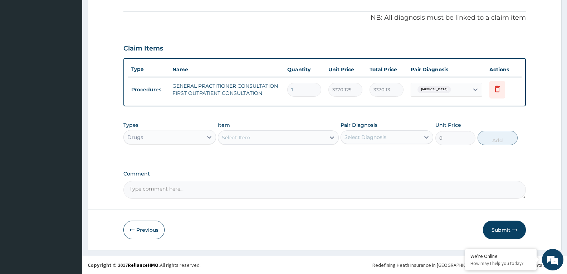
click at [288, 141] on div "Select Item" at bounding box center [271, 137] width 107 height 11
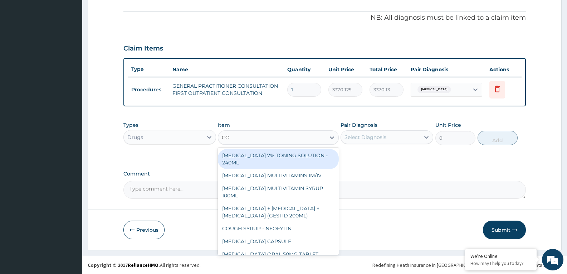
type input "COD"
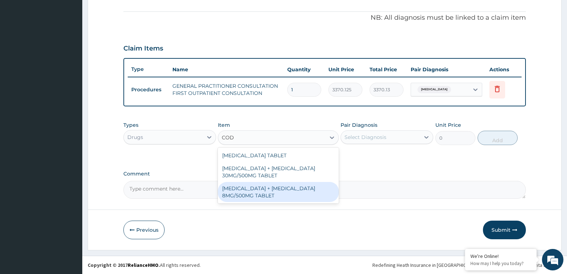
click at [287, 182] on div "PARACETAMOL + CODEINE 8MG/500MG TABLET" at bounding box center [278, 192] width 121 height 20
type input "343.2000122070312"
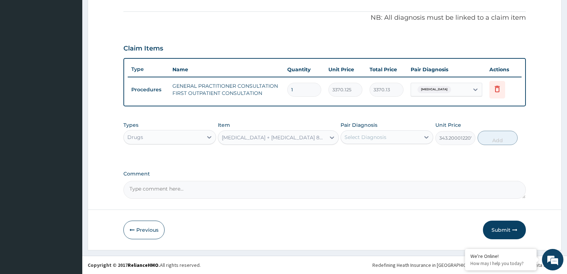
click at [402, 138] on div "Select Diagnosis" at bounding box center [380, 136] width 79 height 11
click at [400, 158] on div "Spasm" at bounding box center [387, 155] width 93 height 15
checkbox input "true"
click at [487, 133] on button "Add" at bounding box center [498, 138] width 40 height 14
type input "0"
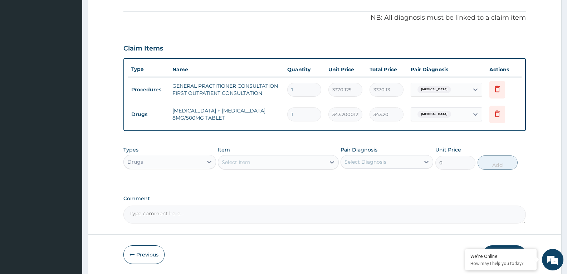
type input "12"
type input "4118.40"
type input "12"
click at [255, 157] on div "Select Item" at bounding box center [271, 161] width 107 height 11
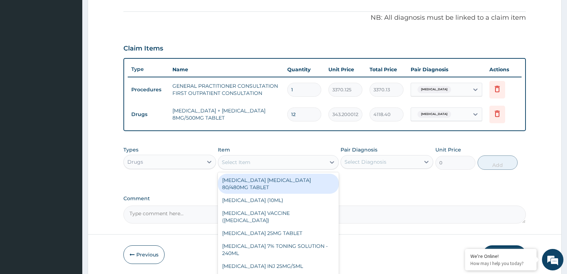
paste input "Orphenadrine"
type input "Orphenadrine"
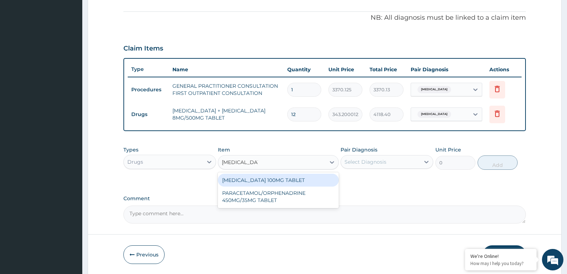
click at [260, 178] on div "[MEDICAL_DATA] 100MG TABLET" at bounding box center [278, 179] width 121 height 13
type input "174"
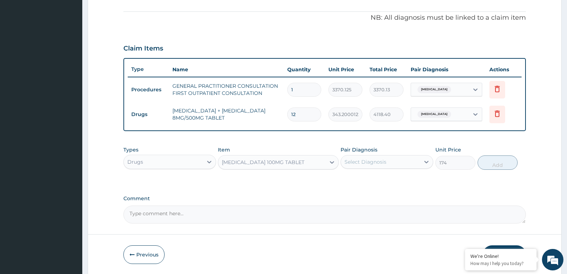
click at [411, 161] on div "Select Diagnosis" at bounding box center [380, 161] width 79 height 11
click at [403, 184] on div "Spasm" at bounding box center [387, 180] width 93 height 15
checkbox input "true"
click at [486, 160] on button "Add" at bounding box center [498, 162] width 40 height 14
type input "0"
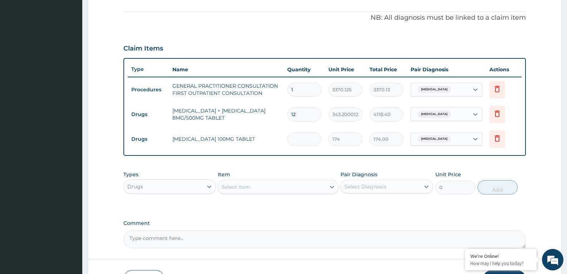
type input "0.00"
type input "2"
type input "348.00"
type input "20"
type input "3480.00"
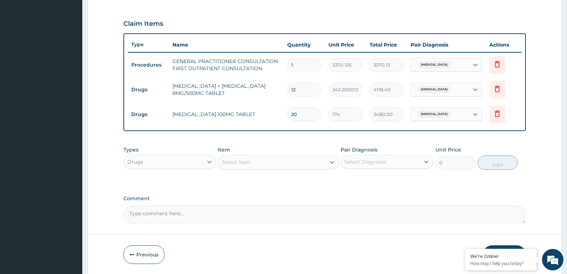
scroll to position [258, 0]
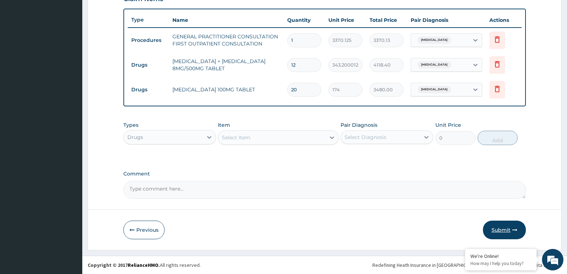
type input "20"
click at [501, 228] on button "Submit" at bounding box center [504, 229] width 43 height 19
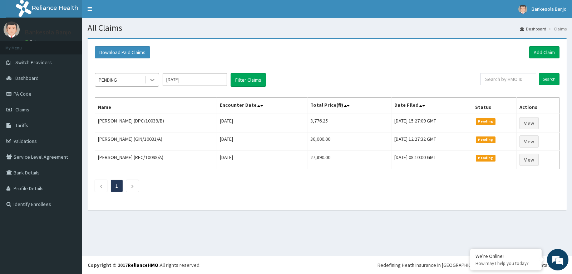
click at [151, 80] on icon at bounding box center [152, 80] width 4 height 3
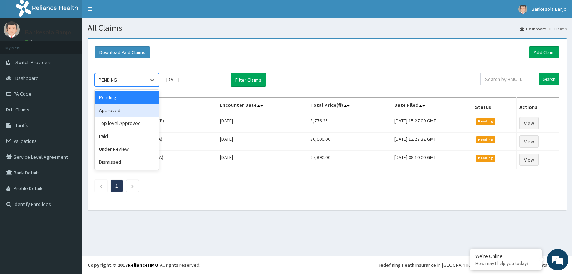
click at [144, 107] on div "Approved" at bounding box center [127, 110] width 64 height 13
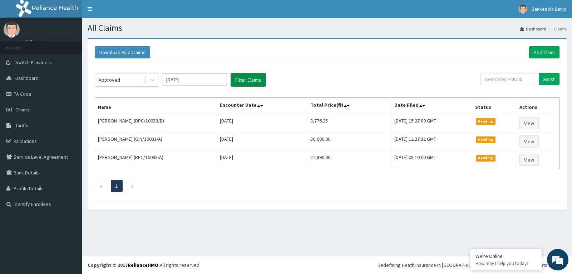
click at [249, 83] on button "Filter Claims" at bounding box center [248, 80] width 35 height 14
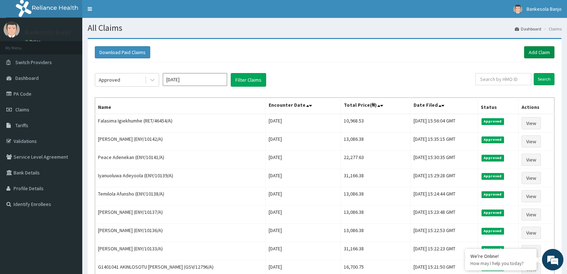
click at [535, 52] on link "Add Claim" at bounding box center [539, 52] width 30 height 12
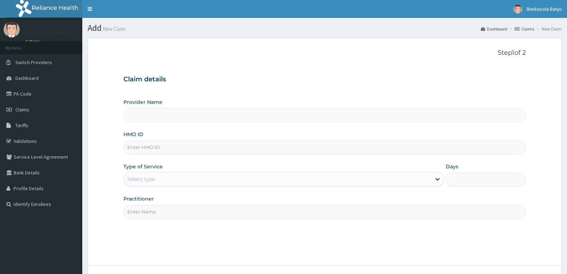
type input "Reliance Family Clinics (RFC) - [GEOGRAPHIC_DATA]"
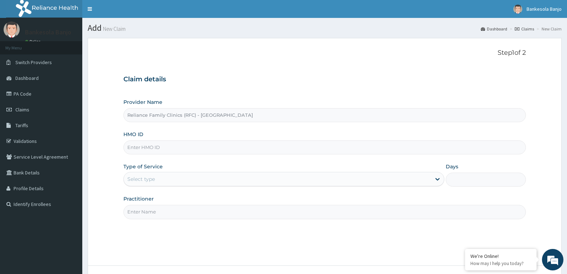
click at [226, 148] on input "HMO ID" at bounding box center [324, 147] width 402 height 14
paste input "AIK/10001/A"
type input "AIK/10001/A"
click at [178, 177] on div "Select type" at bounding box center [277, 178] width 307 height 11
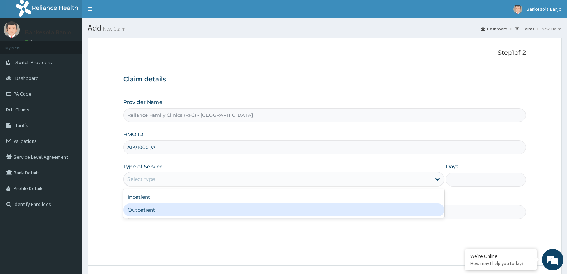
click at [172, 208] on div "Outpatient" at bounding box center [283, 209] width 320 height 13
type input "1"
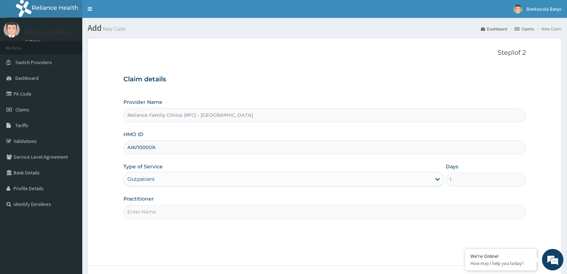
click at [169, 212] on input "Practitioner" at bounding box center [324, 212] width 402 height 14
type input "[PERSON_NAME]"
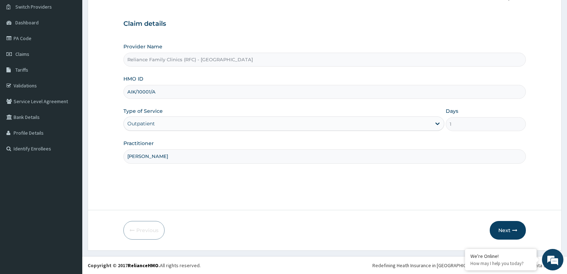
scroll to position [56, 0]
click at [507, 234] on button "Next" at bounding box center [508, 229] width 36 height 19
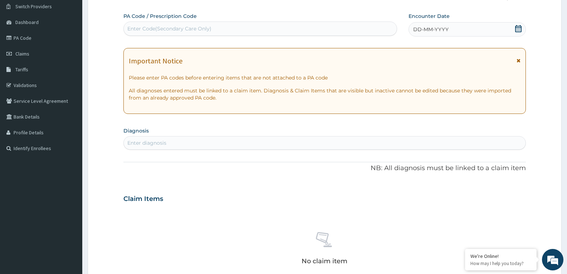
click at [516, 27] on icon at bounding box center [518, 28] width 7 height 7
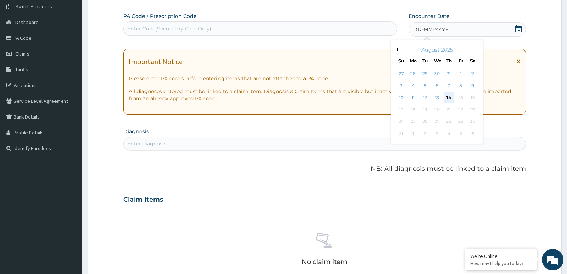
click at [448, 98] on div "14" at bounding box center [449, 97] width 11 height 11
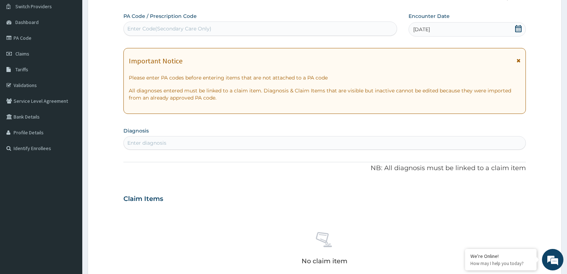
click at [195, 145] on div "Enter diagnosis" at bounding box center [325, 142] width 402 height 11
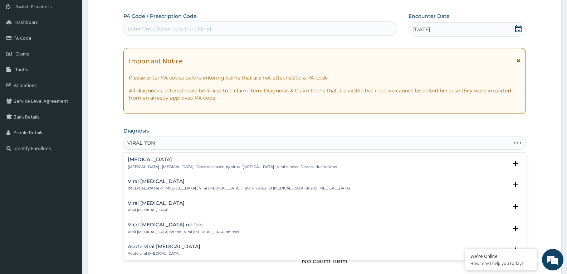
type input "VIRAL TONS"
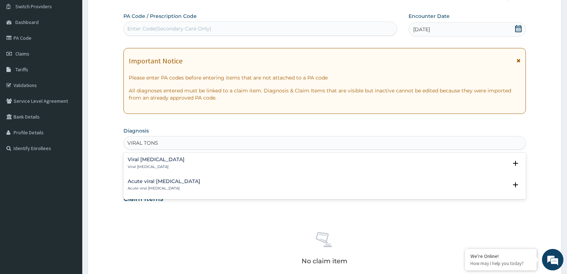
click at [160, 161] on h4 "Viral tonsillitis" at bounding box center [156, 159] width 57 height 5
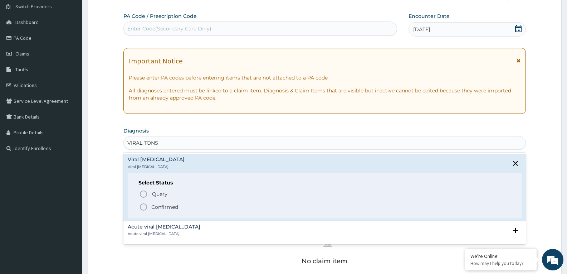
click at [143, 207] on icon "status option filled" at bounding box center [143, 206] width 9 height 9
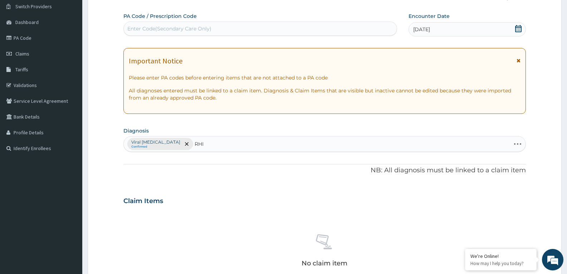
type input "RHIN"
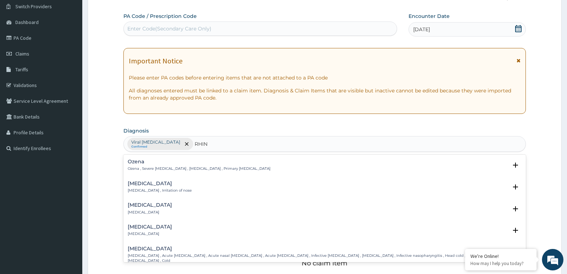
click at [149, 189] on p "Rhinitis , Irritation of nose" at bounding box center [160, 190] width 64 height 5
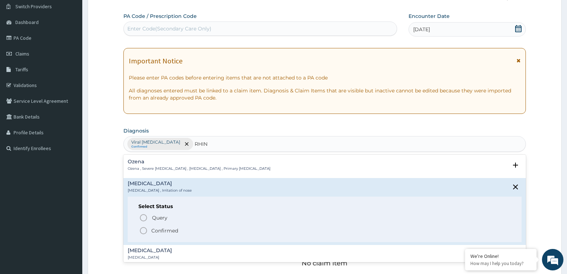
click at [142, 228] on circle "status option filled" at bounding box center [143, 230] width 6 height 6
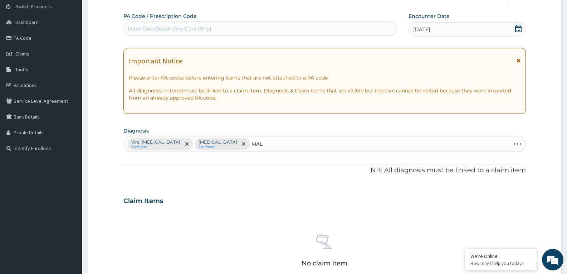
type input "MALA"
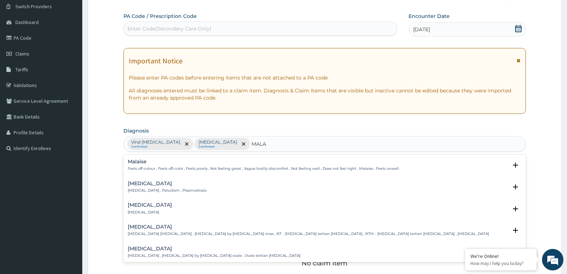
click at [139, 186] on div "Malaria Malaria , Paludism , Plasmodiosis" at bounding box center [167, 187] width 79 height 13
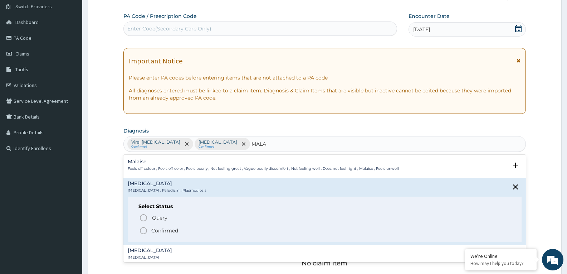
click at [143, 230] on icon "status option filled" at bounding box center [143, 230] width 9 height 9
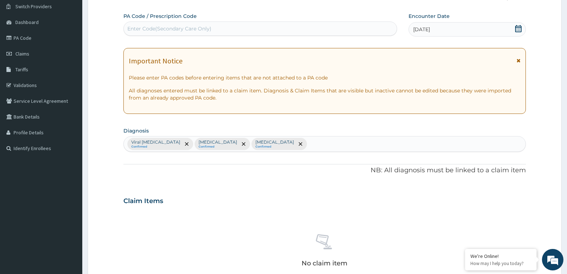
scroll to position [242, 0]
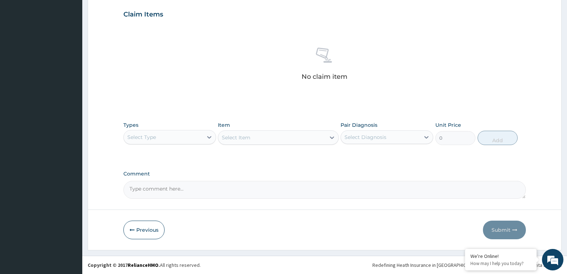
click at [195, 133] on div "Select Type" at bounding box center [163, 136] width 79 height 11
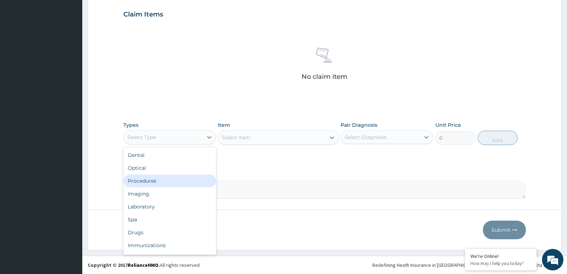
click at [157, 183] on div "Procedures" at bounding box center [169, 180] width 93 height 13
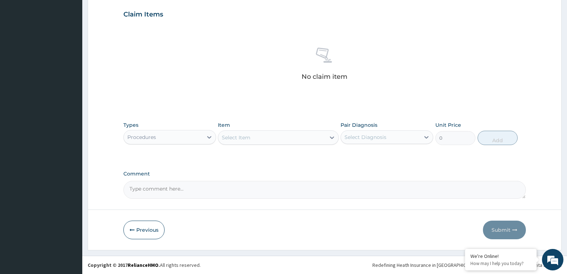
click at [272, 137] on div "Select Item" at bounding box center [271, 137] width 107 height 11
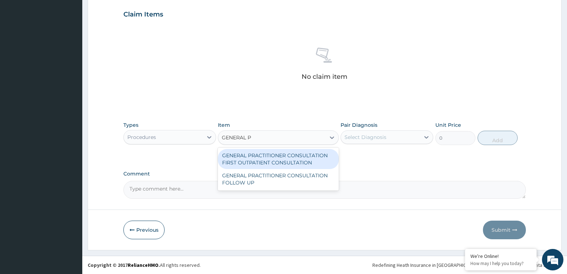
type input "GENERAL PR"
click at [292, 158] on div "GENERAL PRACTITIONER CONSULTATION FIRST OUTPATIENT CONSULTATION" at bounding box center [278, 159] width 121 height 20
type input "3370.125"
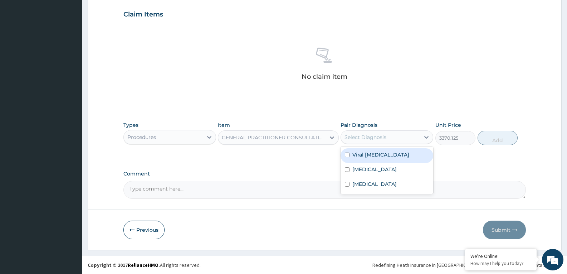
click at [376, 130] on div "Select Diagnosis" at bounding box center [387, 137] width 93 height 14
click at [374, 149] on div "Viral tonsillitis" at bounding box center [387, 155] width 93 height 15
checkbox input "true"
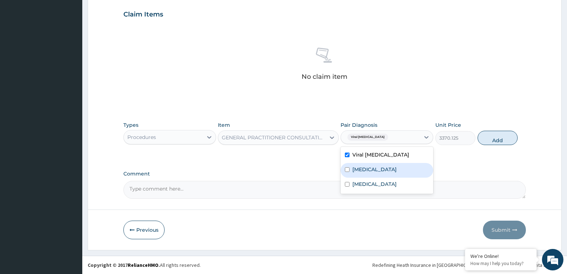
click at [374, 171] on div "Rhinitis" at bounding box center [387, 170] width 93 height 15
checkbox input "true"
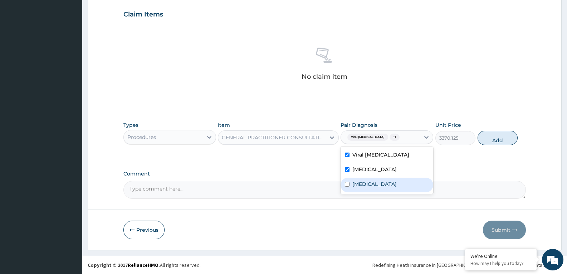
click at [374, 183] on div "Malaria" at bounding box center [387, 184] width 93 height 15
checkbox input "true"
click at [486, 133] on button "Add" at bounding box center [498, 138] width 40 height 14
type input "0"
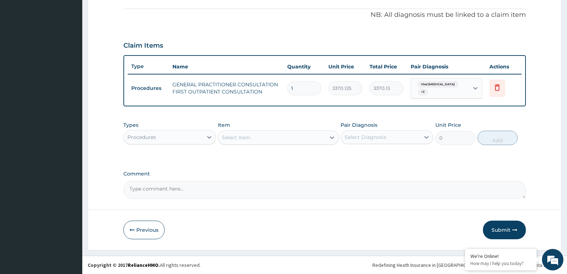
scroll to position [208, 0]
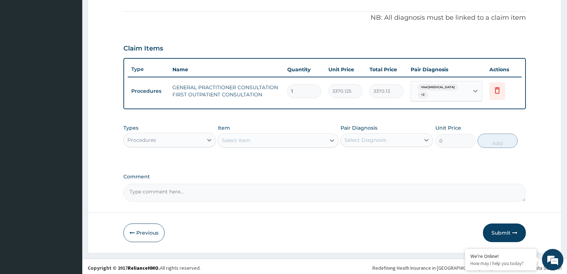
click at [282, 141] on div "Select Item" at bounding box center [271, 139] width 107 height 11
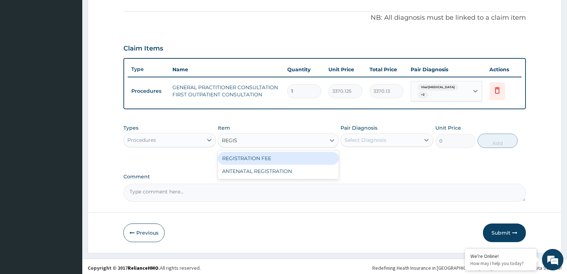
type input "REGIST"
click at [292, 155] on div "REGISTRATION FEE" at bounding box center [278, 158] width 121 height 13
type input "2042.5"
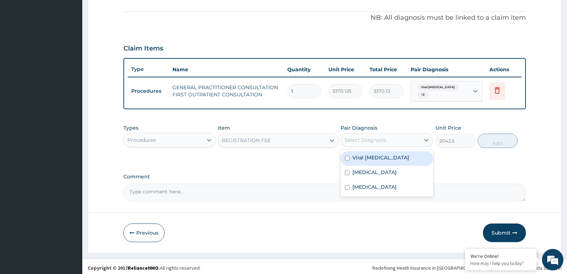
click at [369, 137] on div "Select Diagnosis" at bounding box center [365, 139] width 42 height 7
click at [386, 162] on div "Viral tonsillitis" at bounding box center [387, 158] width 93 height 15
checkbox input "true"
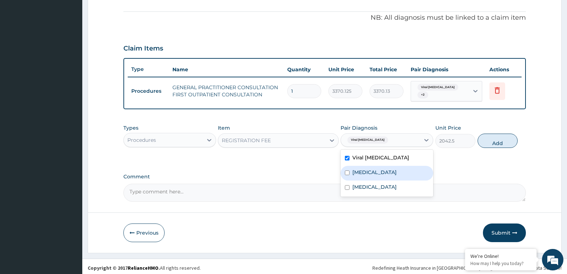
click at [381, 171] on div "Rhinitis" at bounding box center [387, 173] width 93 height 15
checkbox input "true"
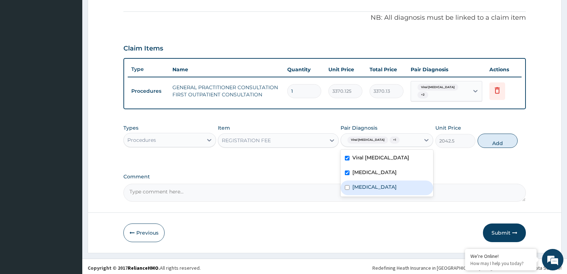
click at [381, 182] on div "Malaria" at bounding box center [387, 187] width 93 height 15
checkbox input "true"
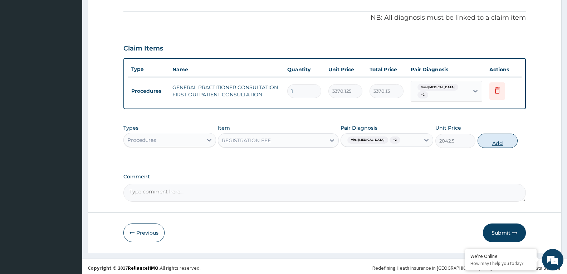
click at [490, 138] on button "Add" at bounding box center [498, 140] width 40 height 14
type input "0"
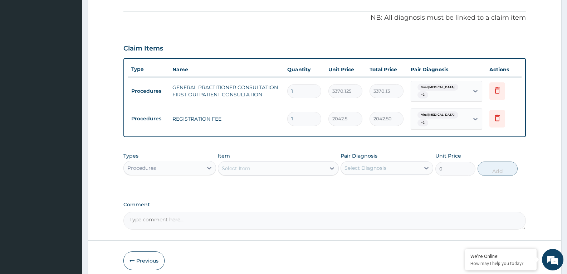
click at [171, 168] on div "Procedures" at bounding box center [169, 168] width 93 height 14
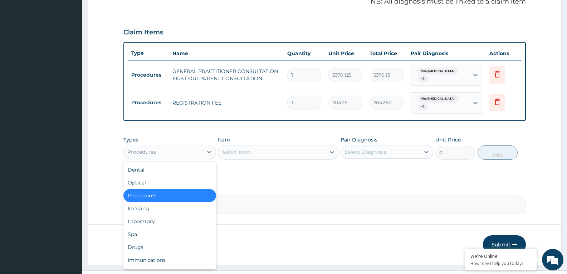
scroll to position [233, 0]
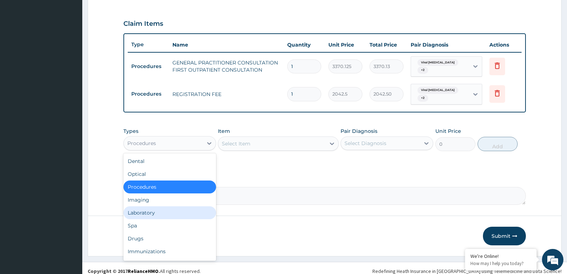
click at [143, 211] on div "Laboratory" at bounding box center [169, 212] width 93 height 13
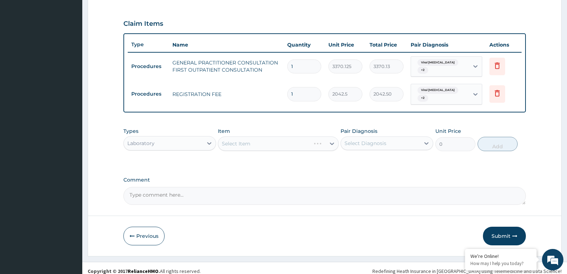
click at [273, 136] on div "Select Item" at bounding box center [278, 143] width 121 height 14
click at [273, 138] on div "Select Item" at bounding box center [271, 143] width 107 height 11
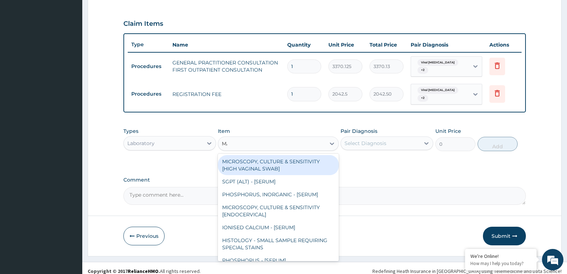
type input "MALA"
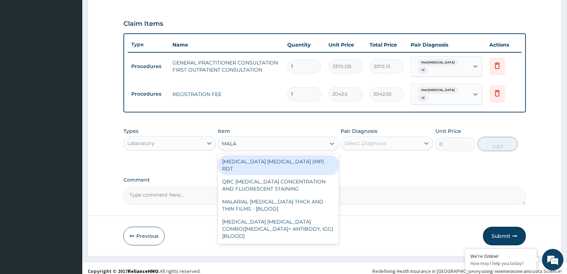
click at [270, 156] on div "MALARIA PARASITE (MP) RDT" at bounding box center [278, 165] width 121 height 20
type input "1531.875"
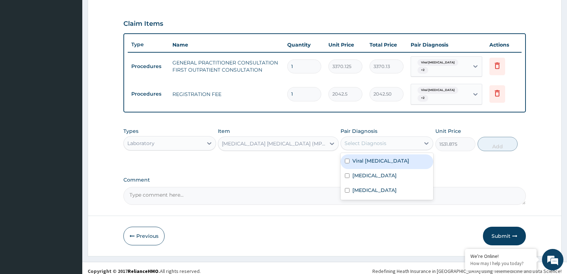
click at [395, 139] on div "Select Diagnosis" at bounding box center [380, 142] width 79 height 11
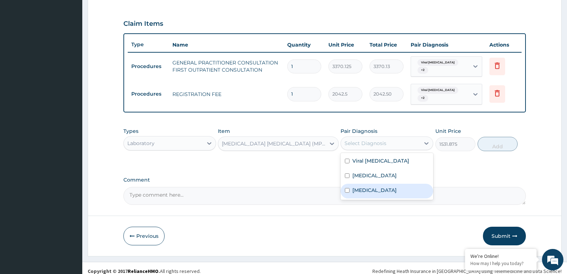
click at [382, 183] on div "Malaria" at bounding box center [387, 190] width 93 height 15
checkbox input "true"
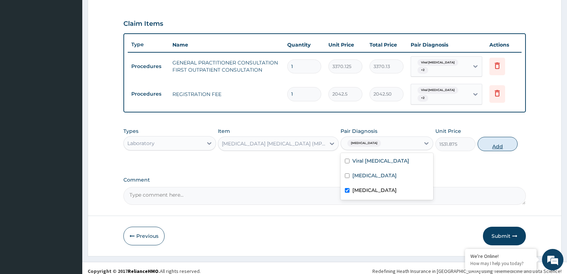
click at [485, 137] on button "Add" at bounding box center [498, 144] width 40 height 14
type input "0"
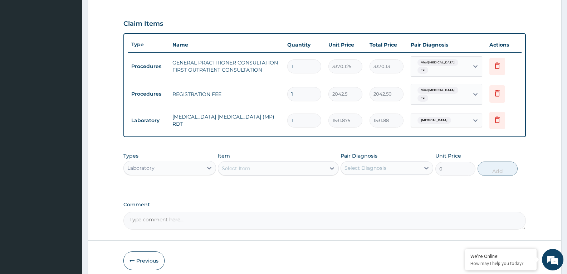
click at [187, 162] on div "Laboratory" at bounding box center [163, 167] width 79 height 11
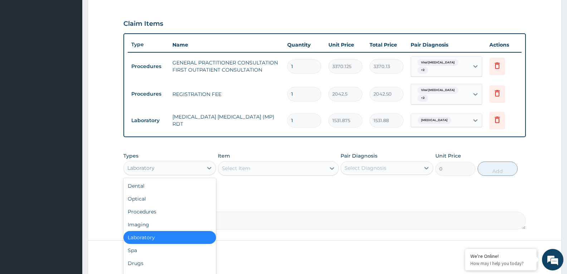
scroll to position [258, 0]
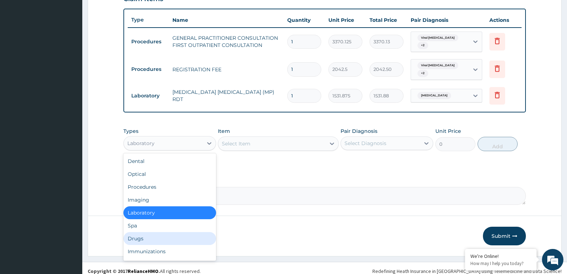
click at [147, 232] on div "Drugs" at bounding box center [169, 238] width 93 height 13
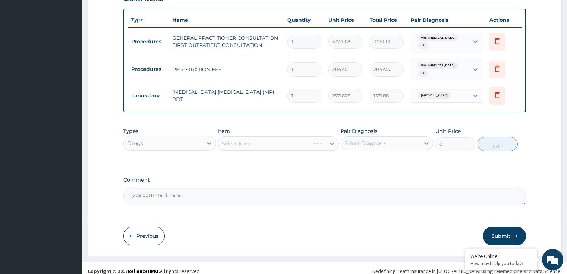
click at [262, 137] on div "Select Item" at bounding box center [278, 143] width 121 height 14
click at [264, 138] on div "Select Item" at bounding box center [271, 143] width 107 height 11
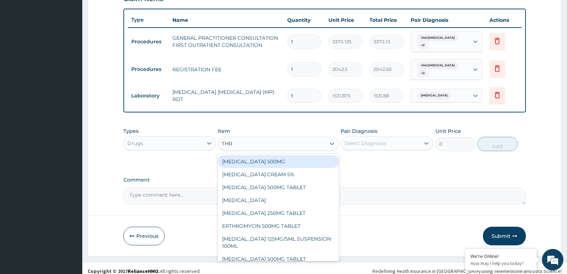
type input "THRO"
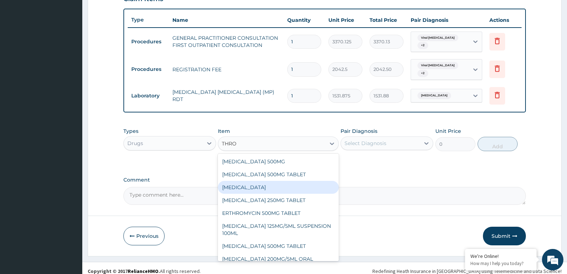
scroll to position [13, 0]
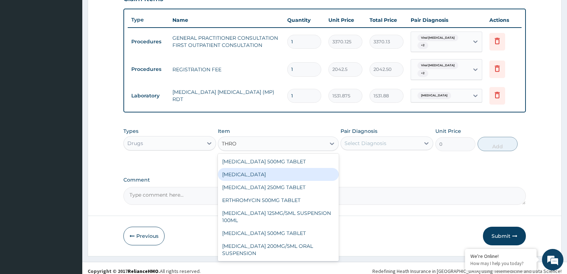
click at [262, 168] on div "THROAT LOZENGE" at bounding box center [278, 174] width 121 height 13
type input "96"
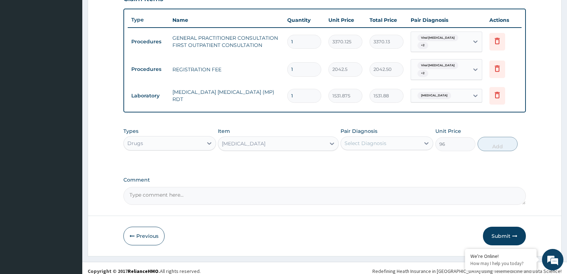
click at [355, 139] on div "Select Diagnosis" at bounding box center [365, 142] width 42 height 7
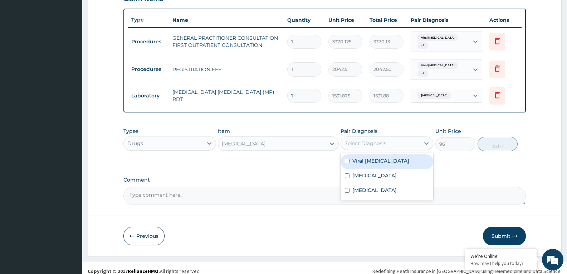
click at [364, 157] on label "Viral tonsillitis" at bounding box center [380, 160] width 57 height 7
checkbox input "true"
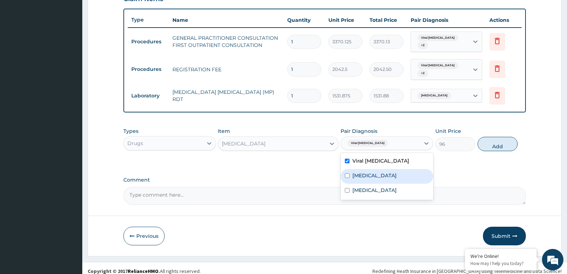
click at [364, 172] on label "Rhinitis" at bounding box center [374, 175] width 44 height 7
checkbox input "true"
click at [486, 138] on button "Add" at bounding box center [498, 144] width 40 height 14
type input "0"
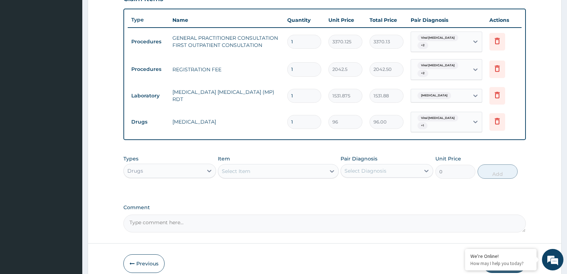
type input "0.00"
type input "9"
type input "864.00"
type input "9"
click at [268, 165] on div "Select Item" at bounding box center [271, 170] width 107 height 11
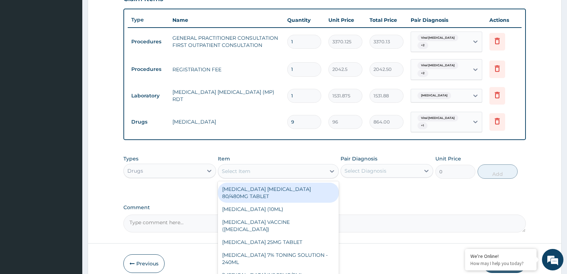
paste input "Cetirizine"
type input "Cetirizine"
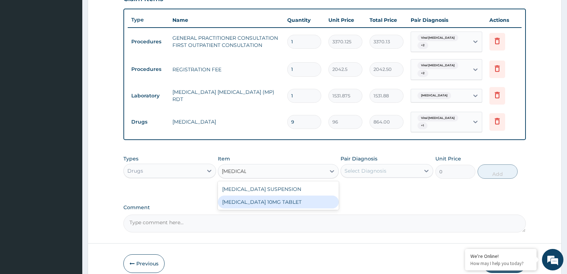
click at [264, 195] on div "CETIRIZINE 10MG TABLET" at bounding box center [278, 201] width 121 height 13
type input "115"
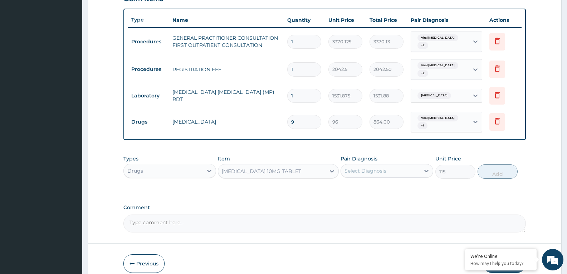
click at [400, 165] on div "Select Diagnosis" at bounding box center [380, 170] width 79 height 11
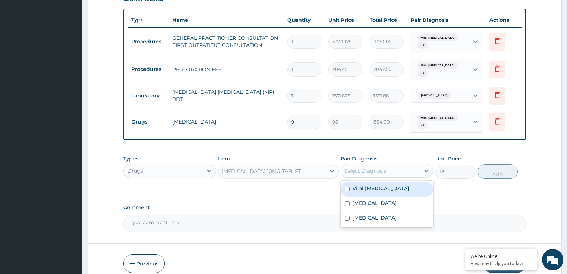
click at [386, 185] on label "Viral tonsillitis" at bounding box center [380, 188] width 57 height 7
checkbox input "true"
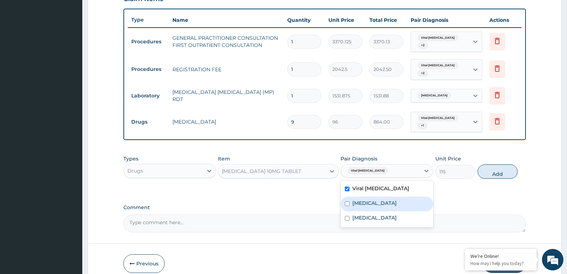
click at [377, 196] on div "Rhinitis" at bounding box center [387, 203] width 93 height 15
checkbox input "true"
click at [506, 166] on button "Add" at bounding box center [498, 171] width 40 height 14
type input "0"
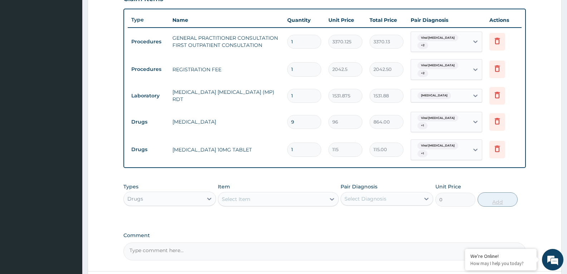
type input "0.00"
type input "5"
type input "575.00"
type input "5"
click at [267, 193] on div "Select Item" at bounding box center [271, 198] width 107 height 11
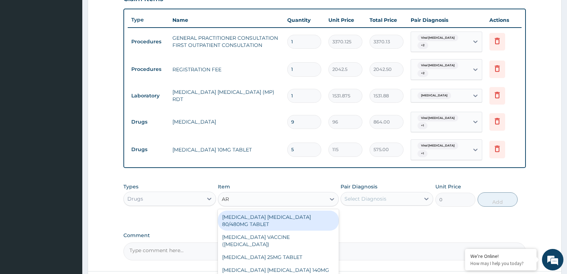
type input "ART"
click at [268, 210] on div "ARTEMETHER LUMEFANTRINE 80/480MG TABLET" at bounding box center [278, 220] width 121 height 20
type input "450"
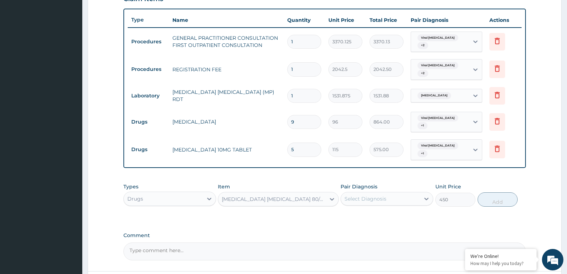
click at [362, 195] on div "Select Diagnosis" at bounding box center [365, 198] width 42 height 7
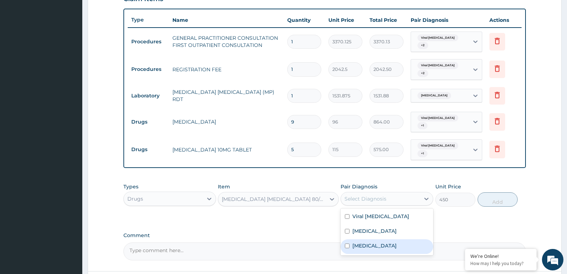
click at [361, 242] on label "Malaria" at bounding box center [374, 245] width 44 height 7
checkbox input "true"
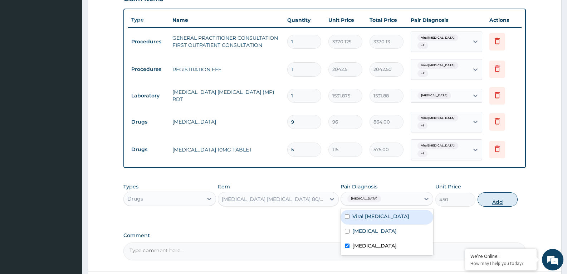
click at [497, 192] on button "Add" at bounding box center [498, 199] width 40 height 14
type input "0"
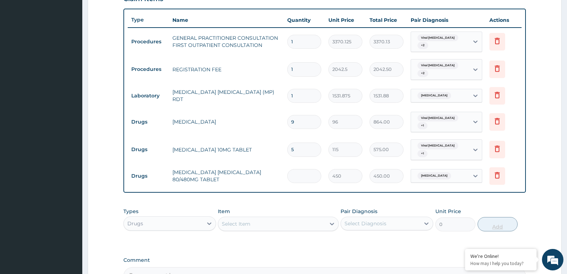
type input "0.00"
type input "6"
type input "2700.00"
type input "6"
click at [256, 218] on div "Select Item" at bounding box center [271, 223] width 107 height 11
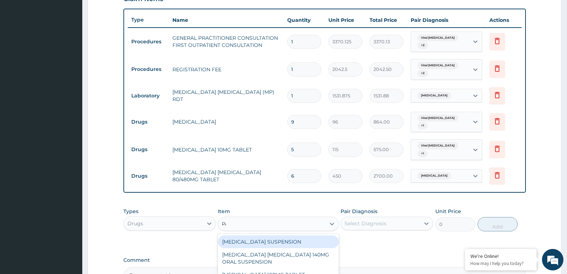
type input "PARA"
click at [278, 235] on div "PARACETAMOL 500MG TABLET" at bounding box center [278, 241] width 121 height 13
type input "30"
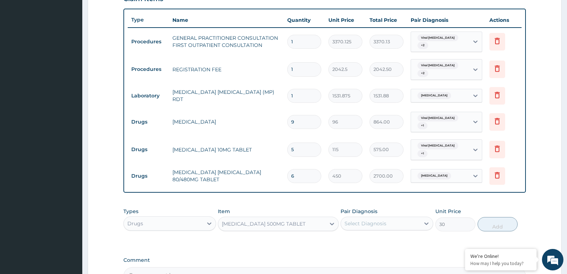
click at [400, 217] on div "Select Diagnosis" at bounding box center [380, 222] width 79 height 11
click at [377, 264] on div "Malaria" at bounding box center [387, 271] width 93 height 15
checkbox input "true"
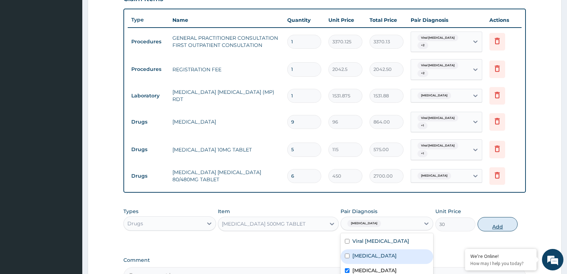
click at [495, 217] on button "Add" at bounding box center [498, 224] width 40 height 14
type input "0"
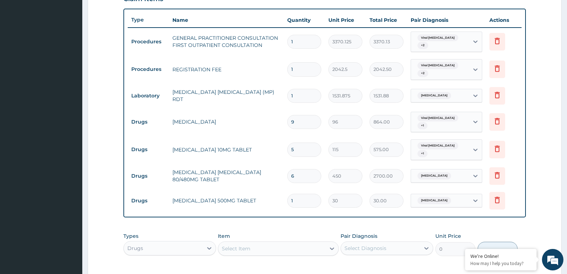
type input "18"
type input "540.00"
type input "18"
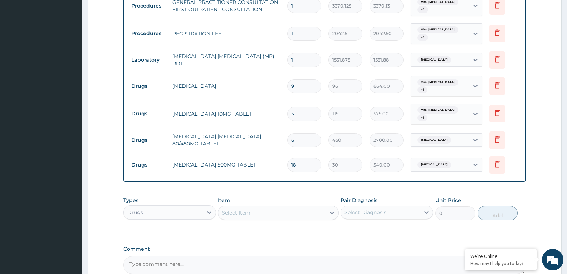
click at [265, 207] on div "Select Item" at bounding box center [271, 212] width 107 height 11
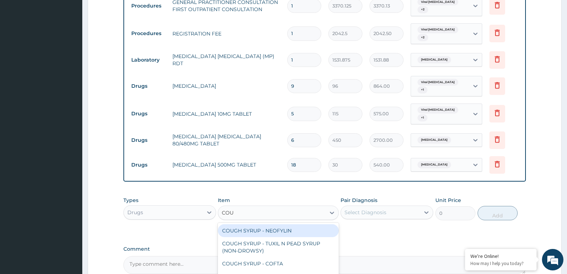
type input "COUG"
click at [275, 224] on div "COUGH SYRUP - NEOFYLIN" at bounding box center [278, 230] width 121 height 13
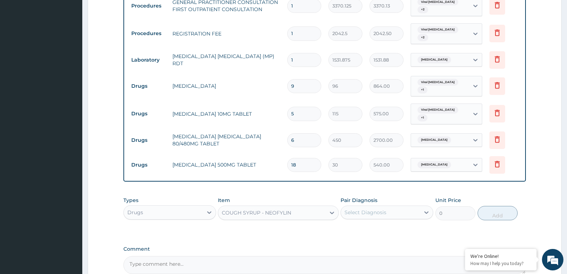
type input "2000"
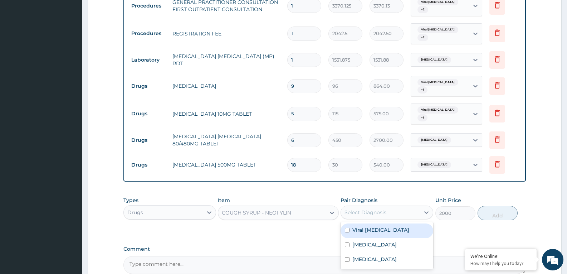
click at [373, 206] on div "Select Diagnosis" at bounding box center [380, 211] width 79 height 11
click at [376, 226] on label "Viral tonsillitis" at bounding box center [380, 229] width 57 height 7
checkbox input "true"
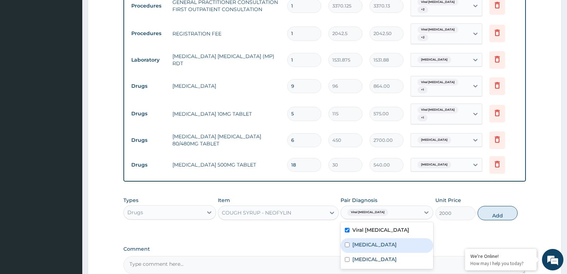
click at [375, 238] on div "Rhinitis" at bounding box center [387, 245] width 93 height 15
checkbox input "true"
click at [498, 206] on button "Add" at bounding box center [498, 213] width 40 height 14
type input "0"
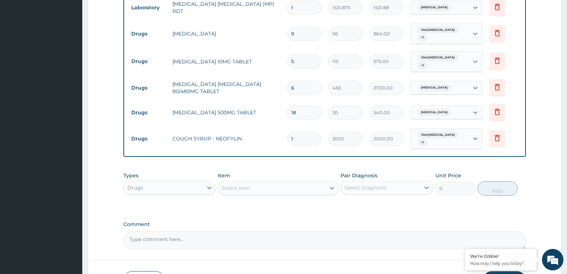
scroll to position [381, 0]
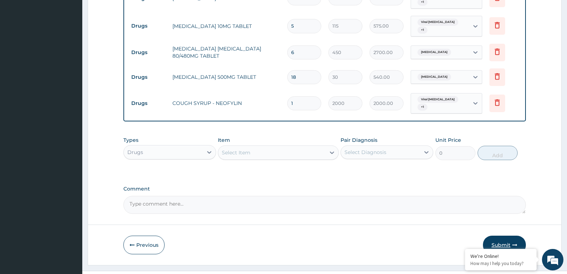
click at [496, 235] on button "Submit" at bounding box center [504, 244] width 43 height 19
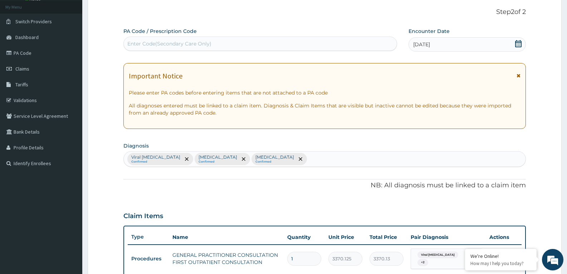
scroll to position [0, 0]
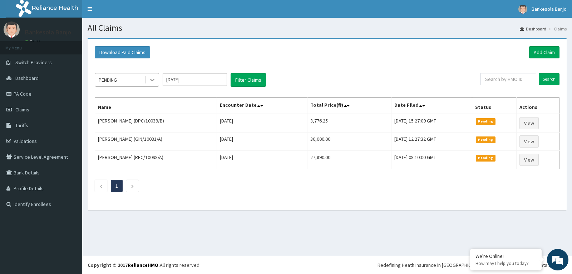
click at [152, 83] on icon at bounding box center [152, 79] width 7 height 7
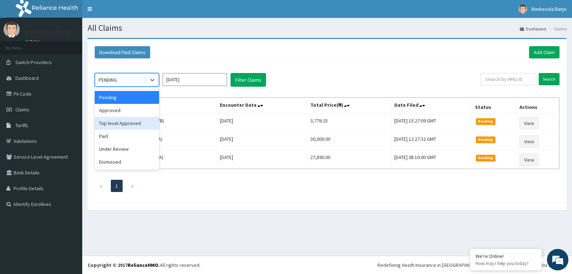
click at [139, 117] on div "Top level Approved" at bounding box center [127, 123] width 64 height 13
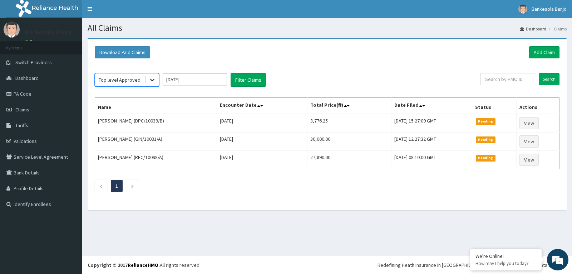
click at [152, 80] on icon at bounding box center [152, 79] width 7 height 7
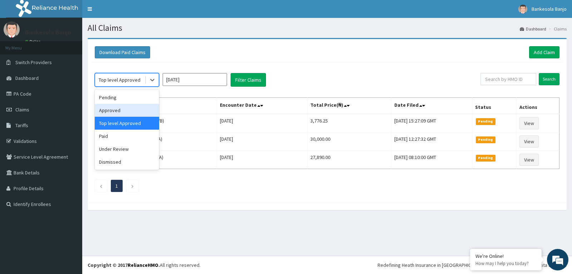
click at [133, 112] on div "Approved" at bounding box center [127, 110] width 64 height 13
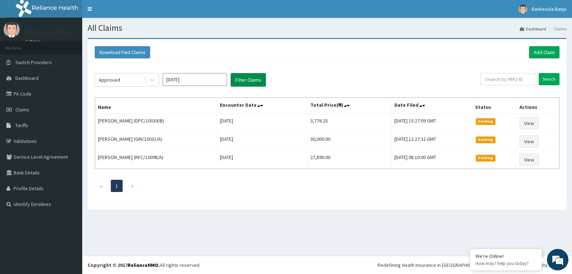
click at [247, 82] on button "Filter Claims" at bounding box center [248, 80] width 35 height 14
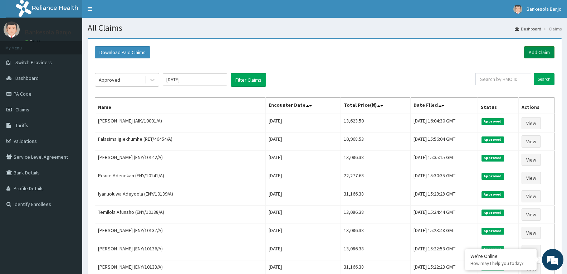
click at [534, 49] on link "Add Claim" at bounding box center [539, 52] width 30 height 12
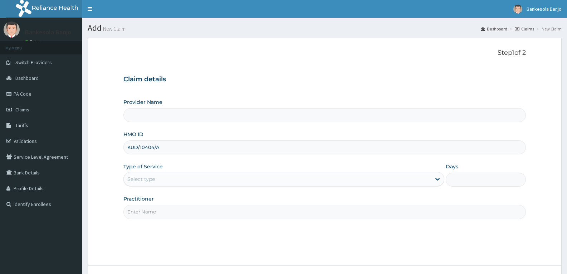
type input "KUD/10404/A"
click at [205, 181] on div "Select type" at bounding box center [277, 178] width 307 height 11
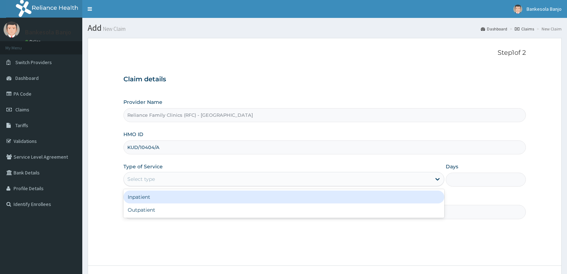
type input "Reliance Family Clinics (RFC) - [GEOGRAPHIC_DATA]"
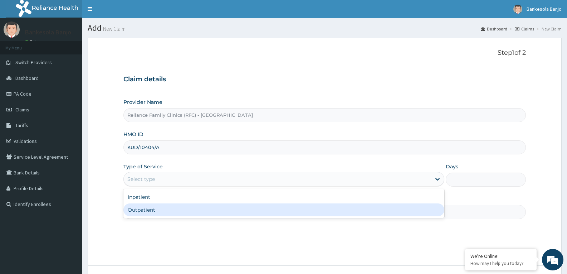
click at [173, 210] on div "Outpatient" at bounding box center [283, 209] width 320 height 13
type input "1"
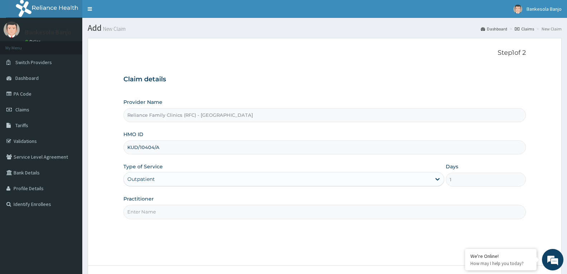
click at [173, 210] on input "Practitioner" at bounding box center [324, 212] width 402 height 14
type input "[PERSON_NAME]"
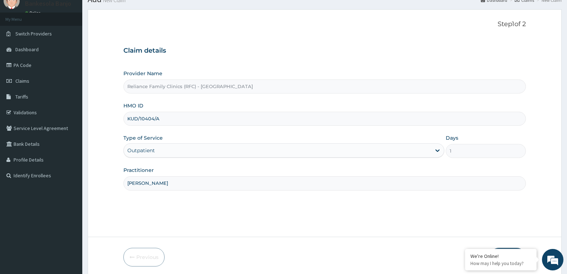
scroll to position [56, 0]
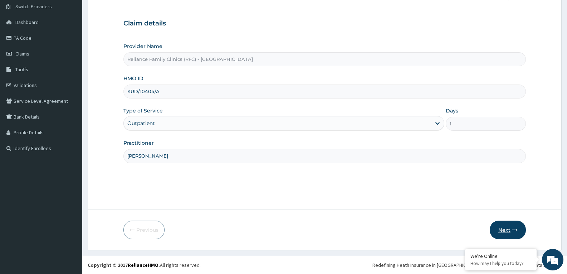
click at [498, 231] on button "Next" at bounding box center [508, 229] width 36 height 19
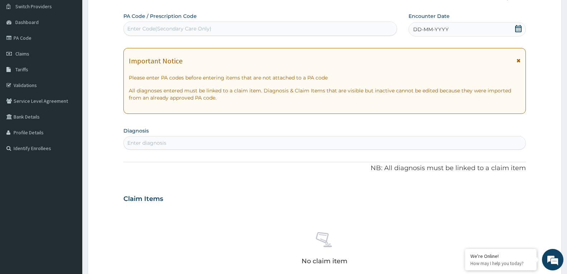
click at [517, 28] on icon at bounding box center [518, 28] width 7 height 7
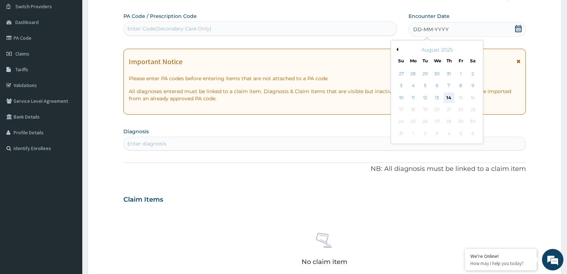
click at [448, 97] on div "14" at bounding box center [449, 97] width 11 height 11
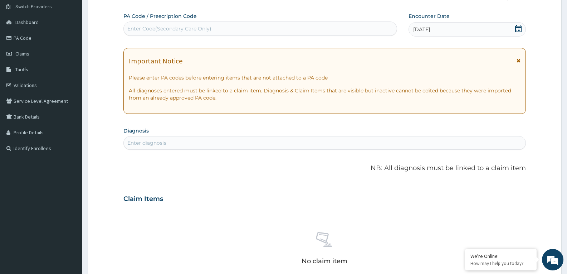
click at [191, 154] on div "PA Code / Prescription Code Enter Code(Secondary Care Only) Encounter Date [DAT…" at bounding box center [324, 198] width 402 height 370
click at [191, 147] on div "Enter diagnosis" at bounding box center [325, 142] width 402 height 11
type input "UTI"
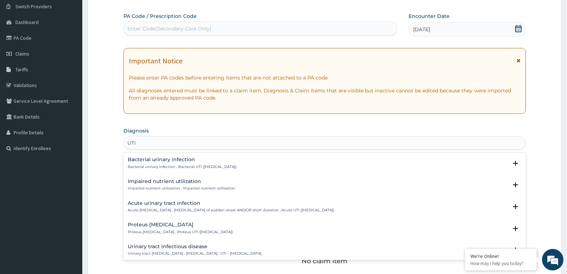
click at [161, 162] on h4 "Bacterial urinary infection" at bounding box center [182, 159] width 109 height 5
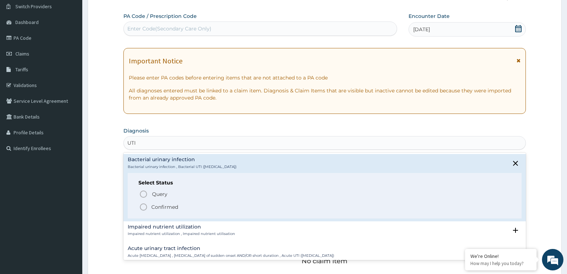
click at [139, 205] on icon "status option filled" at bounding box center [143, 206] width 9 height 9
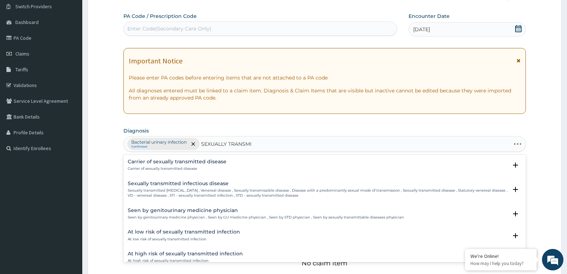
type input "SEXUALLY TRANSMIT"
click at [182, 192] on p "Sexually transmitted [MEDICAL_DATA] , Venereal disease , Sexually transmissible…" at bounding box center [318, 193] width 380 height 10
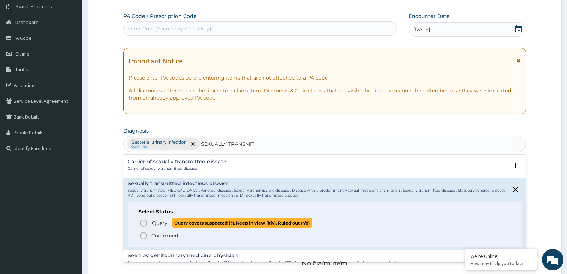
click at [146, 222] on circle "status option query" at bounding box center [143, 223] width 6 height 6
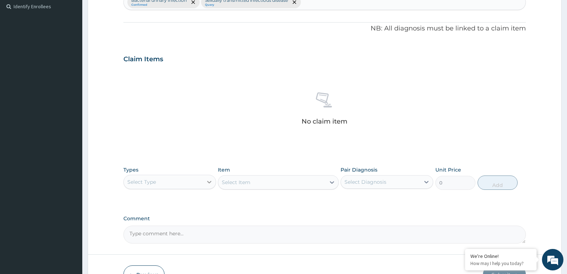
scroll to position [199, 0]
click at [203, 174] on div at bounding box center [209, 180] width 13 height 13
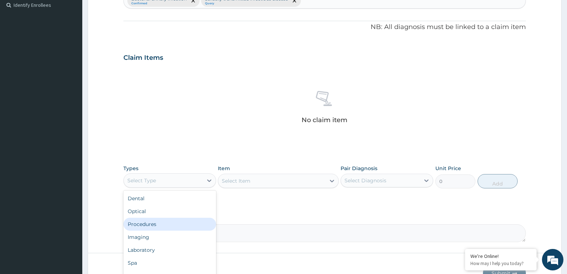
click at [160, 224] on div "Procedures" at bounding box center [169, 223] width 93 height 13
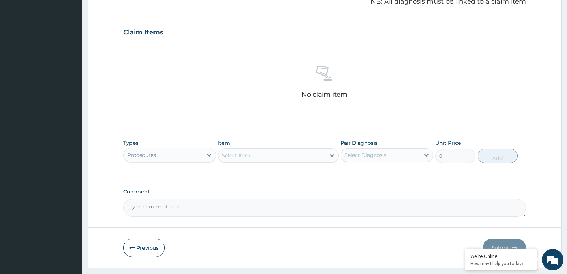
scroll to position [235, 0]
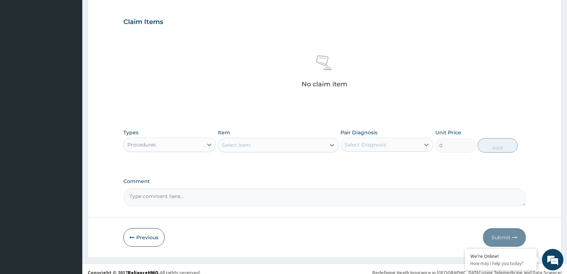
click at [260, 145] on div "Select Item" at bounding box center [271, 144] width 107 height 11
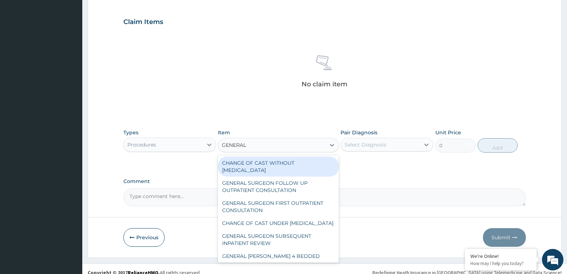
type input "GENERAL P"
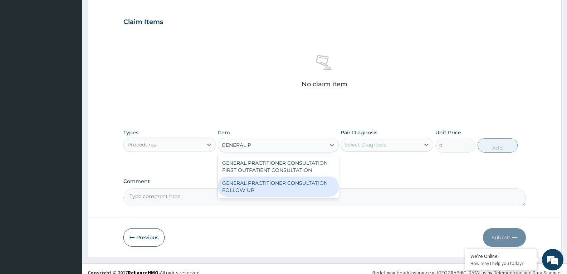
click at [267, 192] on div "GENERAL PRACTITIONER CONSULTATION FOLLOW UP" at bounding box center [278, 186] width 121 height 20
type input "2246.75"
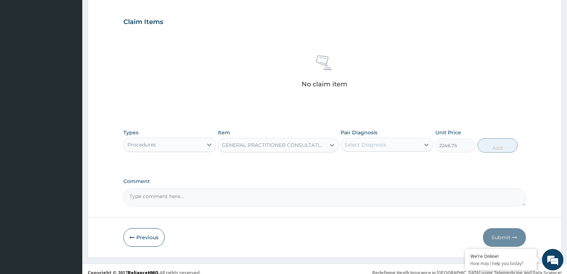
click at [372, 145] on div "Select Diagnosis" at bounding box center [365, 144] width 42 height 7
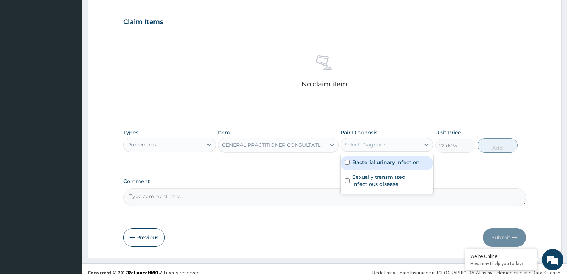
click at [373, 157] on div "Bacterial urinary infection" at bounding box center [387, 163] width 93 height 15
checkbox input "true"
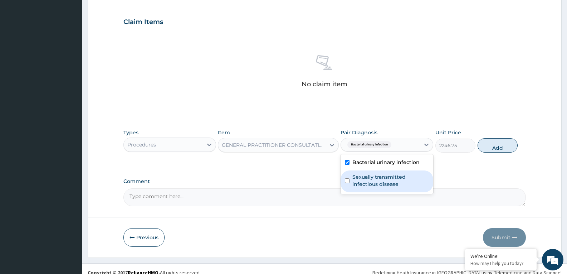
click at [377, 187] on label "Sexually transmitted infectious disease" at bounding box center [390, 180] width 77 height 14
checkbox input "true"
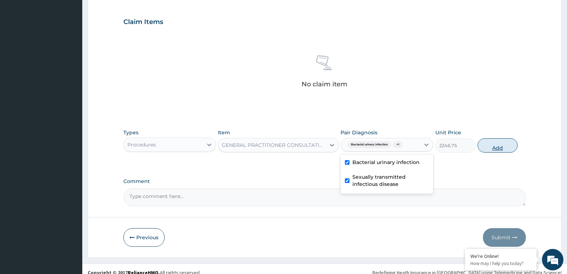
click at [493, 149] on button "Add" at bounding box center [498, 145] width 40 height 14
type input "0"
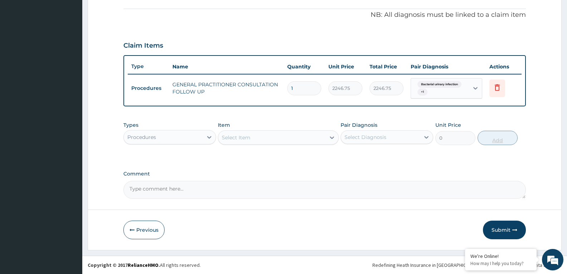
scroll to position [211, 0]
click at [167, 132] on div "Procedures" at bounding box center [163, 136] width 79 height 11
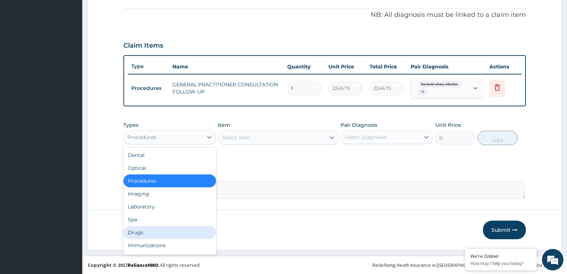
click at [143, 231] on div "Drugs" at bounding box center [169, 232] width 93 height 13
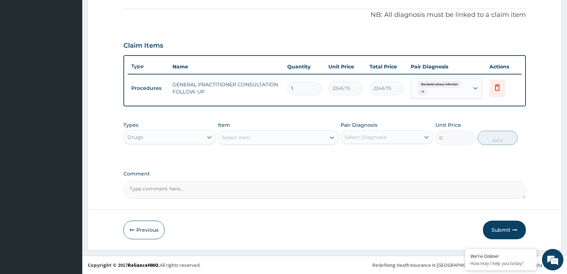
click at [275, 138] on div "Select Item" at bounding box center [271, 137] width 107 height 11
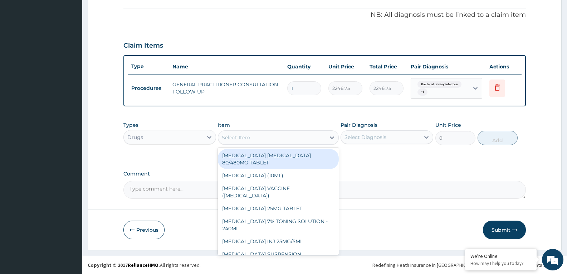
paste input "[MEDICAL_DATA]"
type input "[MEDICAL_DATA]"
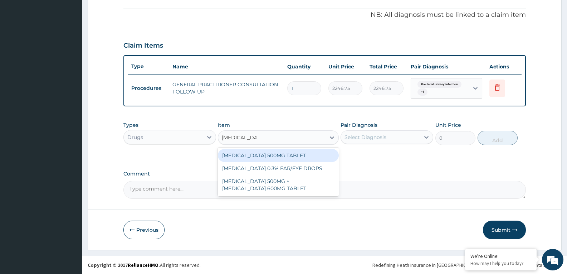
click at [274, 154] on div "[MEDICAL_DATA] 500MG TABLET" at bounding box center [278, 155] width 121 height 13
type input "400"
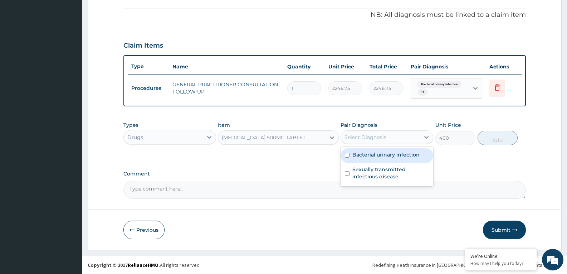
click at [350, 139] on div "Select Diagnosis" at bounding box center [365, 136] width 42 height 7
click at [355, 152] on label "Bacterial urinary infection" at bounding box center [385, 154] width 67 height 7
checkbox input "true"
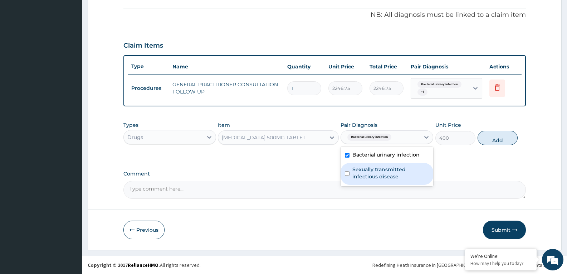
click at [362, 171] on label "Sexually transmitted infectious disease" at bounding box center [390, 173] width 77 height 14
checkbox input "true"
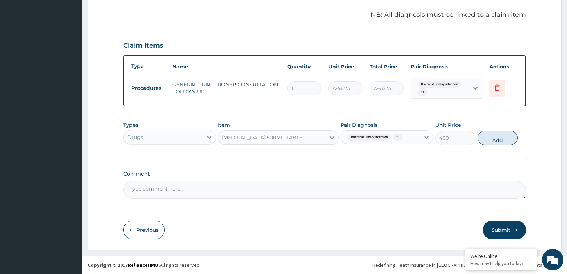
click at [490, 138] on button "Add" at bounding box center [498, 138] width 40 height 14
type input "0"
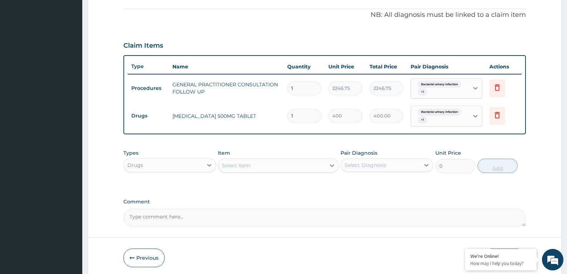
type input "14"
type input "5600.00"
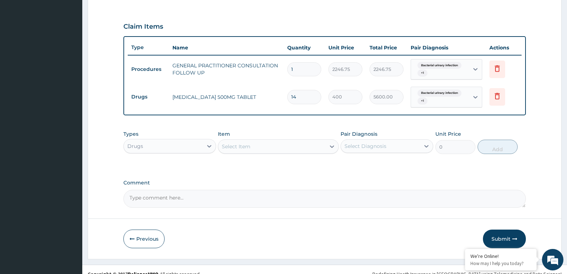
scroll to position [239, 0]
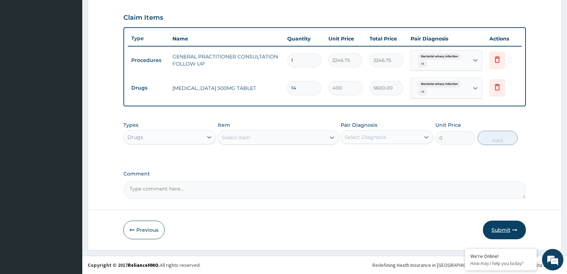
type input "14"
click at [498, 234] on button "Submit" at bounding box center [504, 229] width 43 height 19
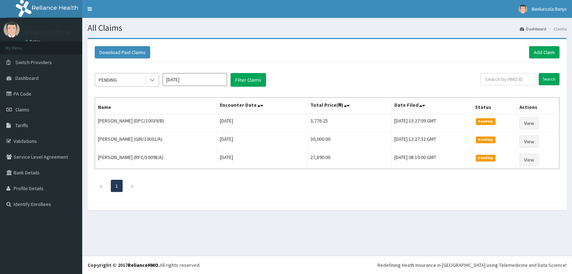
click at [151, 79] on icon at bounding box center [152, 80] width 4 height 3
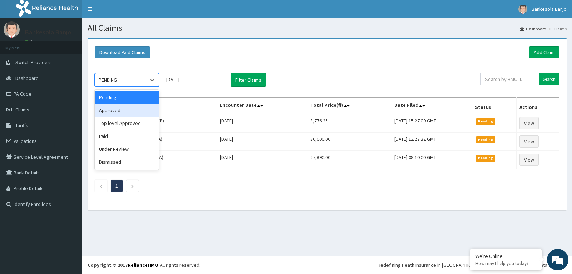
click at [131, 108] on div "Approved" at bounding box center [127, 110] width 64 height 13
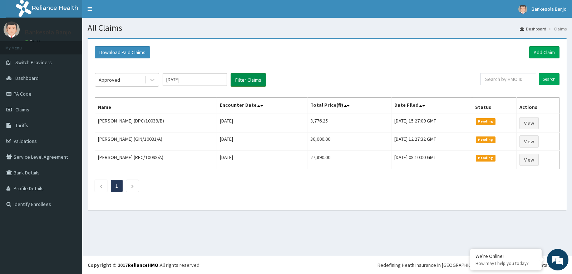
click at [253, 78] on button "Filter Claims" at bounding box center [248, 80] width 35 height 14
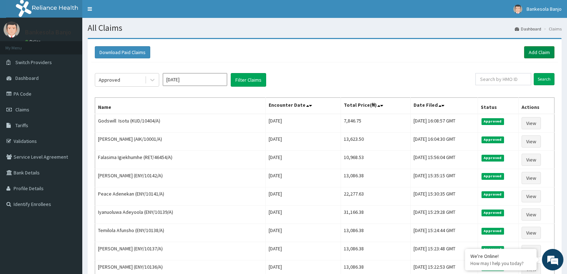
click at [541, 49] on link "Add Claim" at bounding box center [539, 52] width 30 height 12
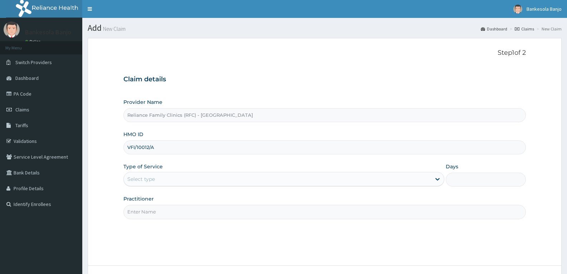
type input "VFI/10012/A"
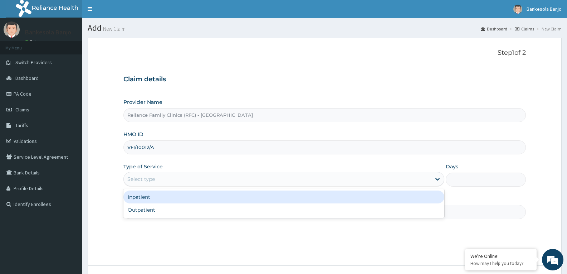
click at [173, 178] on div "Select type" at bounding box center [277, 178] width 307 height 11
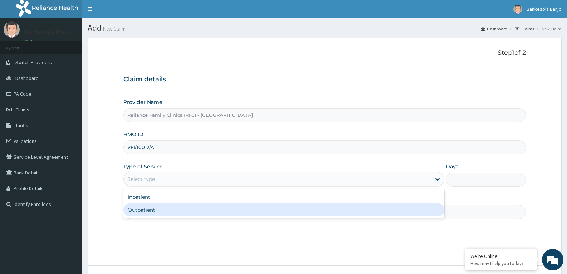
click at [169, 212] on div "Outpatient" at bounding box center [283, 209] width 320 height 13
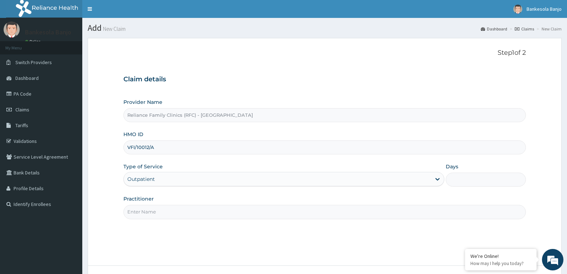
type input "1"
click at [169, 212] on input "Practitioner" at bounding box center [324, 212] width 402 height 14
type input "[PERSON_NAME]"
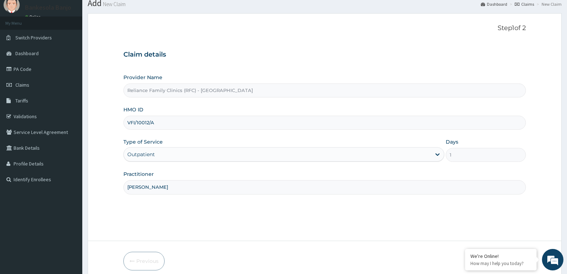
scroll to position [56, 0]
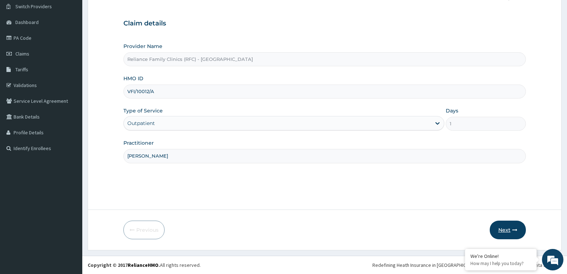
click at [513, 230] on icon "button" at bounding box center [514, 229] width 5 height 5
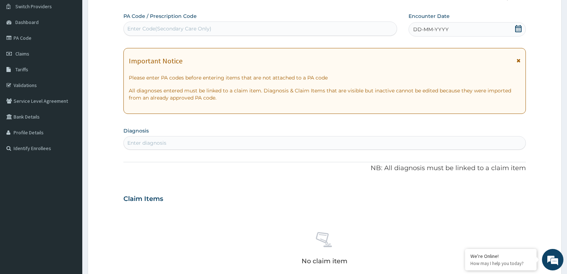
click at [517, 30] on icon at bounding box center [518, 28] width 7 height 7
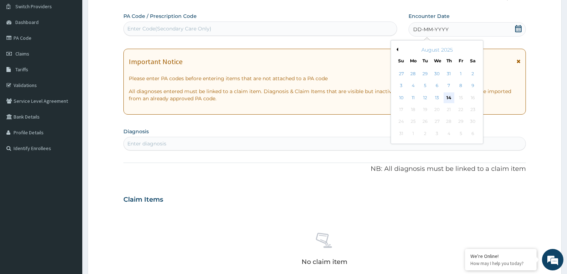
click at [447, 98] on div "14" at bounding box center [449, 97] width 11 height 11
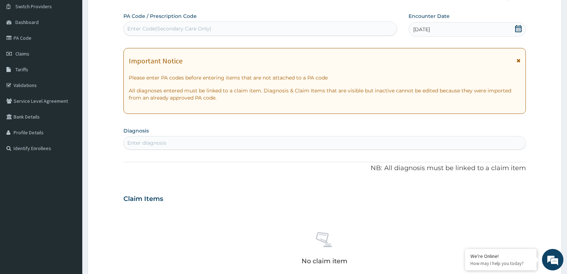
scroll to position [0, 0]
click at [265, 145] on div "Enter diagnosis" at bounding box center [325, 142] width 402 height 11
type input "[MEDICAL_DATA]"
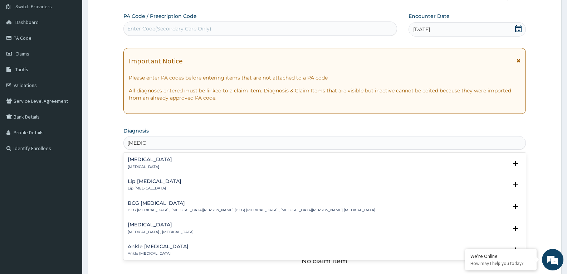
click at [150, 165] on div "[MEDICAL_DATA] [MEDICAL_DATA]" at bounding box center [325, 163] width 394 height 13
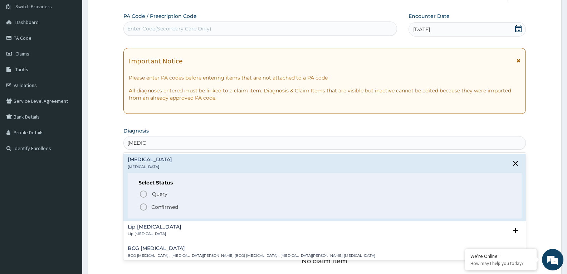
click at [143, 204] on icon "status option filled" at bounding box center [143, 206] width 9 height 9
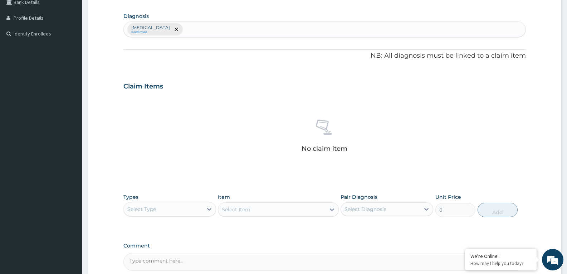
scroll to position [199, 0]
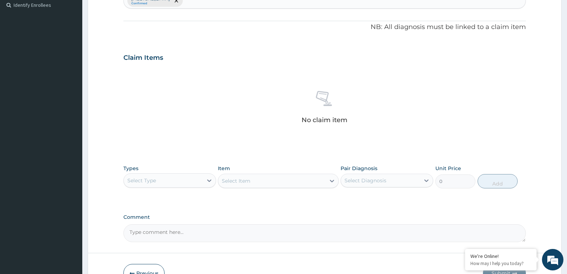
click at [200, 171] on div "Types Select Type" at bounding box center [169, 177] width 93 height 24
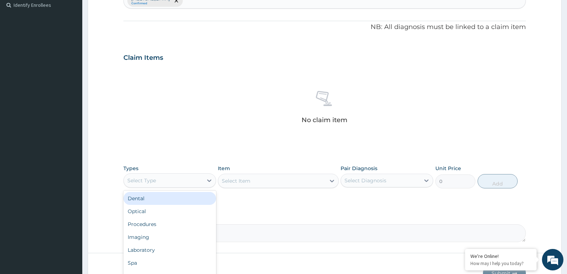
click at [200, 180] on div "Select Type" at bounding box center [163, 180] width 79 height 11
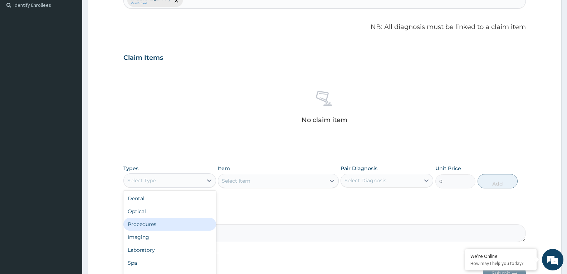
click at [170, 222] on div "Procedures" at bounding box center [169, 223] width 93 height 13
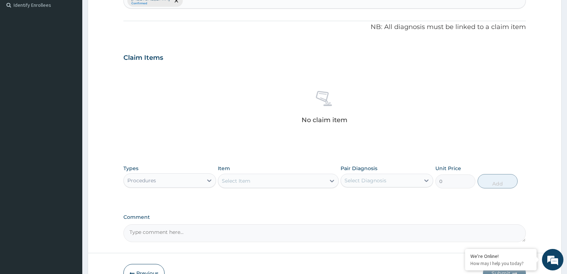
click at [265, 182] on div "Select Item" at bounding box center [271, 180] width 107 height 11
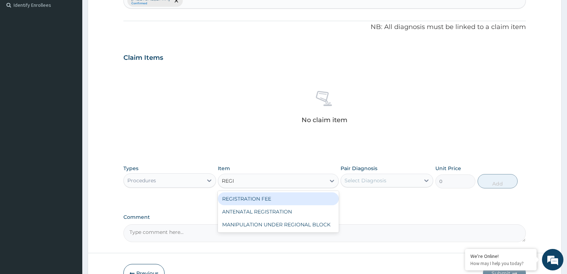
type input "REGIS"
click at [260, 196] on div "REGISTRATION FEE" at bounding box center [278, 198] width 121 height 13
type input "2042.5"
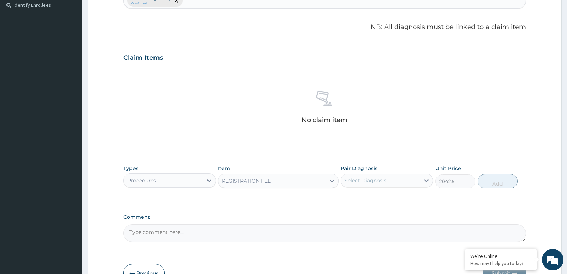
click at [414, 185] on div "Select Diagnosis" at bounding box center [380, 180] width 79 height 11
click at [408, 198] on div "[MEDICAL_DATA]" at bounding box center [387, 198] width 93 height 15
checkbox input "true"
click at [485, 179] on button "Add" at bounding box center [498, 181] width 40 height 14
type input "0"
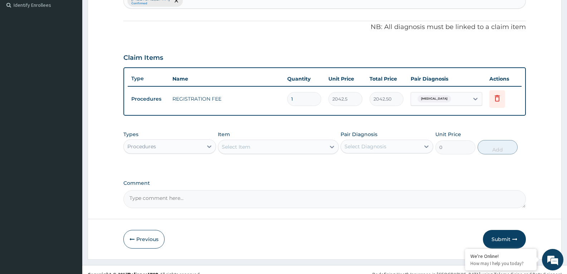
click at [199, 147] on div "Procedures" at bounding box center [163, 146] width 79 height 11
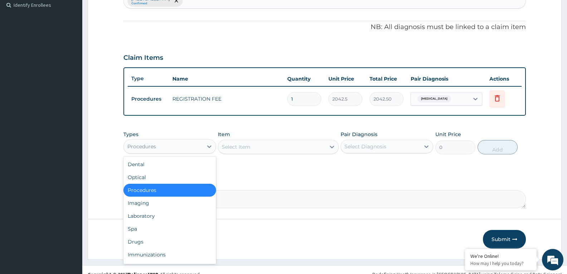
click at [269, 149] on div "Select Item" at bounding box center [271, 146] width 107 height 11
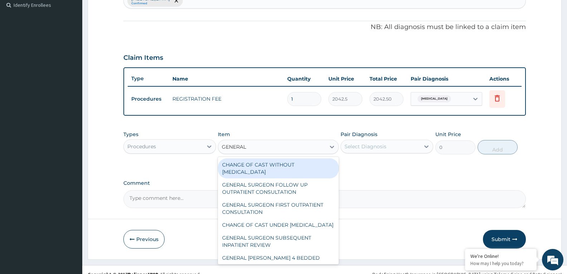
type input "GENERAL P"
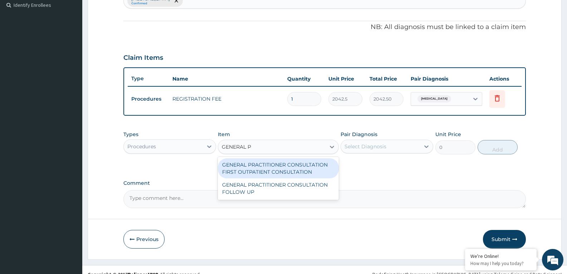
click at [272, 168] on div "GENERAL PRACTITIONER CONSULTATION FIRST OUTPATIENT CONSULTATION" at bounding box center [278, 168] width 121 height 20
type input "3370.125"
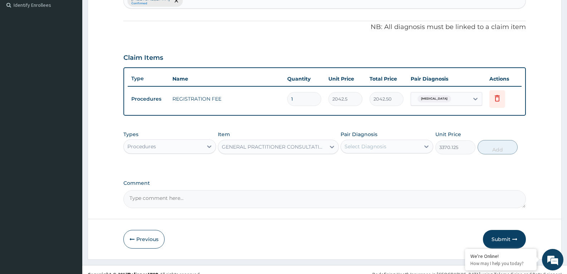
click at [373, 151] on div "Select Diagnosis" at bounding box center [380, 146] width 79 height 11
click at [373, 166] on div "[MEDICAL_DATA]" at bounding box center [387, 164] width 93 height 15
checkbox input "true"
click at [486, 145] on button "Add" at bounding box center [498, 147] width 40 height 14
type input "0"
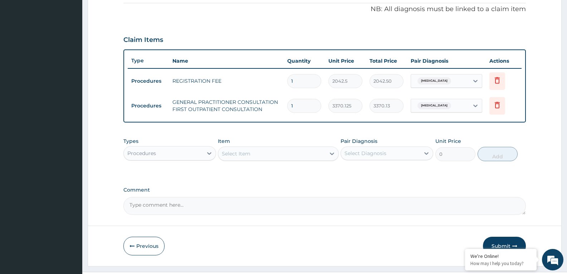
scroll to position [233, 0]
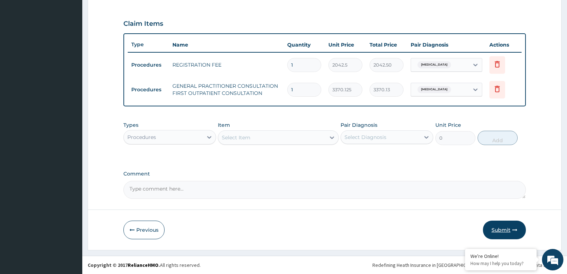
click at [508, 231] on button "Submit" at bounding box center [504, 229] width 43 height 19
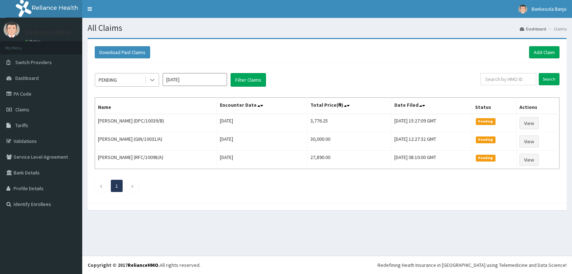
click at [147, 84] on div at bounding box center [152, 79] width 13 height 13
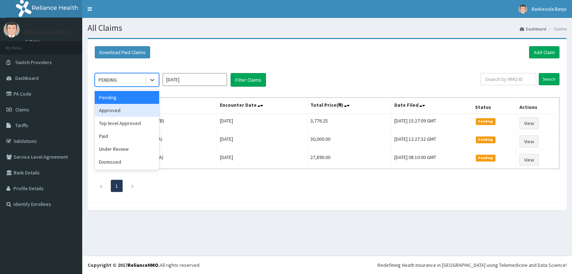
click at [123, 110] on div "Approved" at bounding box center [127, 110] width 64 height 13
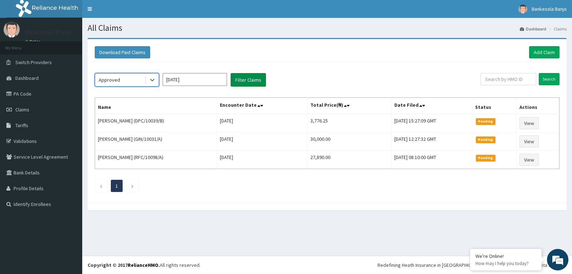
click at [233, 79] on button "Filter Claims" at bounding box center [248, 80] width 35 height 14
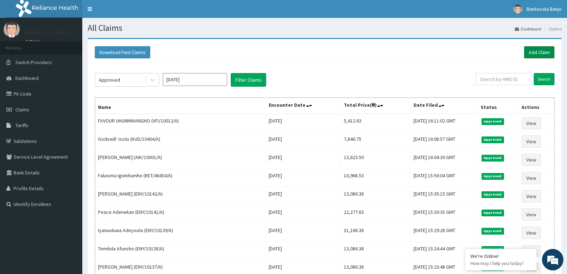
click at [532, 50] on link "Add Claim" at bounding box center [539, 52] width 30 height 12
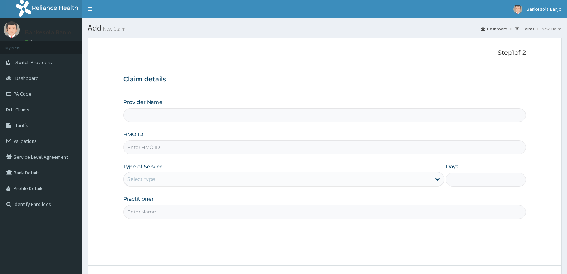
type input "RFC/10143/A"
type input "Reliance Family Clinics (RFC) - [GEOGRAPHIC_DATA]"
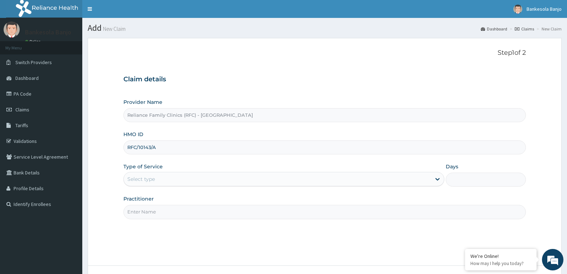
type input "RFC/10143/A"
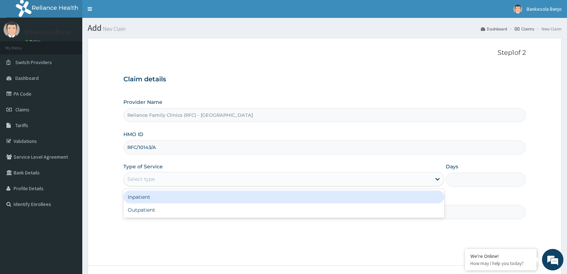
click at [185, 176] on div "Select type" at bounding box center [277, 178] width 307 height 11
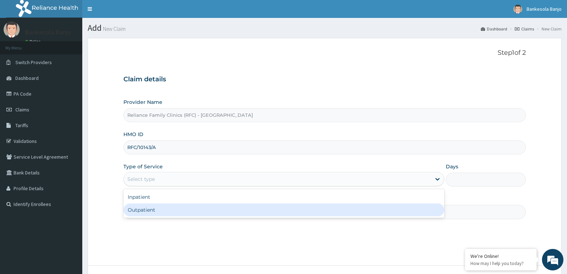
click at [171, 208] on div "Outpatient" at bounding box center [283, 209] width 320 height 13
type input "1"
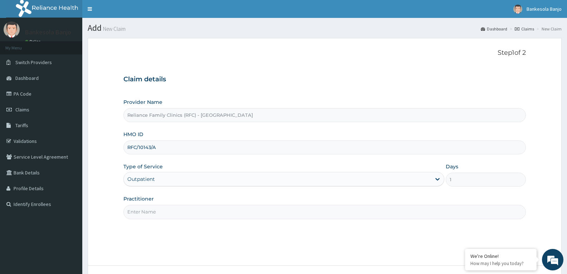
click at [171, 208] on input "Practitioner" at bounding box center [324, 212] width 402 height 14
type input "[PERSON_NAME]"
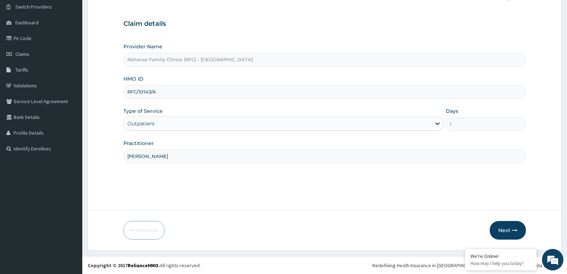
scroll to position [56, 0]
click at [498, 232] on button "Next" at bounding box center [508, 229] width 36 height 19
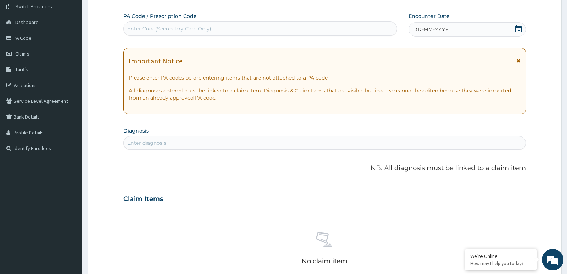
click at [518, 29] on icon at bounding box center [518, 28] width 6 height 7
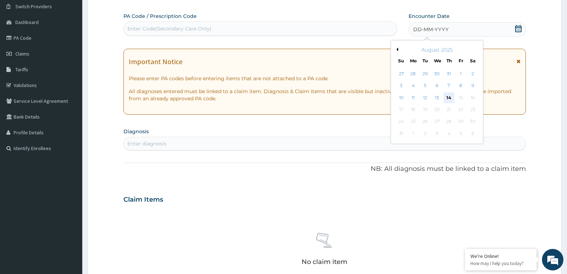
scroll to position [0, 0]
click at [447, 96] on div "14" at bounding box center [449, 97] width 11 height 11
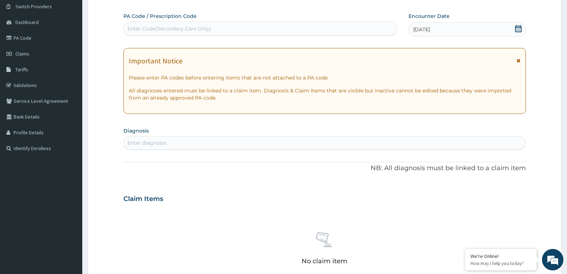
click at [261, 147] on div "Enter diagnosis" at bounding box center [325, 142] width 402 height 11
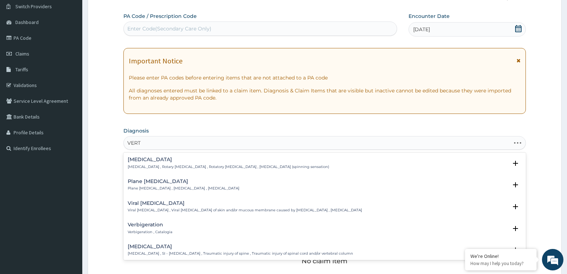
type input "VERTI"
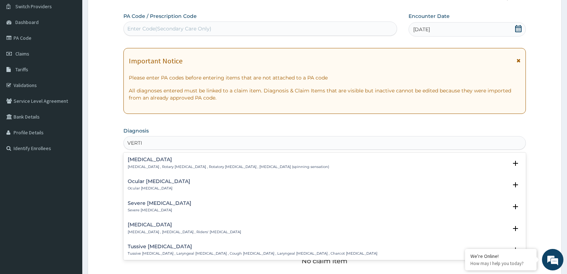
click at [161, 158] on h4 "Vertigo" at bounding box center [228, 159] width 201 height 5
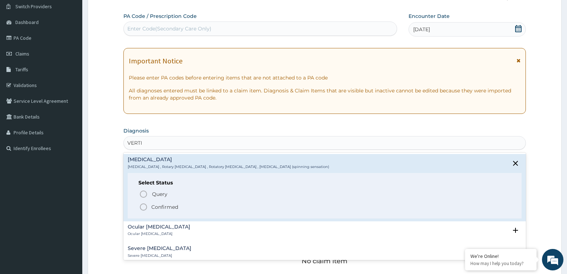
click at [146, 206] on icon "status option filled" at bounding box center [143, 206] width 9 height 9
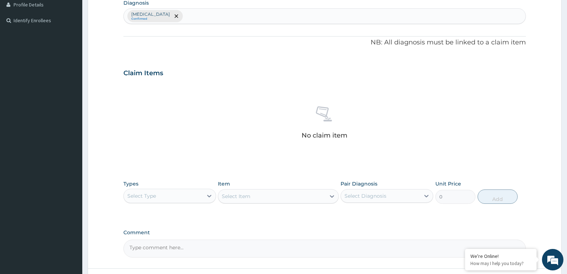
scroll to position [199, 0]
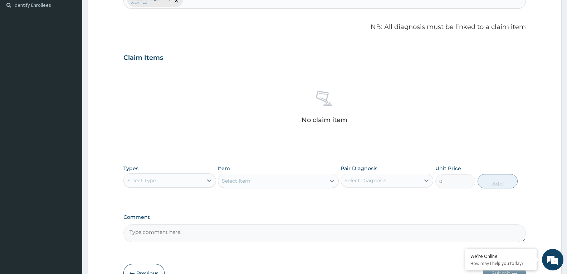
click at [180, 180] on div "Select Type" at bounding box center [163, 180] width 79 height 11
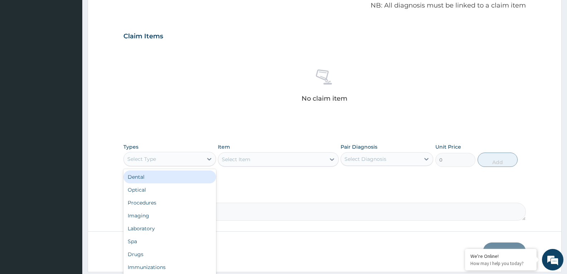
scroll to position [242, 0]
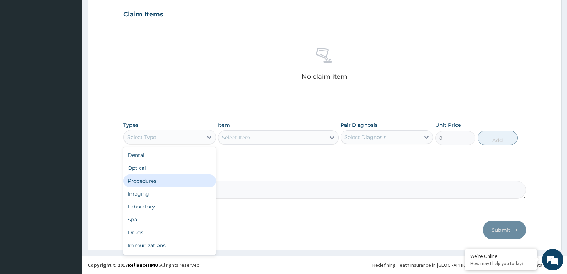
click at [140, 183] on div "Procedures" at bounding box center [169, 180] width 93 height 13
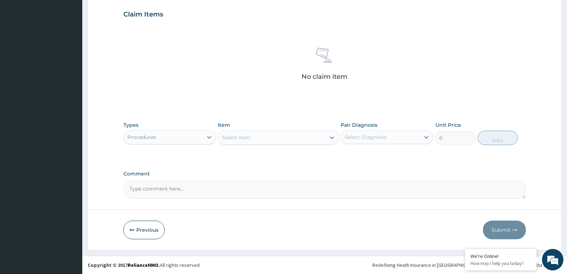
click at [309, 141] on div "Select Item" at bounding box center [271, 137] width 107 height 11
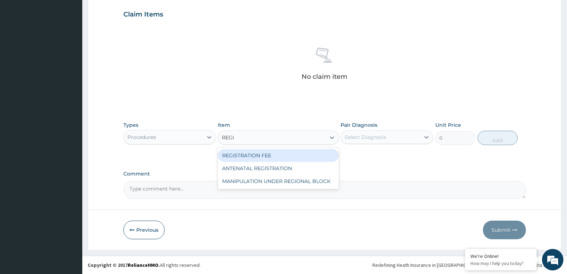
type input "REGIS"
click at [291, 155] on div "REGISTRATION FEE" at bounding box center [278, 155] width 121 height 13
type input "2042.5"
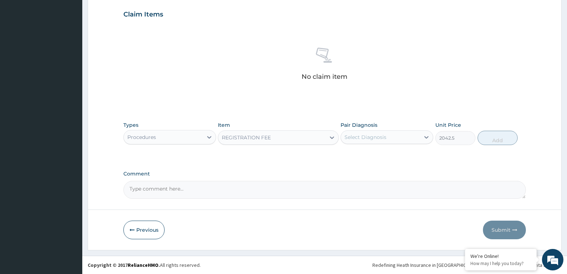
click at [380, 138] on div "Select Diagnosis" at bounding box center [365, 136] width 42 height 7
click at [383, 158] on div "Vertigo" at bounding box center [387, 155] width 93 height 15
checkbox input "true"
click at [498, 138] on button "Add" at bounding box center [498, 138] width 40 height 14
type input "0"
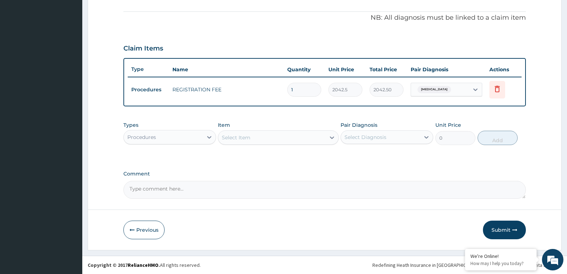
scroll to position [208, 0]
click at [300, 138] on div "Select Item" at bounding box center [271, 137] width 107 height 11
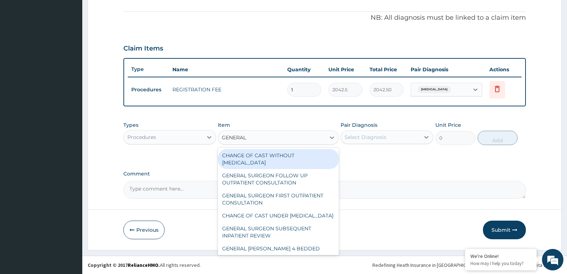
type input "GENERAL P"
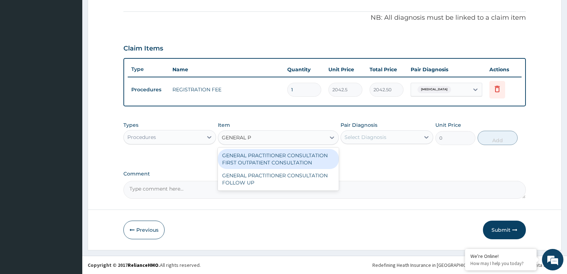
click at [290, 160] on div "GENERAL PRACTITIONER CONSULTATION FIRST OUTPATIENT CONSULTATION" at bounding box center [278, 159] width 121 height 20
type input "3370.125"
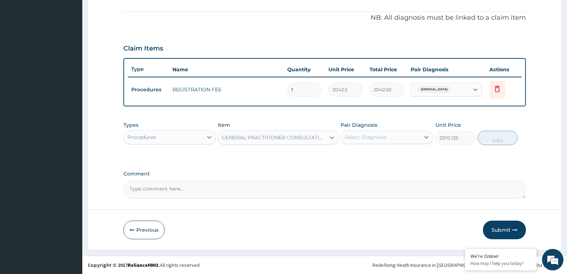
click at [392, 139] on div "Select Diagnosis" at bounding box center [380, 136] width 79 height 11
click at [388, 160] on div "Vertigo" at bounding box center [387, 155] width 93 height 15
checkbox input "true"
click at [495, 141] on button "Add" at bounding box center [498, 138] width 40 height 14
type input "0"
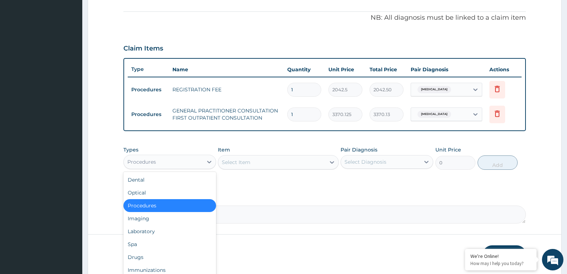
click at [165, 164] on div "Procedures" at bounding box center [163, 161] width 79 height 11
click at [148, 255] on div "Drugs" at bounding box center [169, 256] width 93 height 13
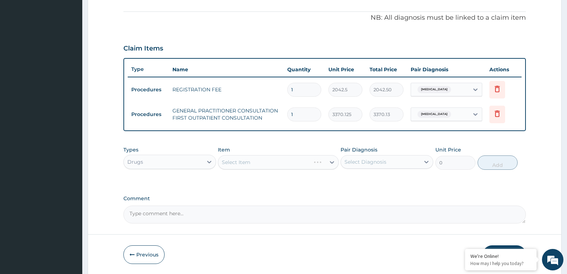
click at [259, 163] on div "Select Item" at bounding box center [278, 162] width 121 height 14
click at [259, 163] on div "Select Item" at bounding box center [271, 161] width 107 height 11
type input "STU"
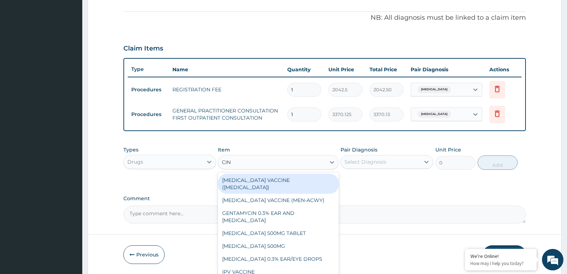
type input "CIN"
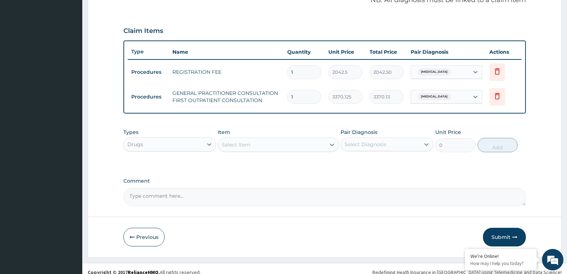
scroll to position [233, 0]
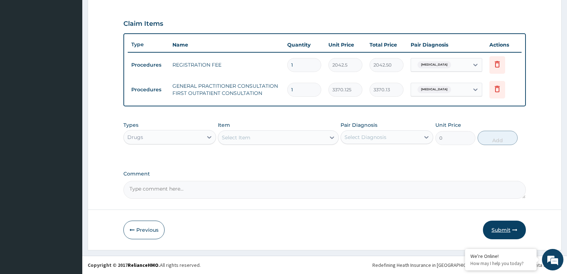
click at [506, 231] on button "Submit" at bounding box center [504, 229] width 43 height 19
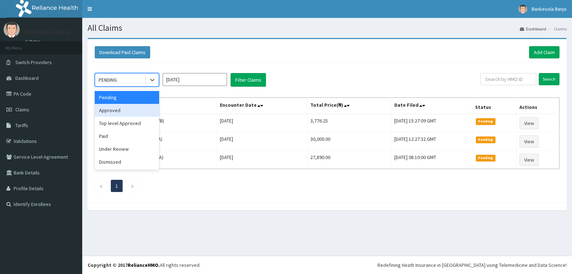
click at [134, 111] on div "Approved" at bounding box center [127, 110] width 64 height 13
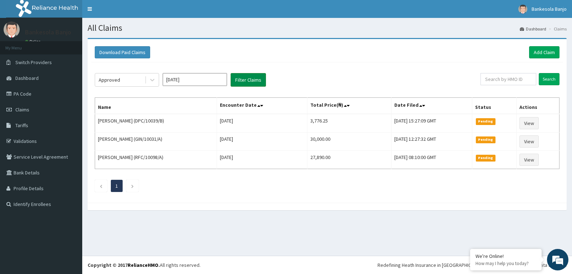
click at [240, 76] on button "Filter Claims" at bounding box center [248, 80] width 35 height 14
